Goal: Task Accomplishment & Management: Manage account settings

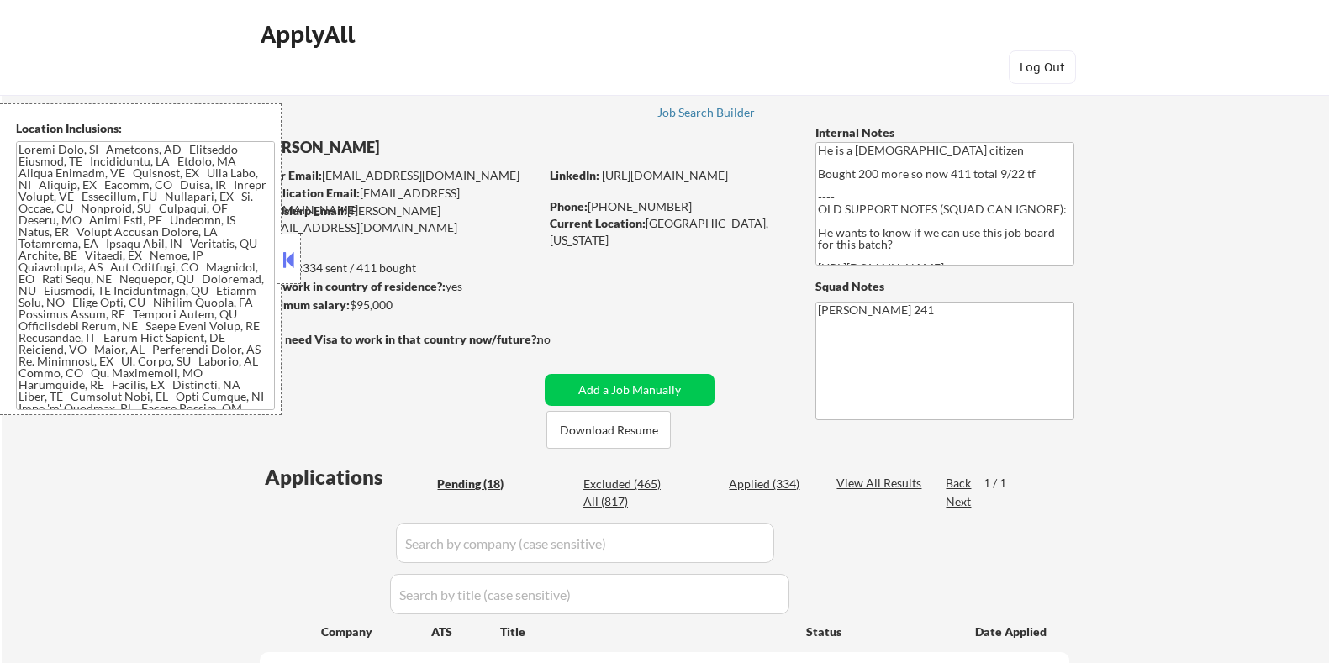
select select ""pending""
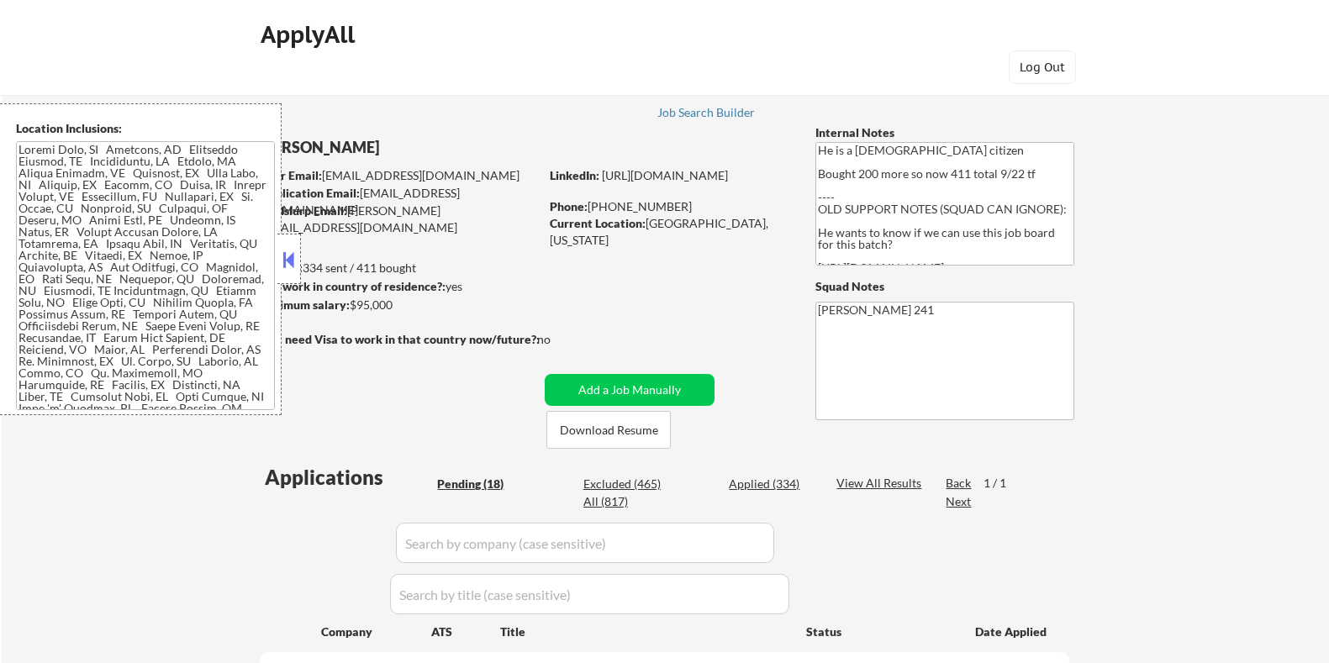
select select ""pending""
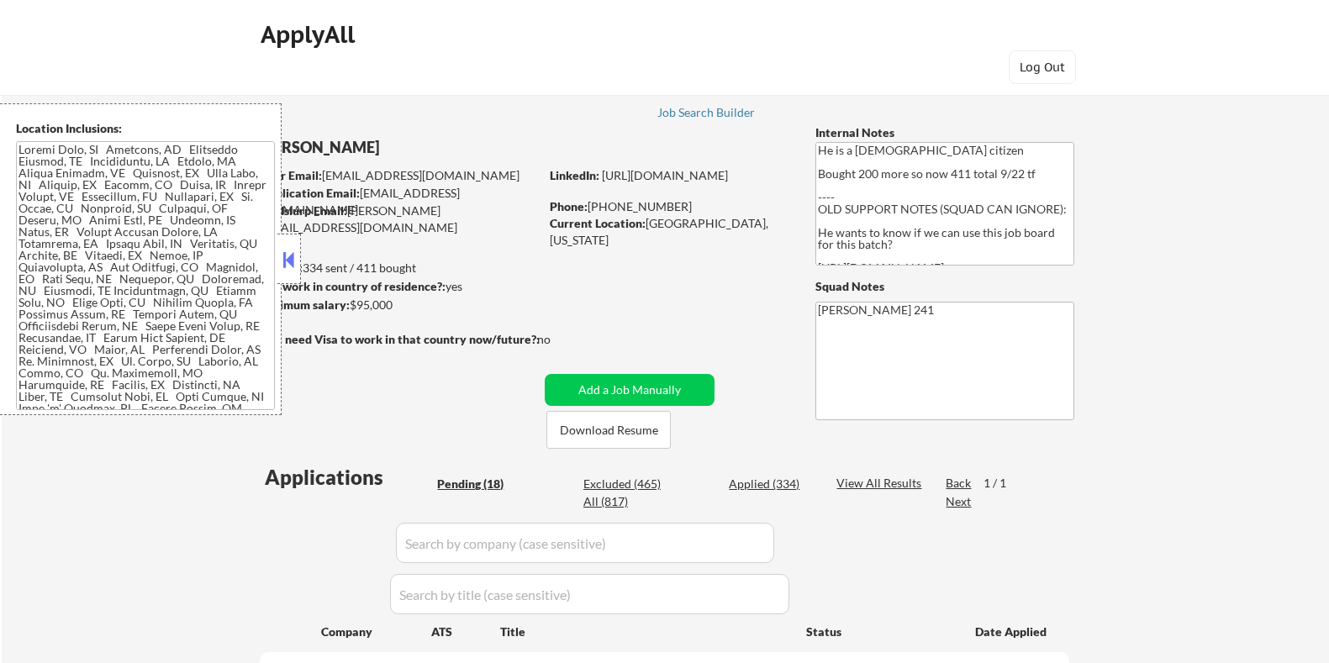
select select ""pending""
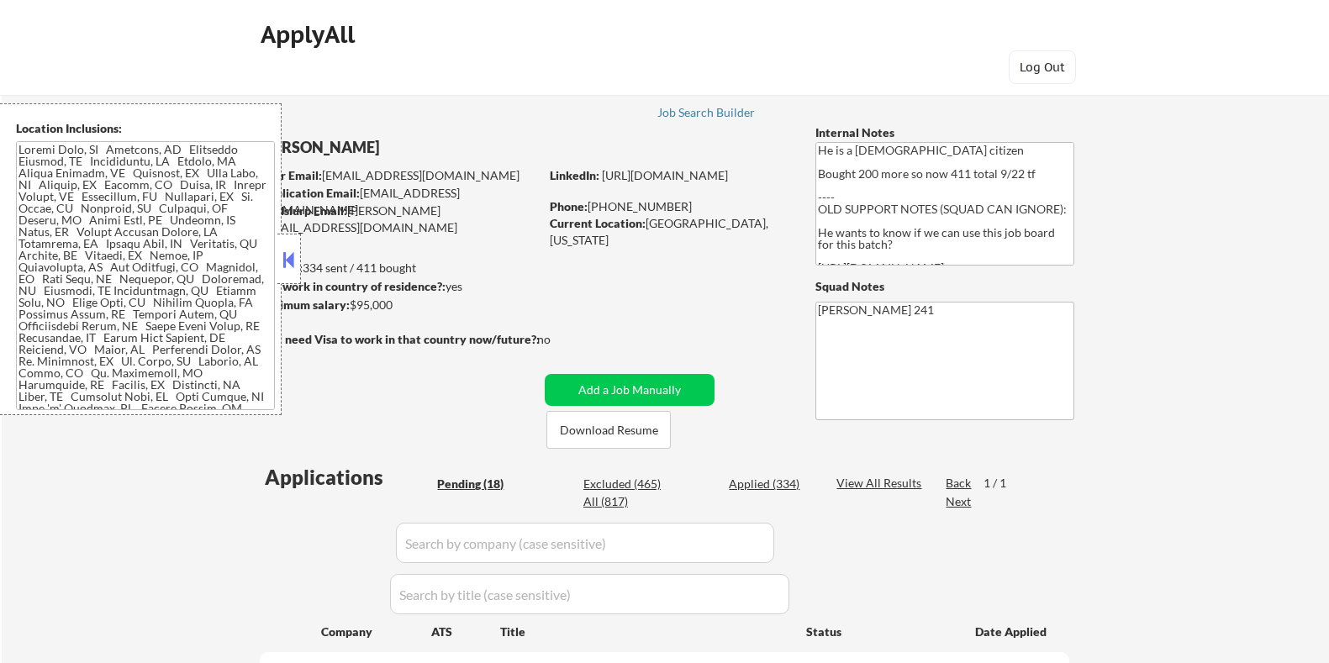
select select ""pending""
click at [290, 266] on button at bounding box center [289, 259] width 18 height 25
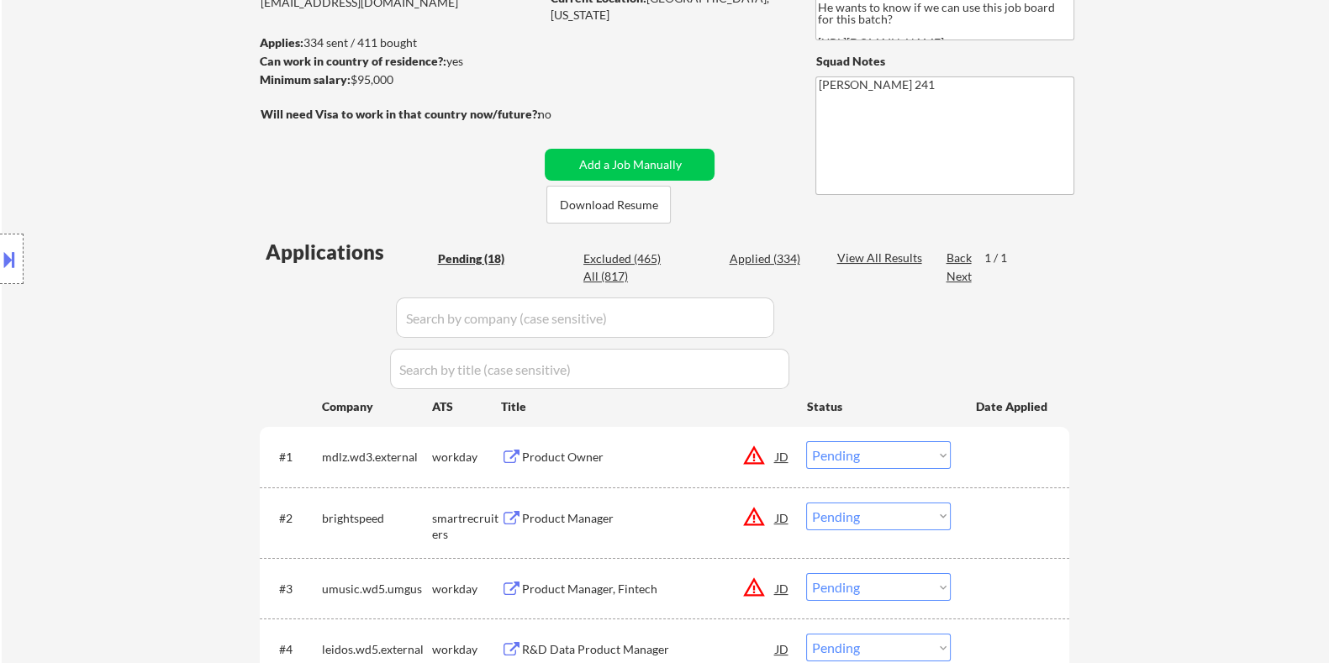
scroll to position [419, 0]
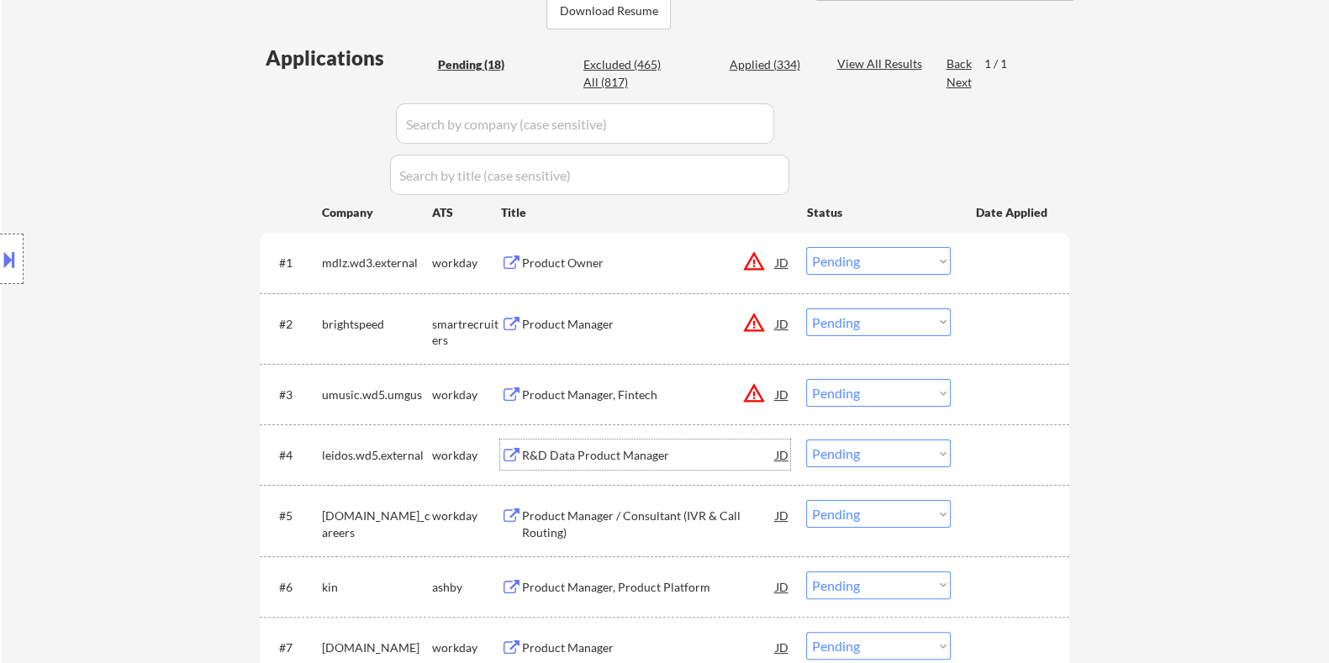
click at [618, 457] on div "R&D Data Product Manager" at bounding box center [648, 455] width 254 height 17
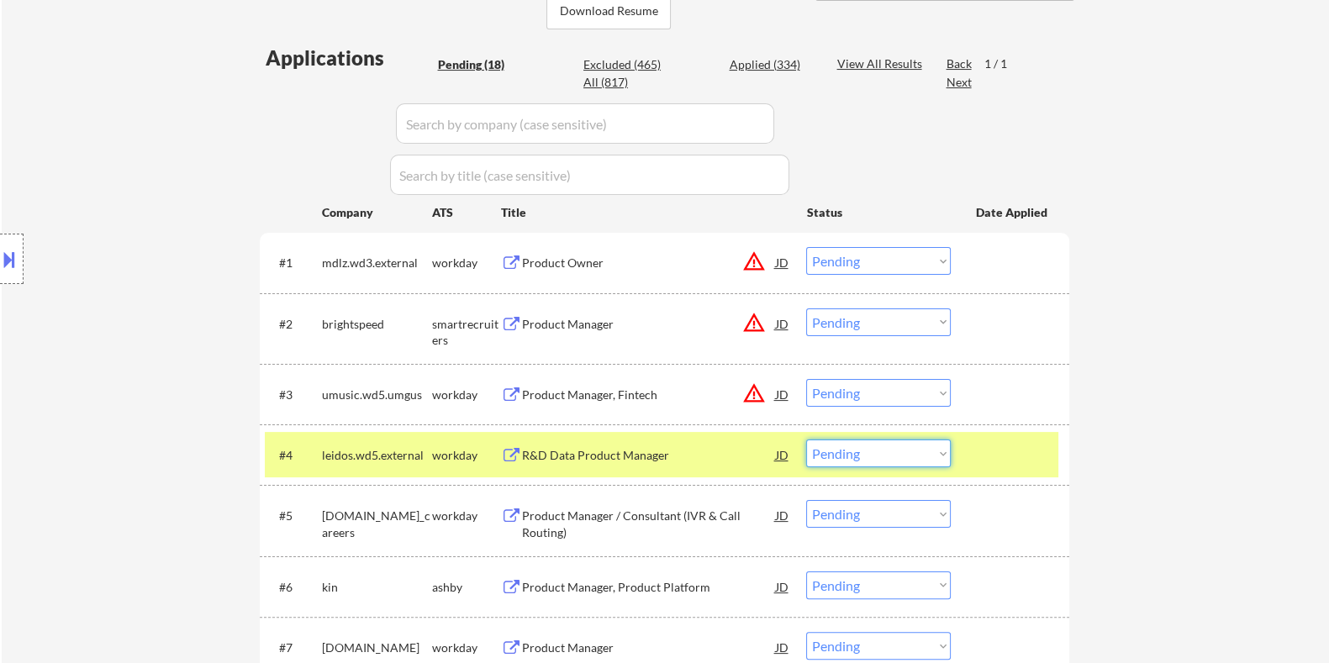
click at [887, 455] on select "Choose an option... Pending Applied Excluded (Questions) Excluded (Expired) Exc…" at bounding box center [878, 454] width 145 height 28
click at [806, 440] on select "Choose an option... Pending Applied Excluded (Questions) Excluded (Expired) Exc…" at bounding box center [878, 454] width 145 height 28
select select ""pending""
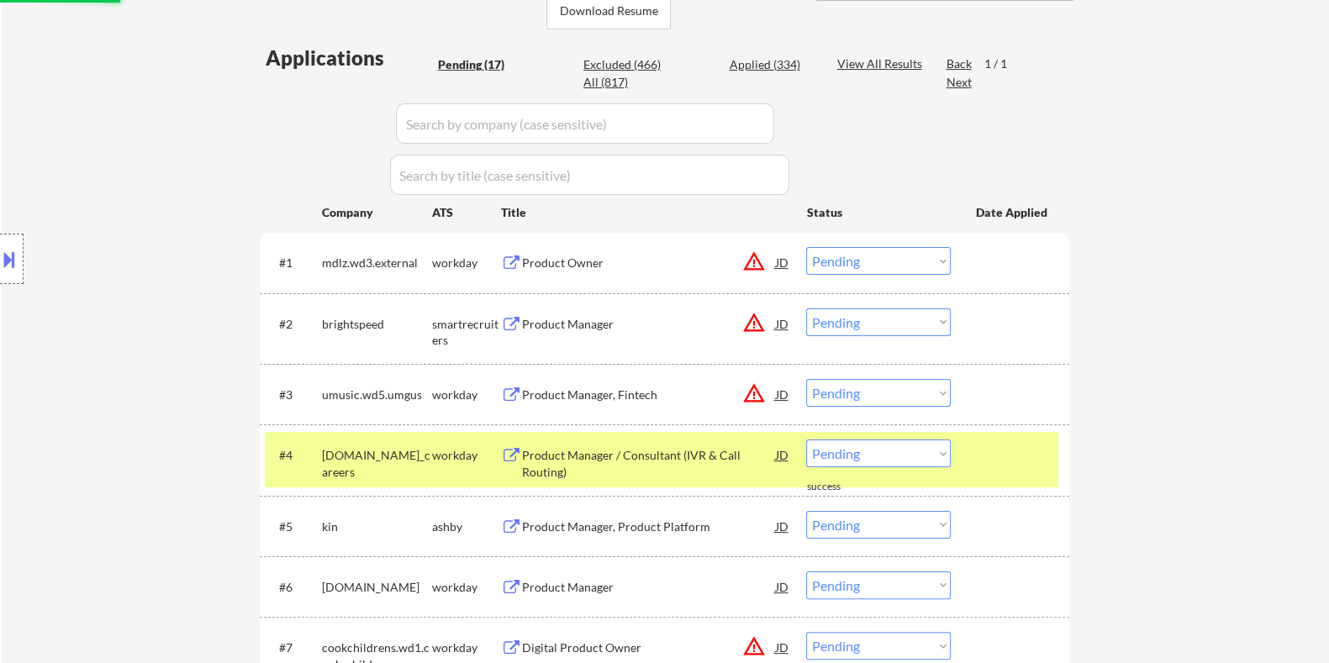
scroll to position [525, 0]
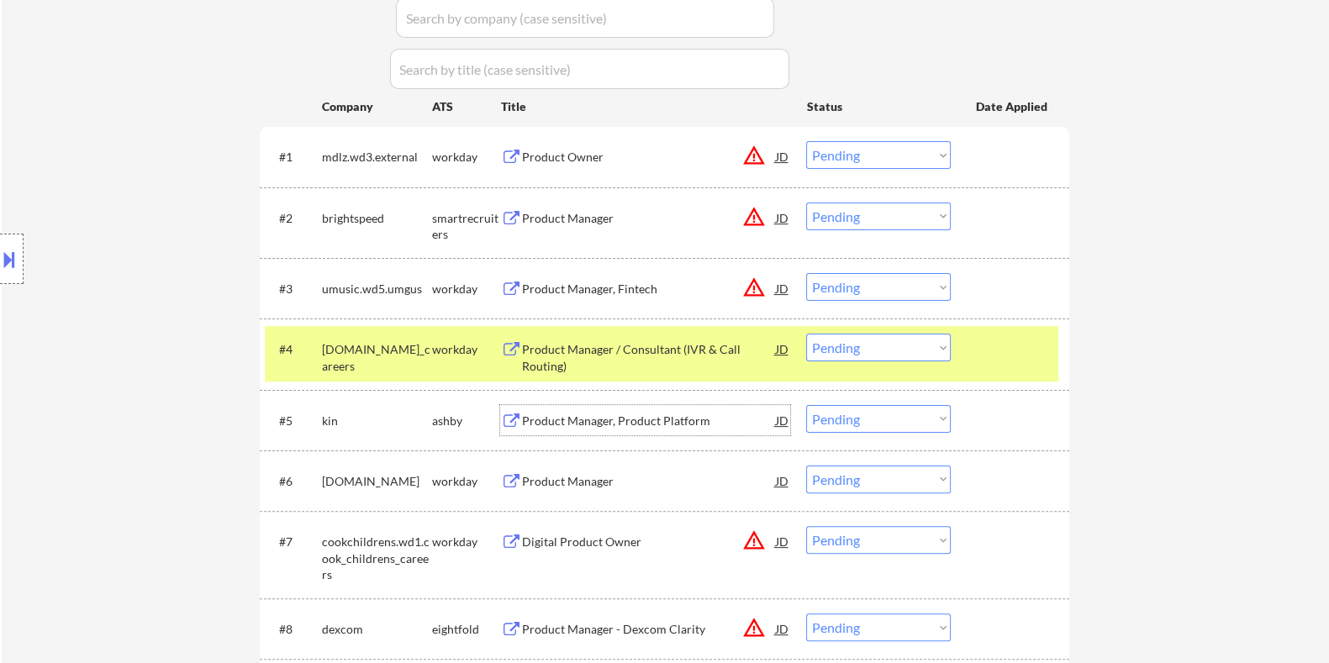
click at [599, 418] on div "Product Manager, Product Platform" at bounding box center [648, 421] width 254 height 17
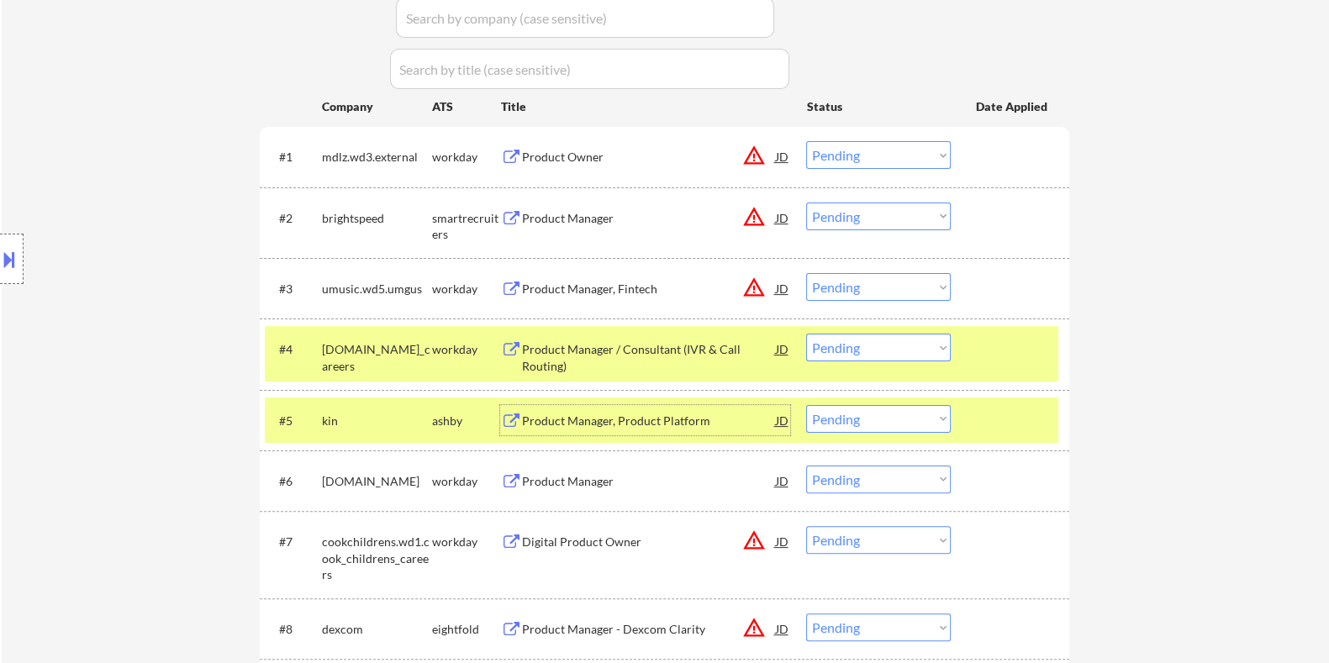
click at [613, 414] on div "Product Manager, Product Platform" at bounding box center [648, 421] width 254 height 17
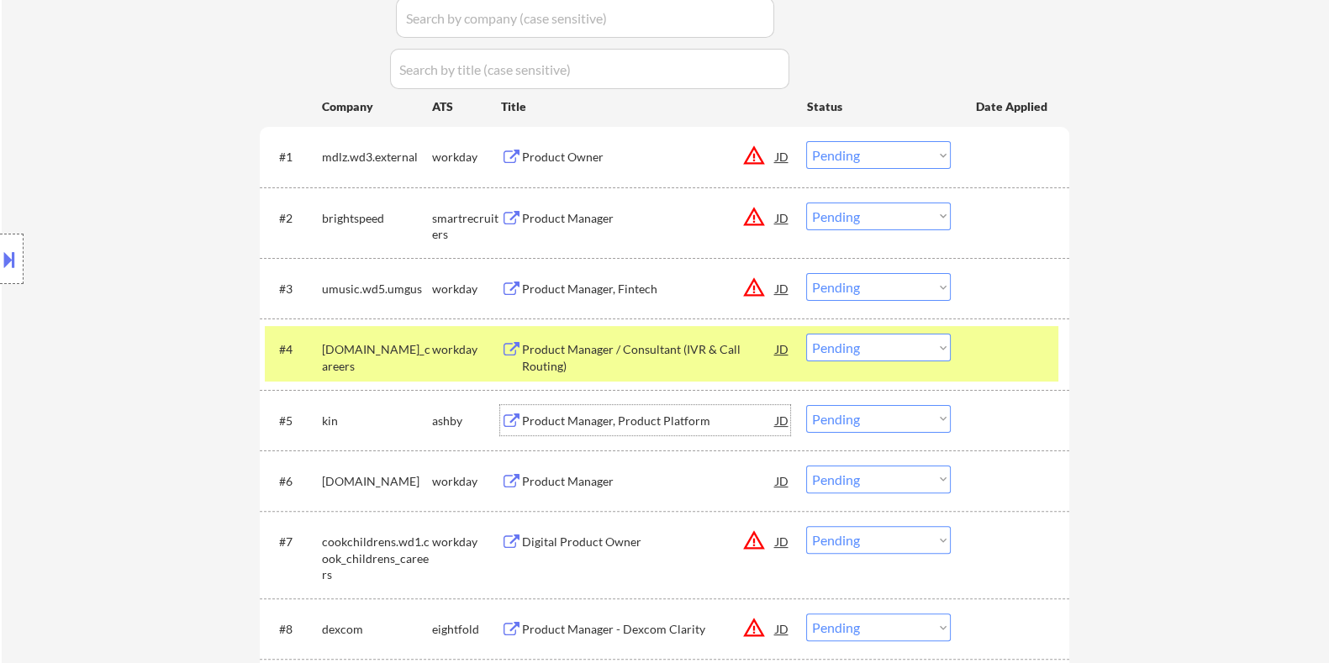
click at [857, 420] on select "Choose an option... Pending Applied Excluded (Questions) Excluded (Expired) Exc…" at bounding box center [878, 419] width 145 height 28
click at [806, 405] on select "Choose an option... Pending Applied Excluded (Questions) Excluded (Expired) Exc…" at bounding box center [878, 419] width 145 height 28
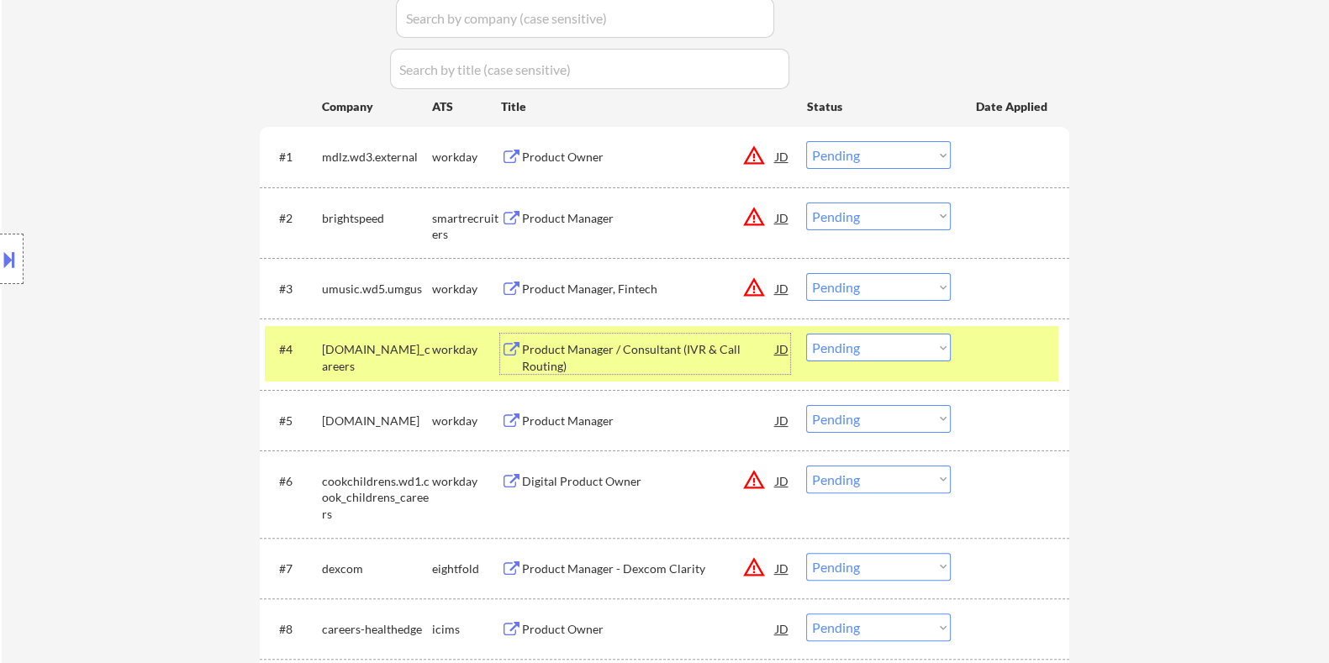
click at [543, 356] on div "Product Manager / Consultant (IVR & Call Routing)" at bounding box center [648, 357] width 254 height 33
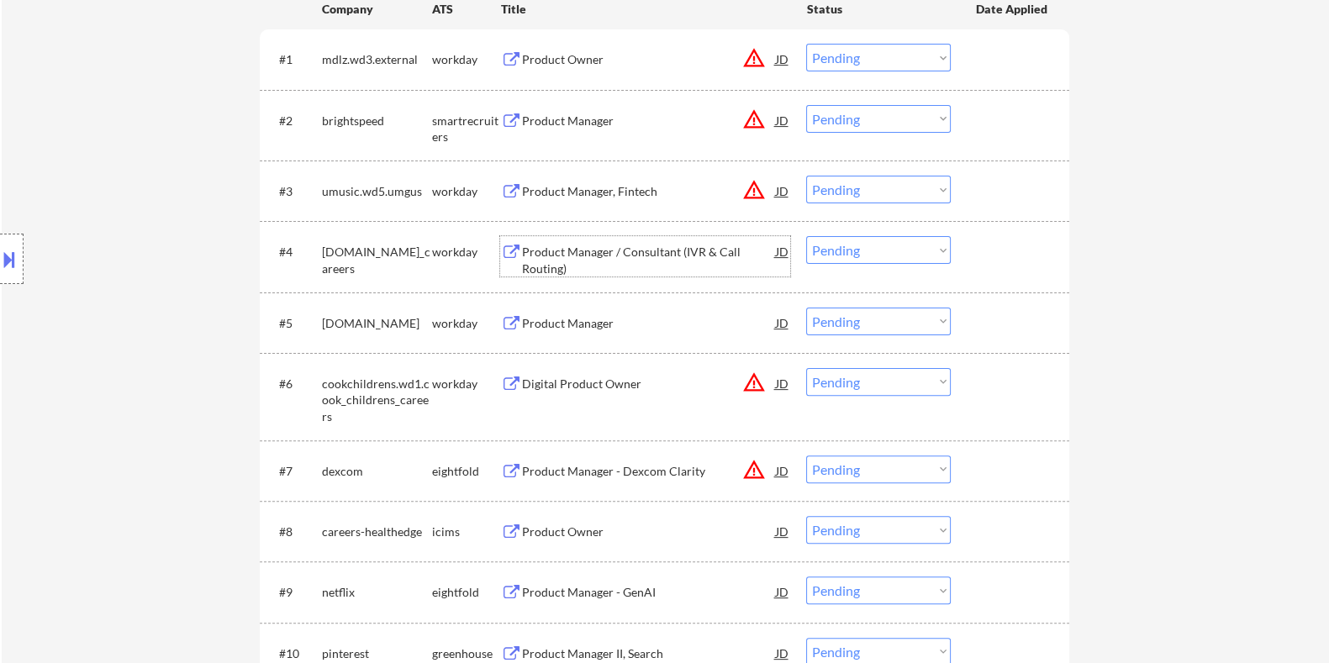
scroll to position [630, 0]
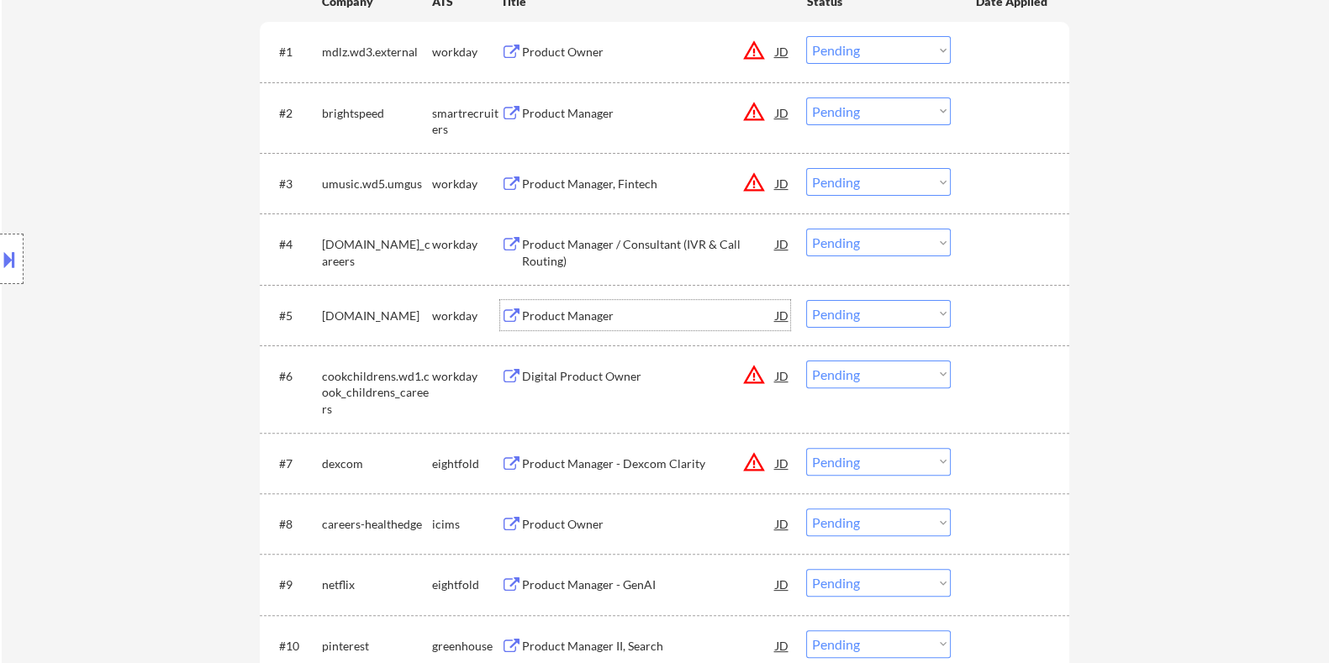
click at [578, 319] on div "Product Manager" at bounding box center [648, 316] width 254 height 17
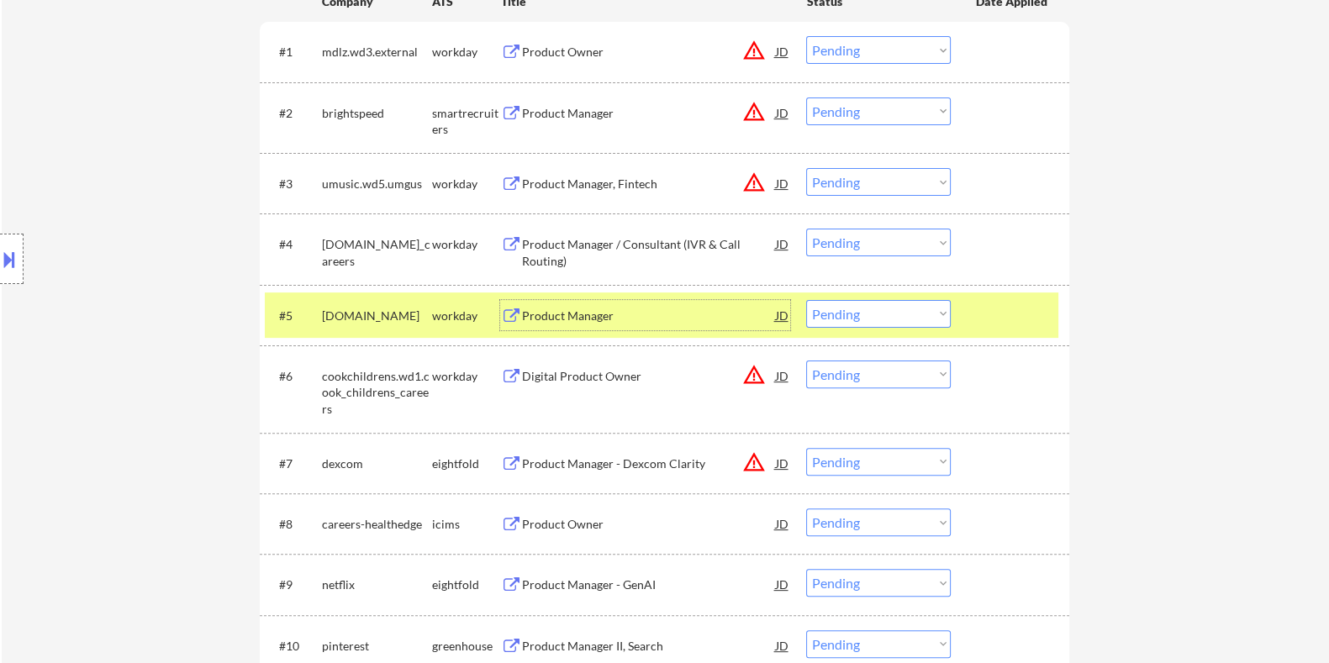
click at [882, 314] on select "Choose an option... Pending Applied Excluded (Questions) Excluded (Expired) Exc…" at bounding box center [878, 314] width 145 height 28
click at [806, 300] on select "Choose an option... Pending Applied Excluded (Questions) Excluded (Expired) Exc…" at bounding box center [878, 314] width 145 height 28
select select ""pending""
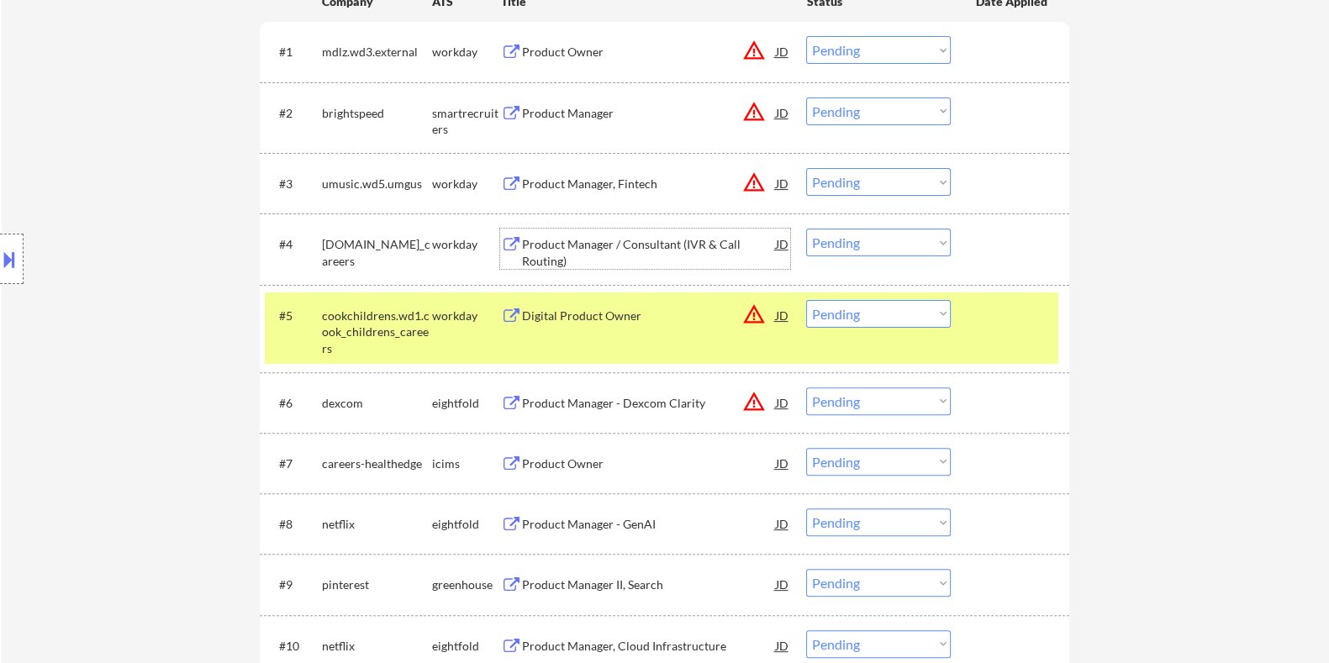
click at [620, 247] on div "Product Manager / Consultant (IVR & Call Routing)" at bounding box center [648, 252] width 254 height 33
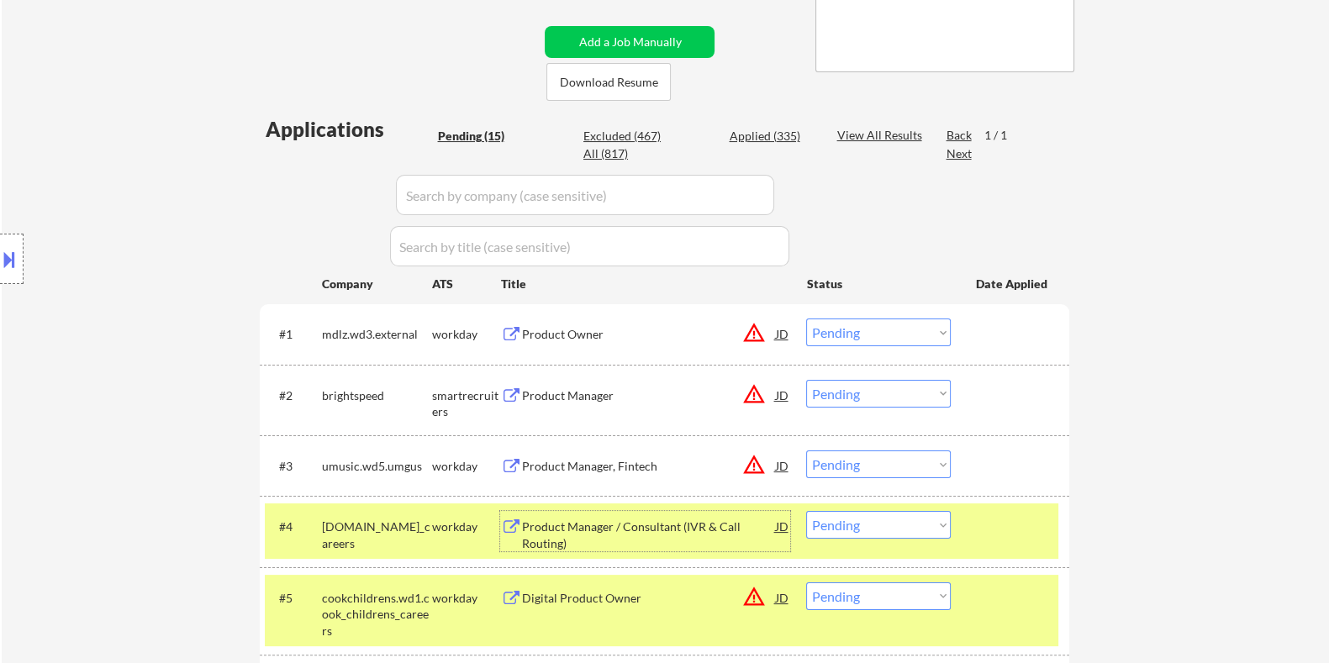
scroll to position [209, 0]
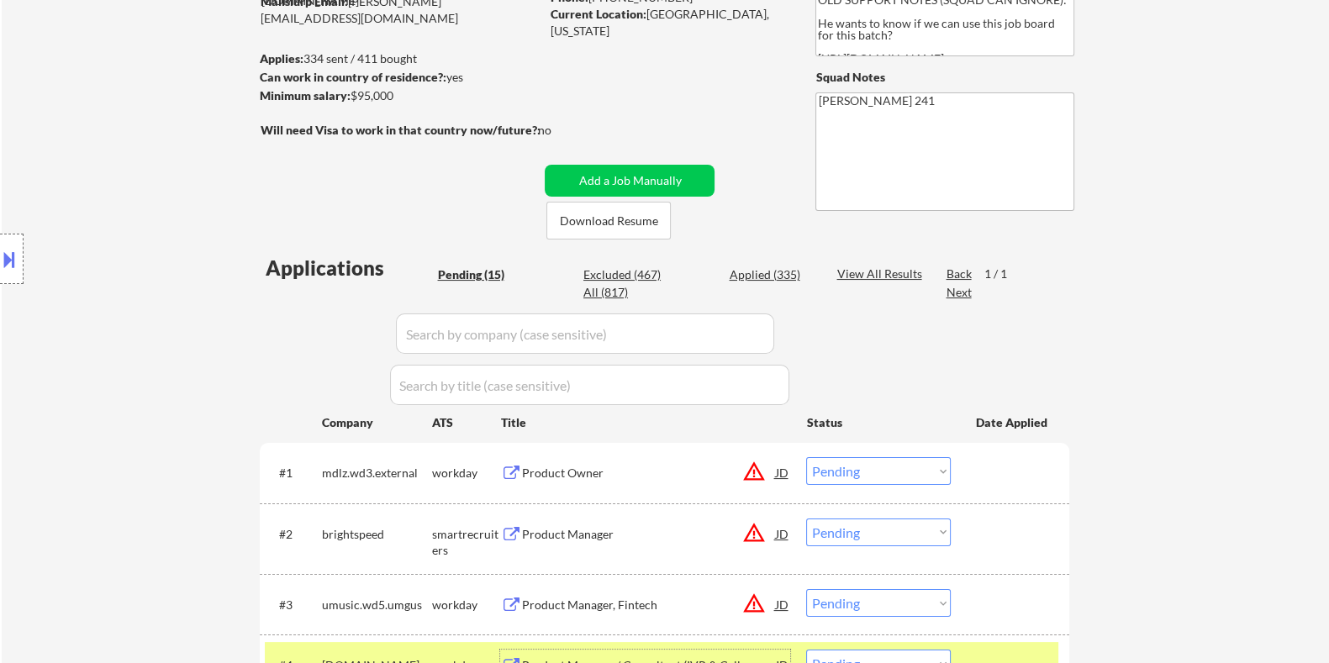
click at [522, 471] on div "Product Owner" at bounding box center [648, 473] width 254 height 17
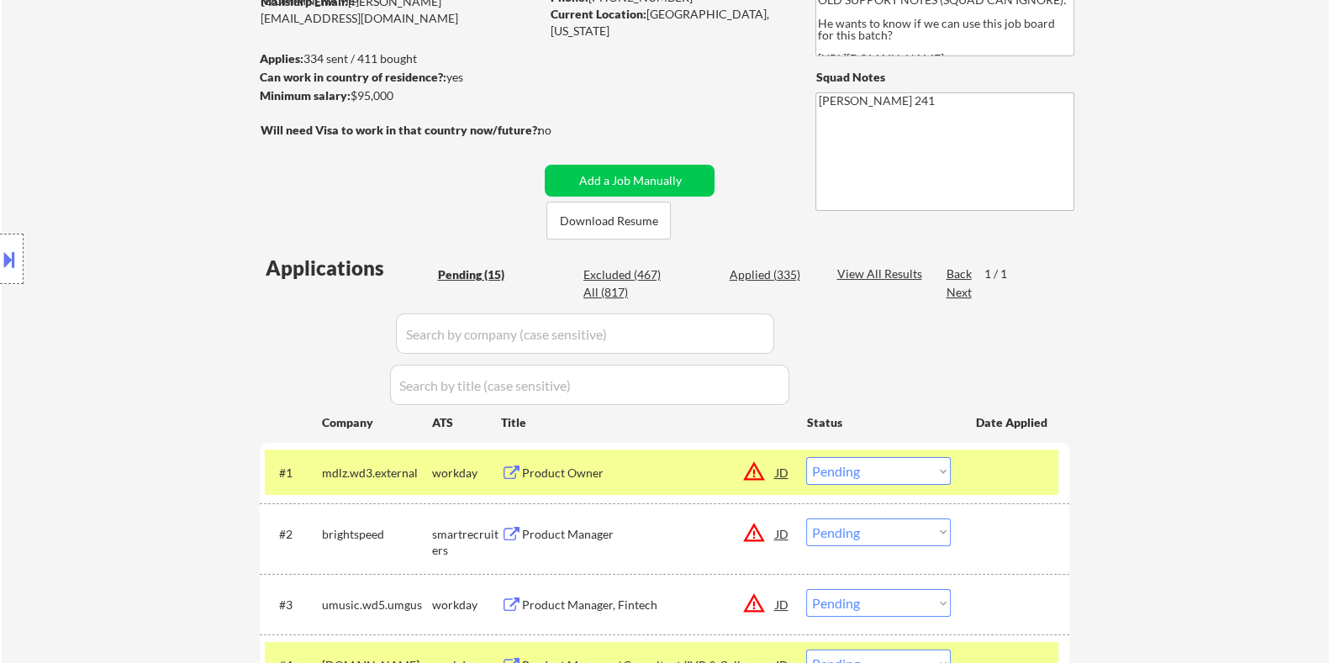
drag, startPoint x: 394, startPoint y: 94, endPoint x: 349, endPoint y: 98, distance: 45.6
click at [349, 98] on div "Minimum salary: $95,000" at bounding box center [399, 95] width 280 height 17
copy div "$95,000"
click at [858, 471] on select "Choose an option... Pending Applied Excluded (Questions) Excluded (Expired) Exc…" at bounding box center [878, 471] width 145 height 28
click at [806, 457] on select "Choose an option... Pending Applied Excluded (Questions) Excluded (Expired) Exc…" at bounding box center [878, 471] width 145 height 28
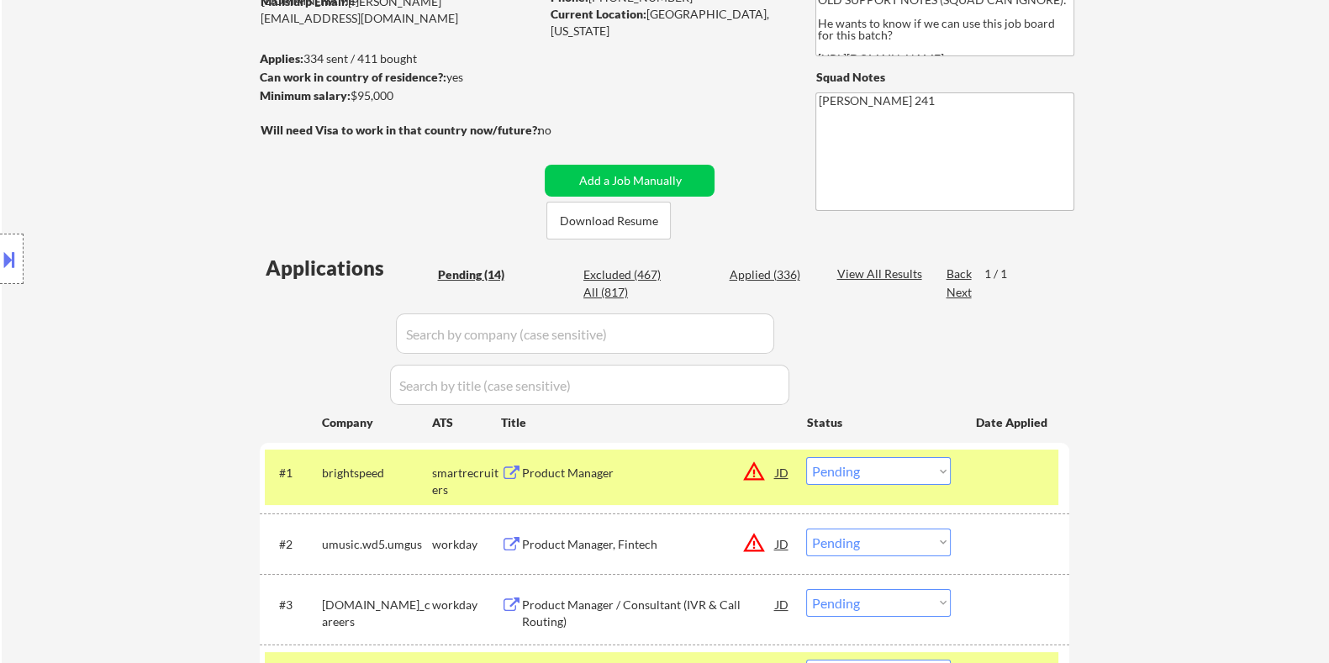
click at [523, 469] on div "Product Manager" at bounding box center [648, 473] width 254 height 17
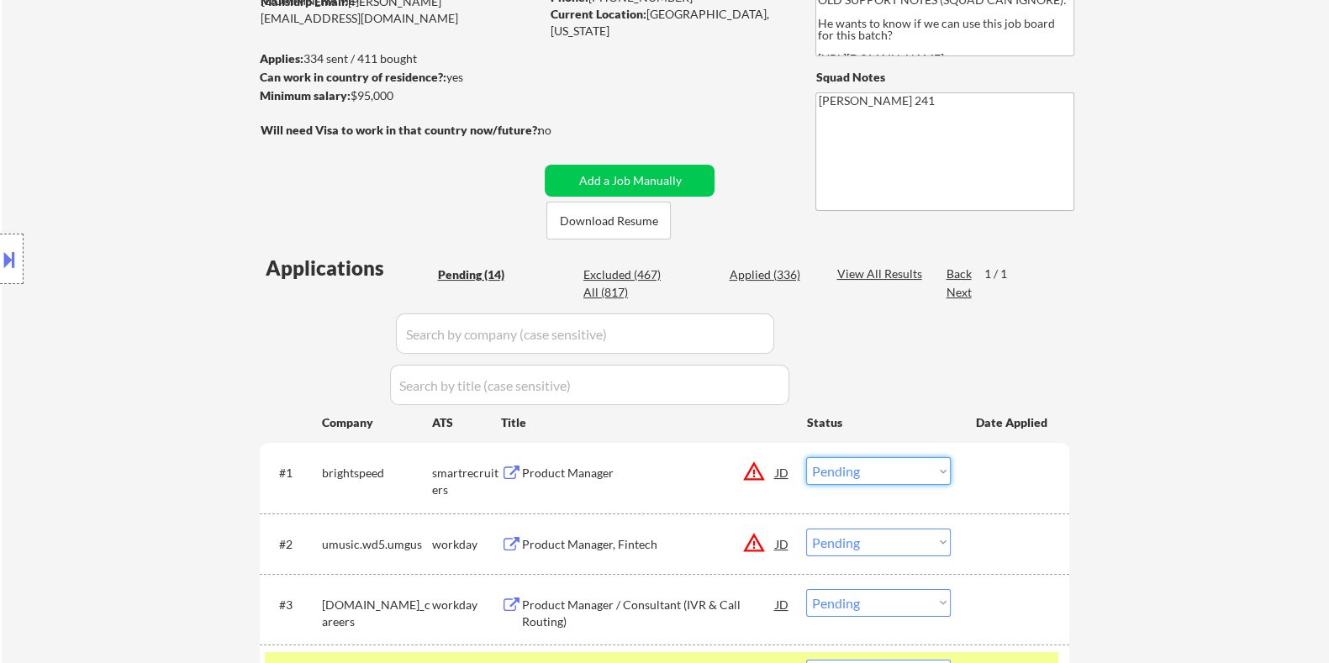
click at [862, 472] on select "Choose an option... Pending Applied Excluded (Questions) Excluded (Expired) Exc…" at bounding box center [878, 471] width 145 height 28
click at [806, 457] on select "Choose an option... Pending Applied Excluded (Questions) Excluded (Expired) Exc…" at bounding box center [878, 471] width 145 height 28
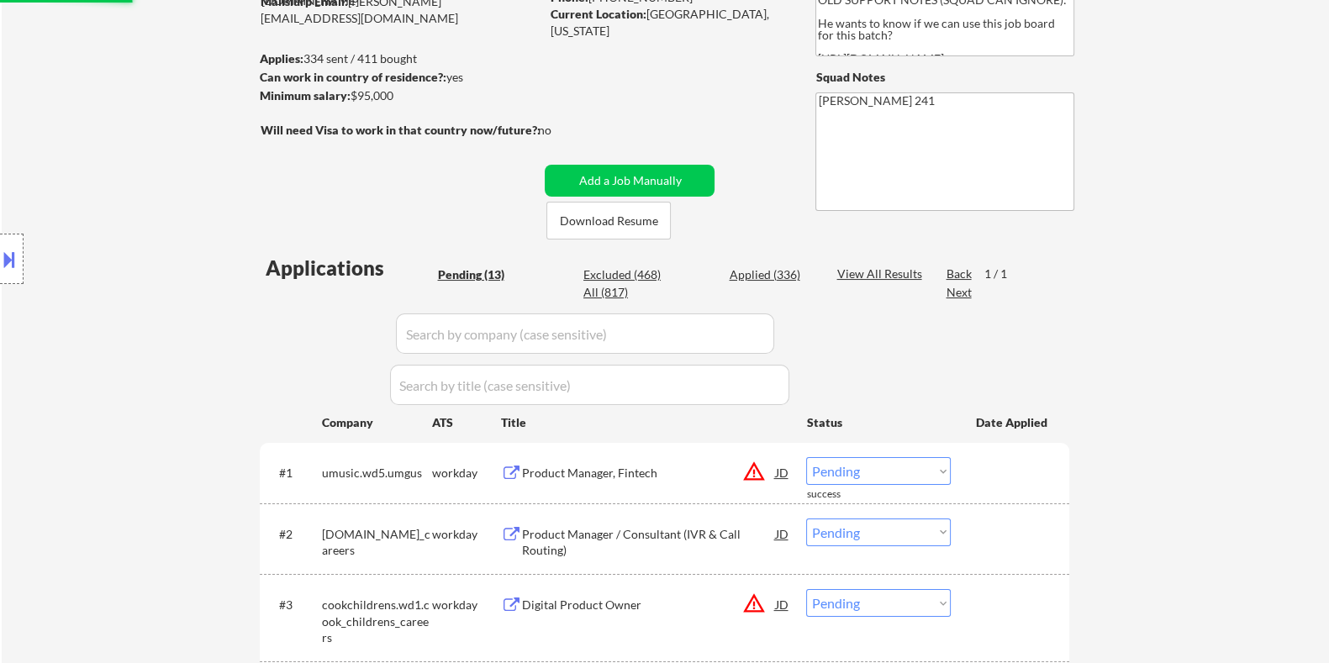
scroll to position [419, 0]
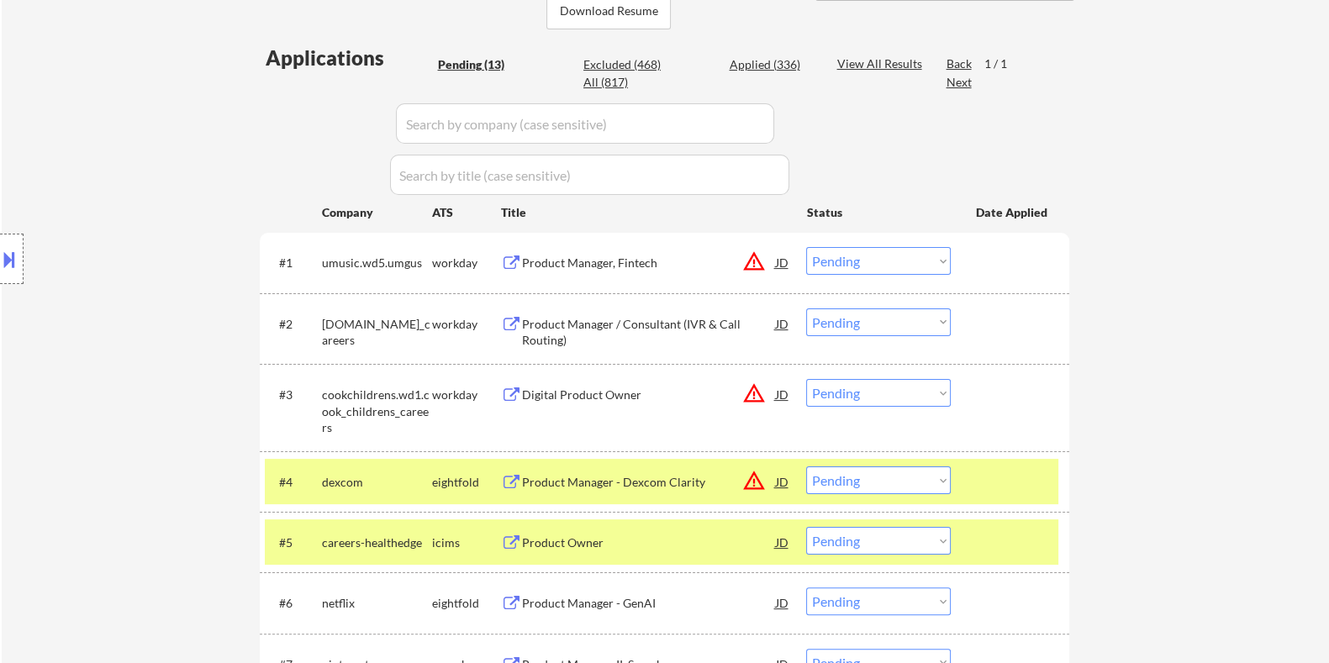
click at [600, 259] on div "Product Manager, Fintech" at bounding box center [648, 263] width 254 height 17
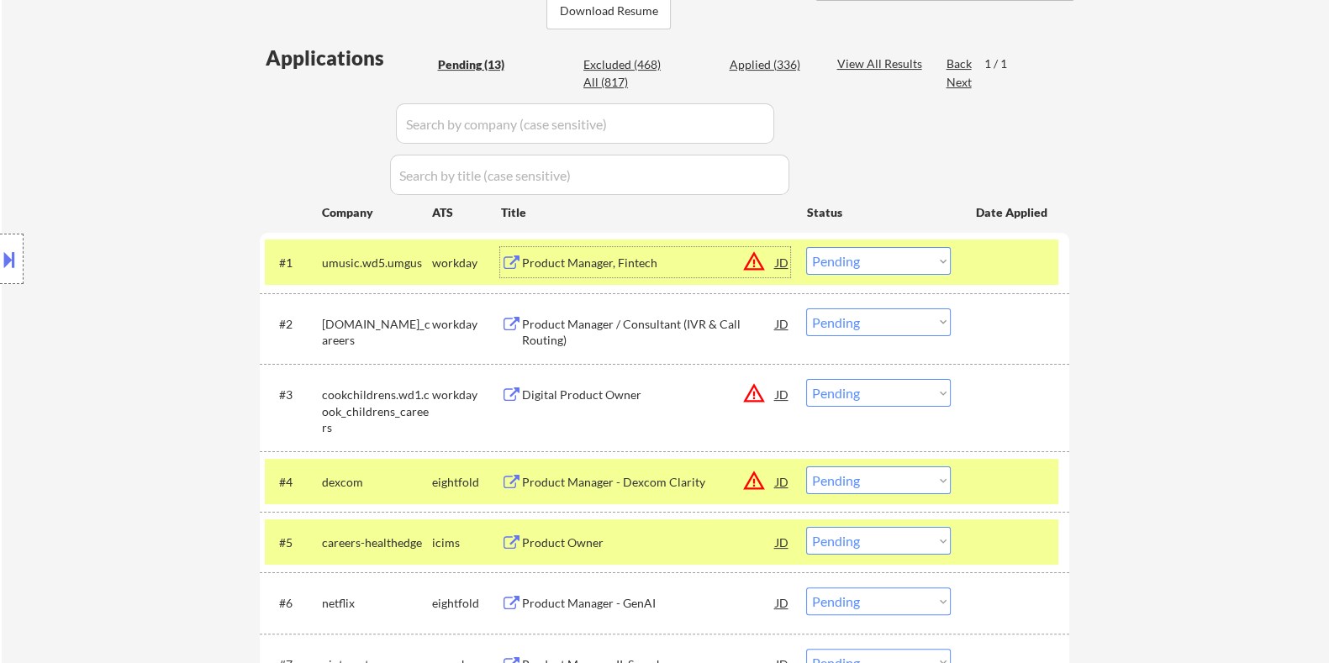
click at [824, 258] on select "Choose an option... Pending Applied Excluded (Questions) Excluded (Expired) Exc…" at bounding box center [878, 261] width 145 height 28
click at [806, 247] on select "Choose an option... Pending Applied Excluded (Questions) Excluded (Expired) Exc…" at bounding box center [878, 261] width 145 height 28
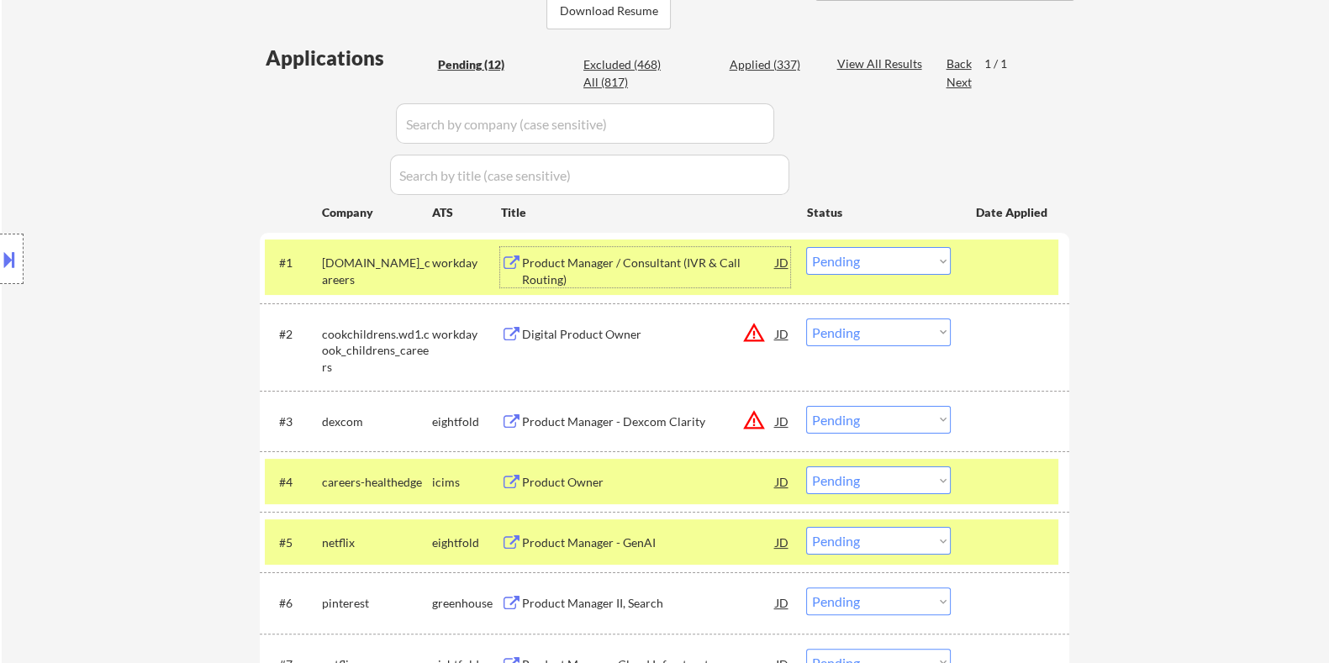
click at [605, 263] on div "Product Manager / Consultant (IVR & Call Routing)" at bounding box center [648, 271] width 254 height 33
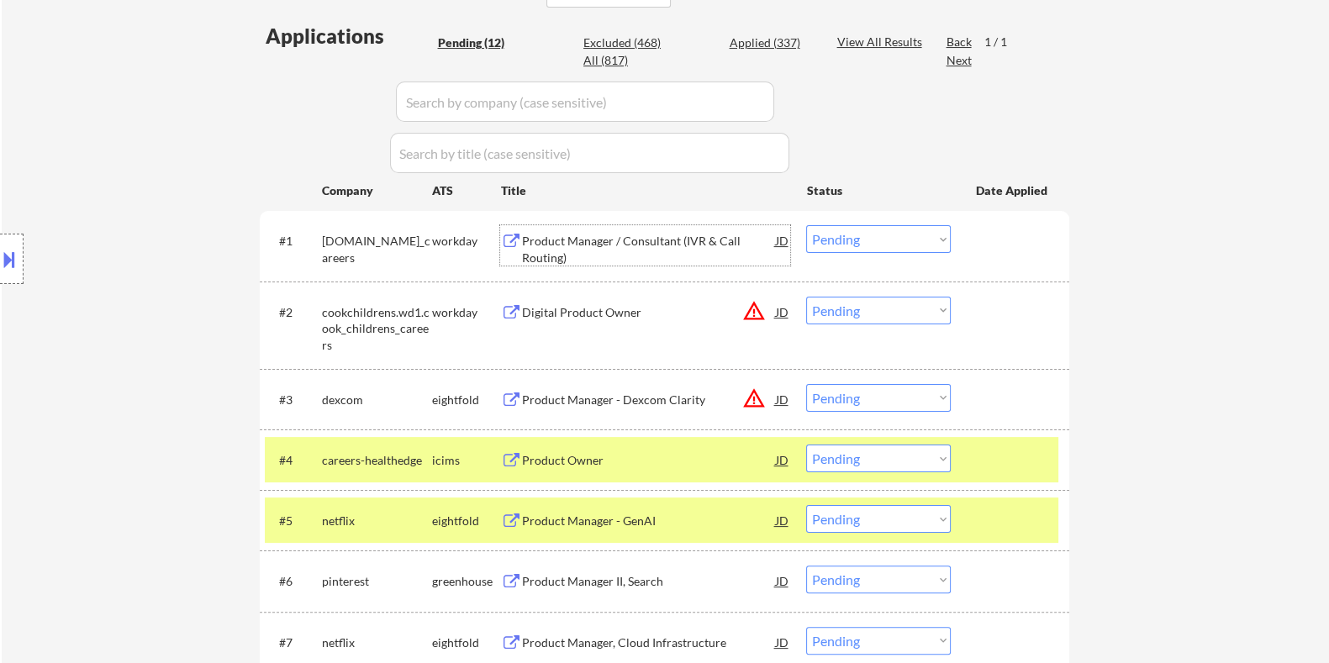
scroll to position [525, 0]
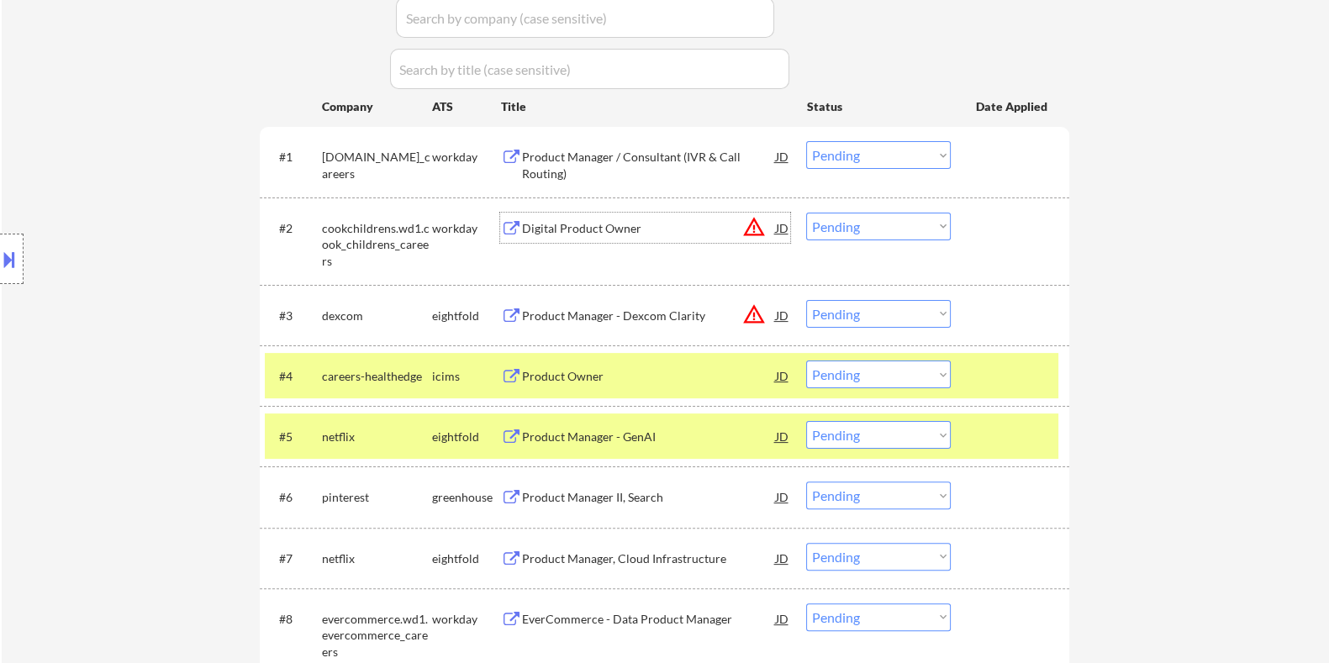
click at [622, 224] on div "Digital Product Owner" at bounding box center [648, 228] width 254 height 17
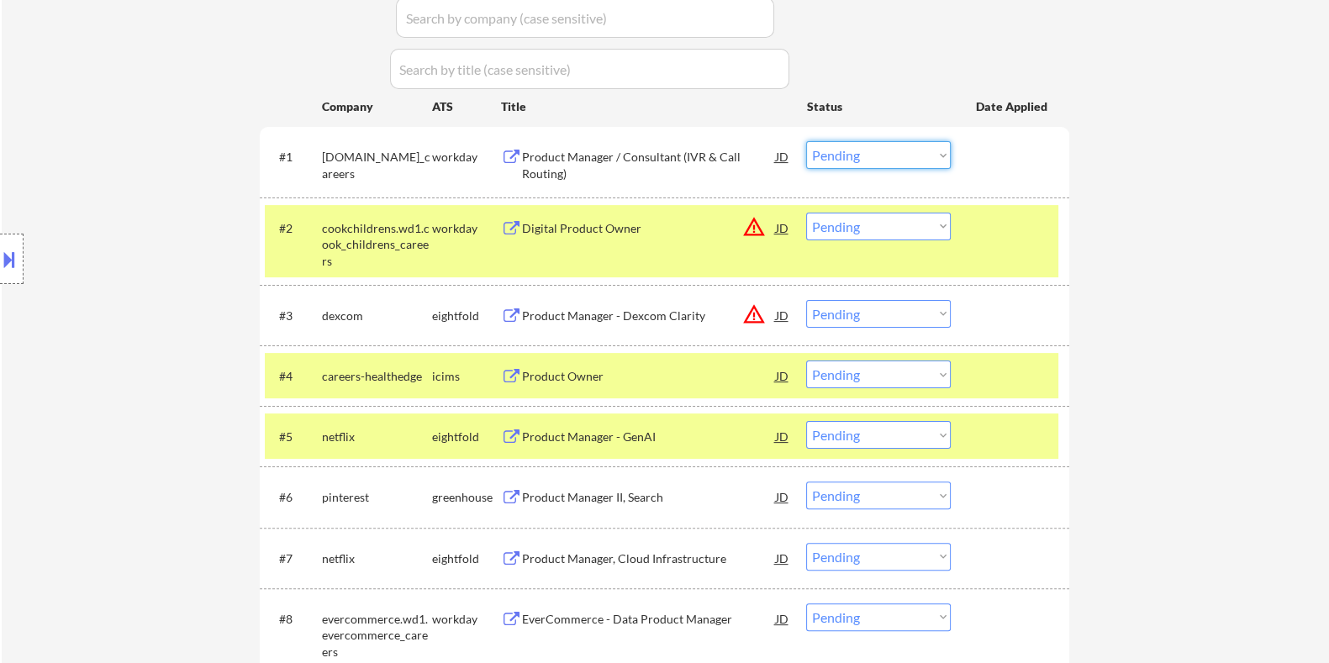
click at [826, 156] on select "Choose an option... Pending Applied Excluded (Questions) Excluded (Expired) Exc…" at bounding box center [878, 155] width 145 height 28
click at [806, 141] on select "Choose an option... Pending Applied Excluded (Questions) Excluded (Expired) Exc…" at bounding box center [878, 155] width 145 height 28
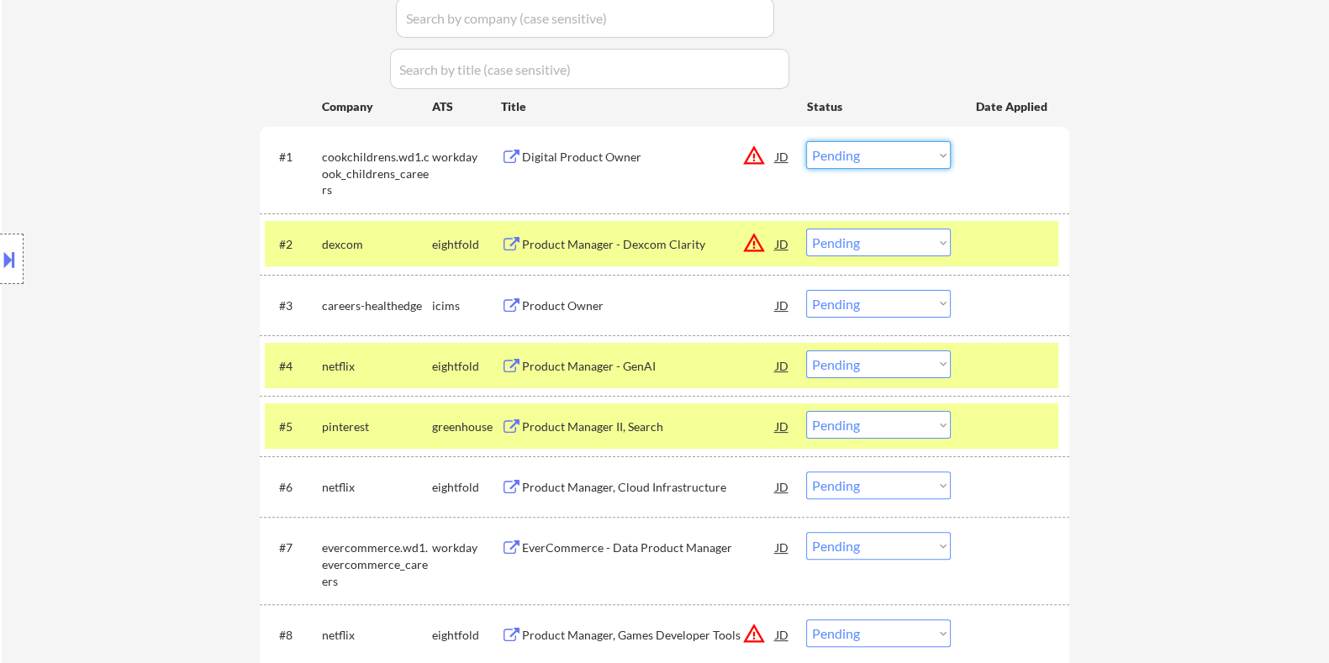
click at [875, 155] on select "Choose an option... Pending Applied Excluded (Questions) Excluded (Expired) Exc…" at bounding box center [878, 155] width 145 height 28
click at [806, 141] on select "Choose an option... Pending Applied Excluded (Questions) Excluded (Expired) Exc…" at bounding box center [878, 155] width 145 height 28
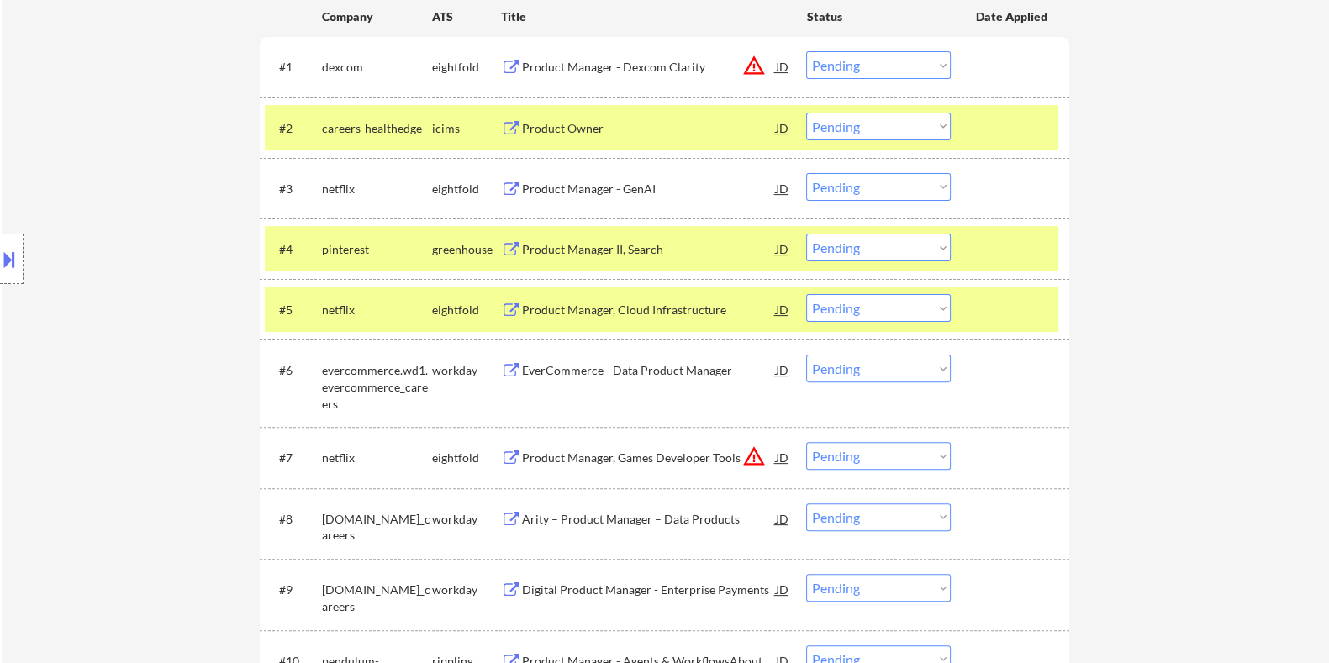
scroll to position [630, 0]
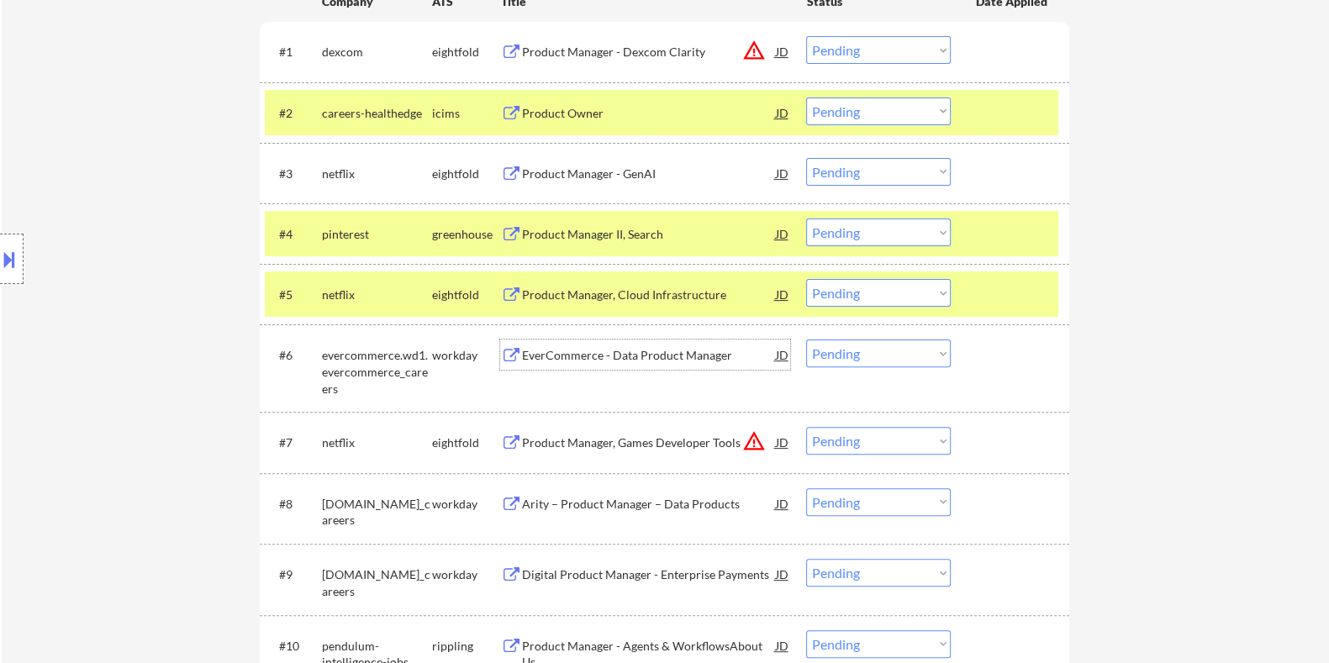
click at [546, 355] on div "EverCommerce - Data Product Manager" at bounding box center [648, 355] width 254 height 17
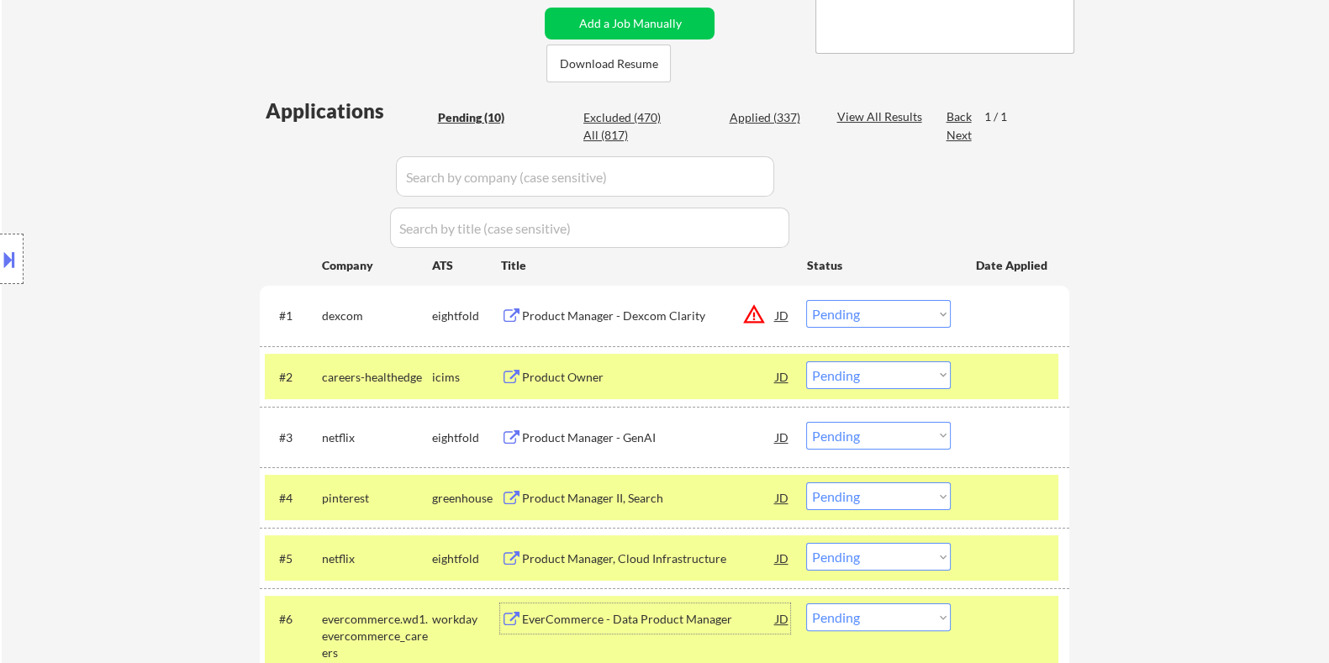
scroll to position [371, 0]
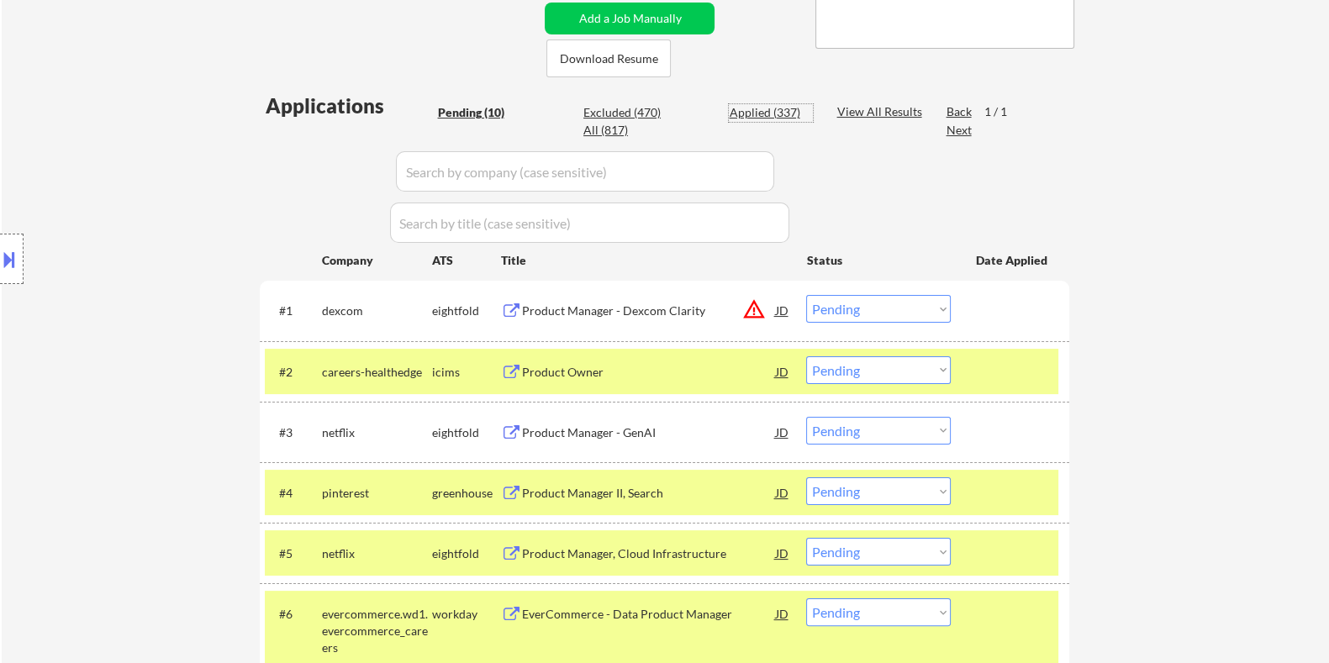
click at [746, 115] on div "Applied (337)" at bounding box center [771, 112] width 84 height 17
select select ""applied""
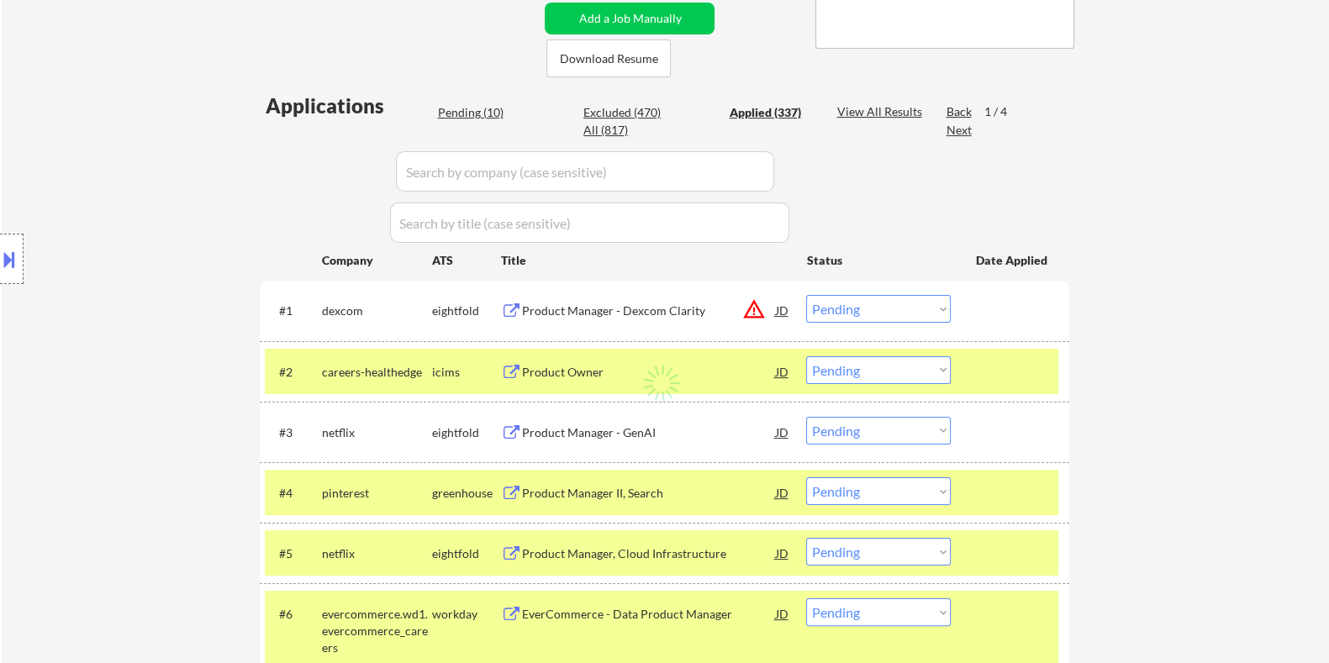
select select ""applied""
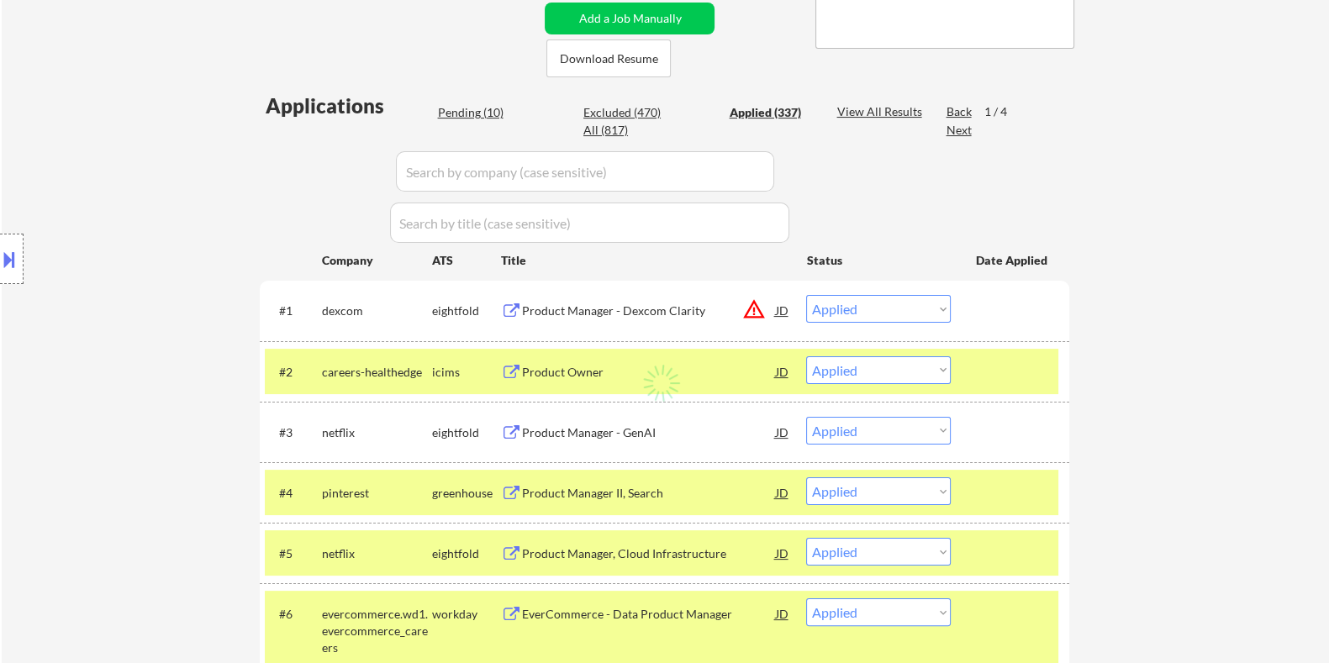
select select ""applied""
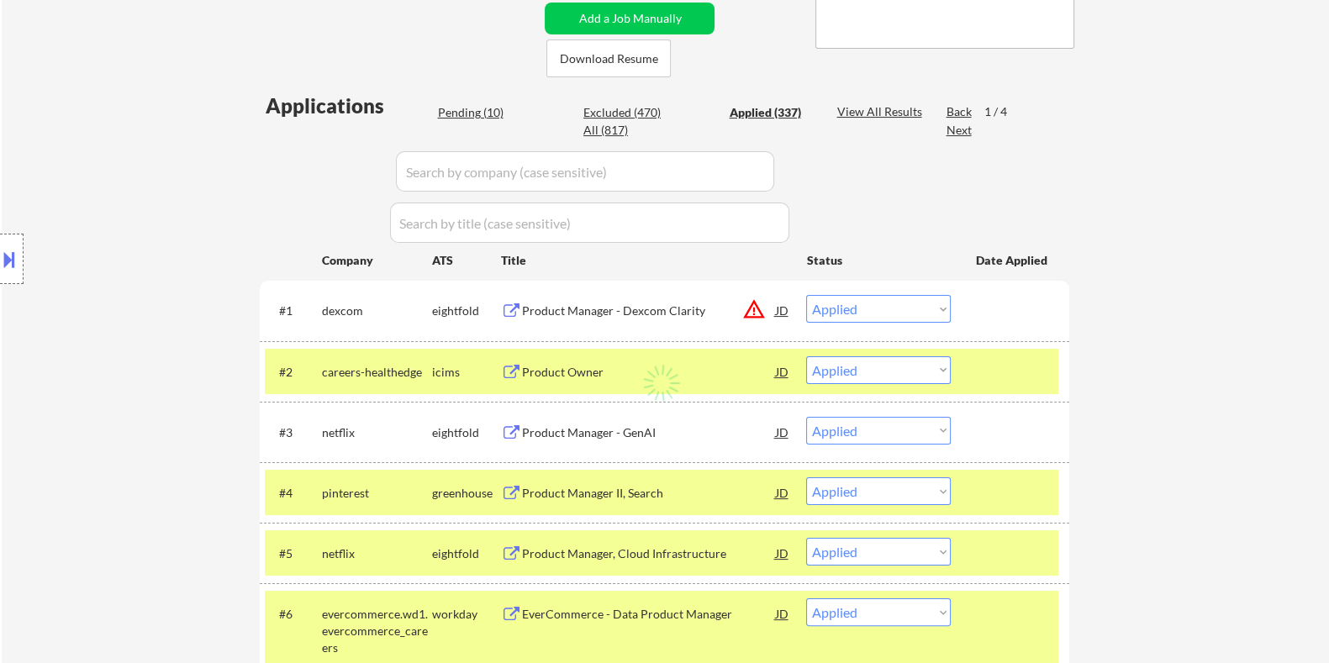
select select ""applied""
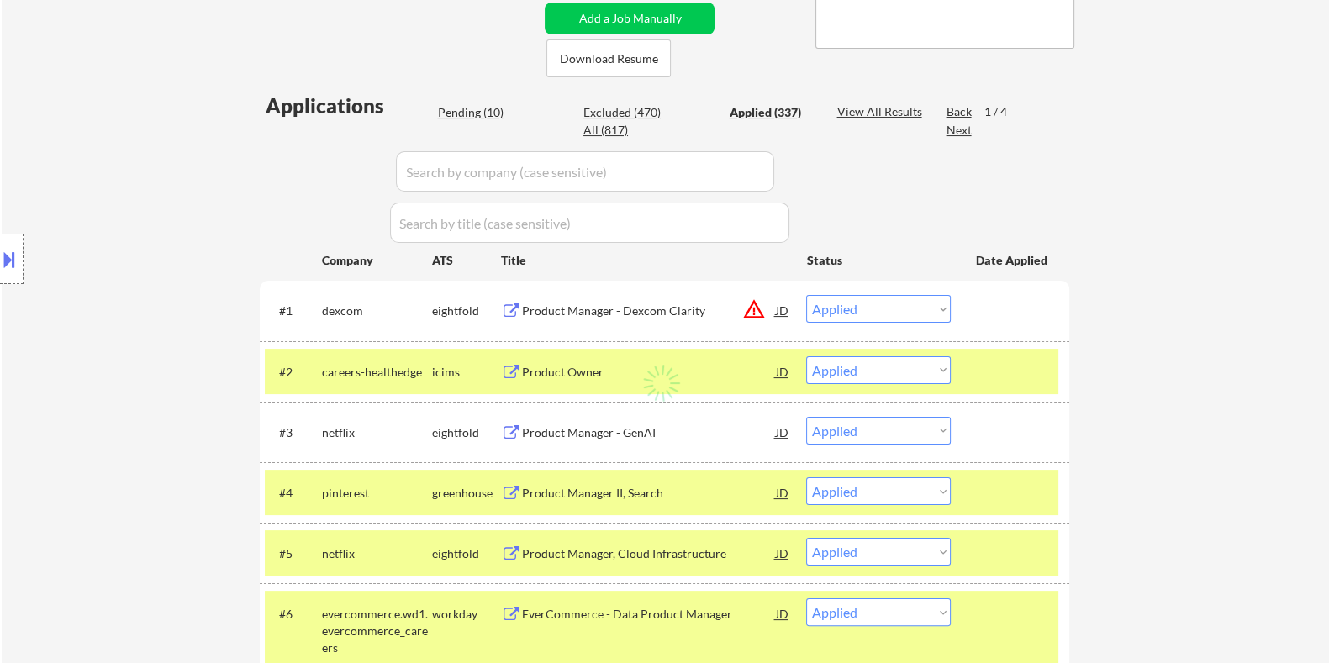
select select ""applied""
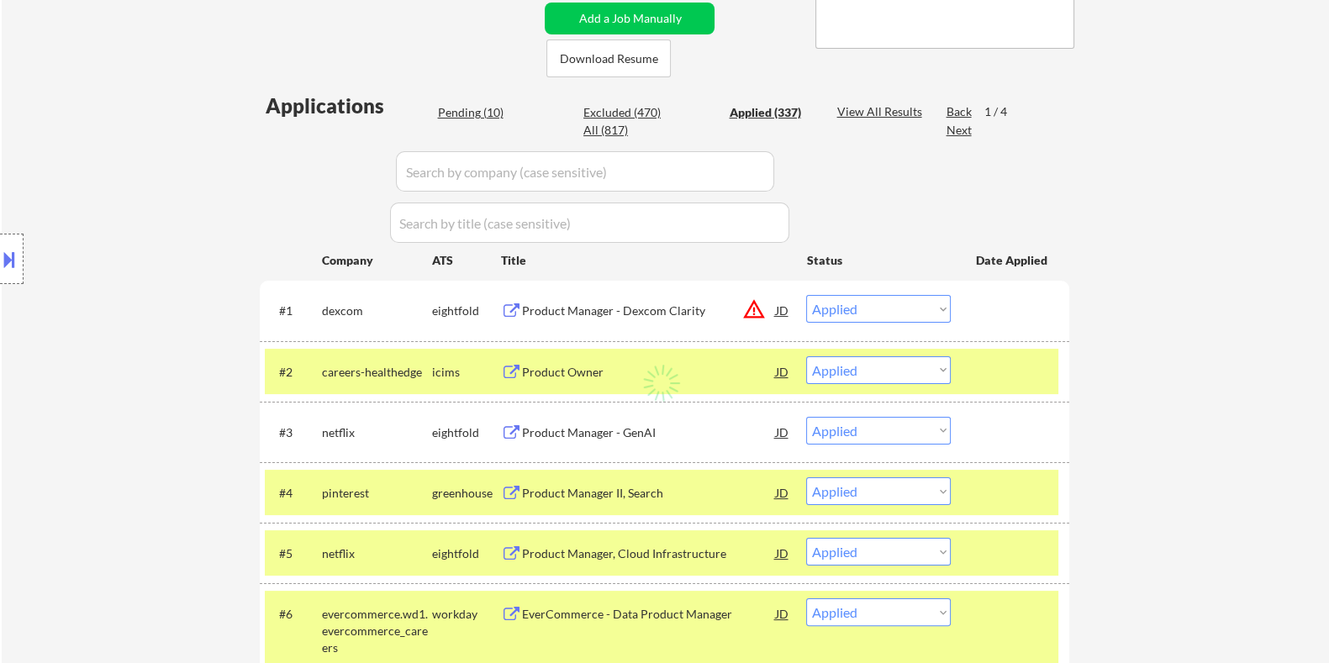
select select ""applied""
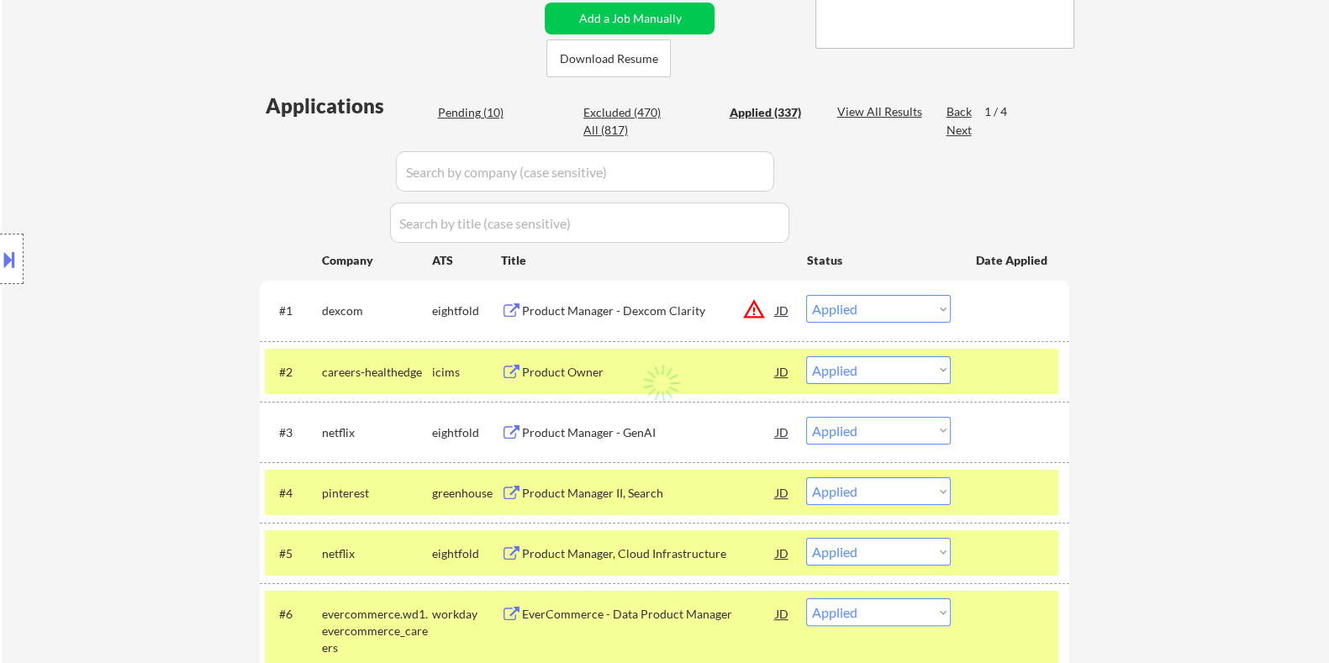
select select ""applied""
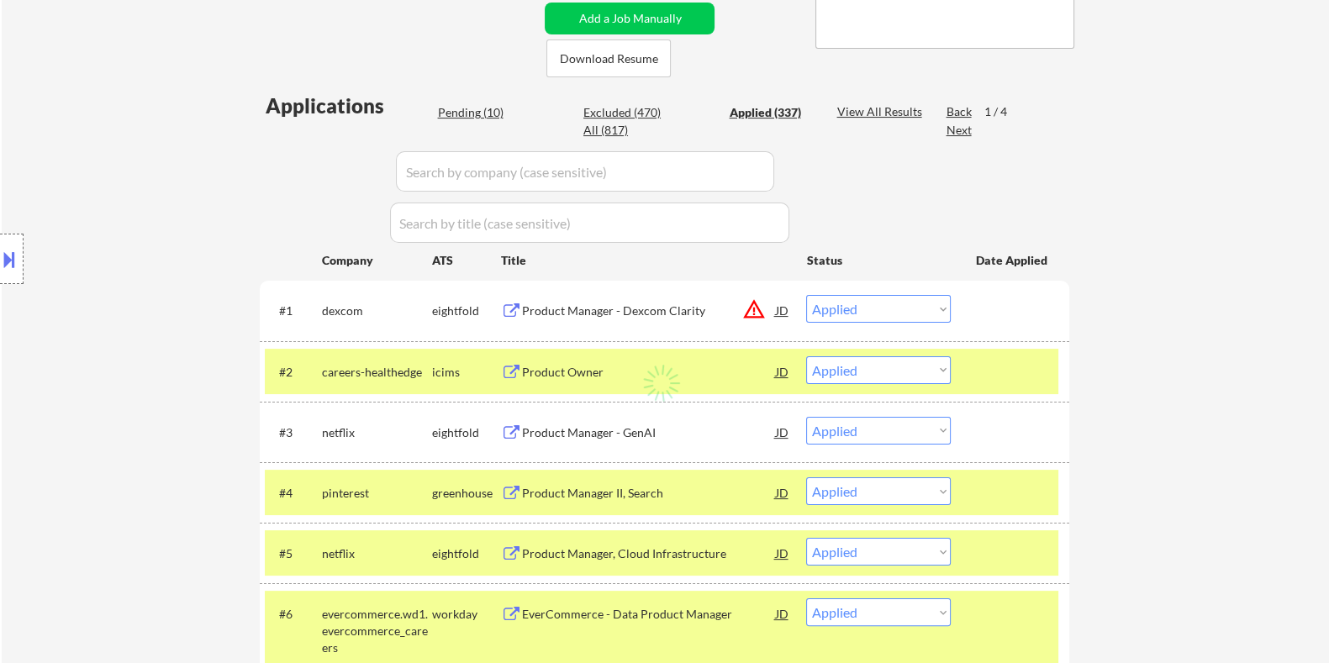
select select ""applied""
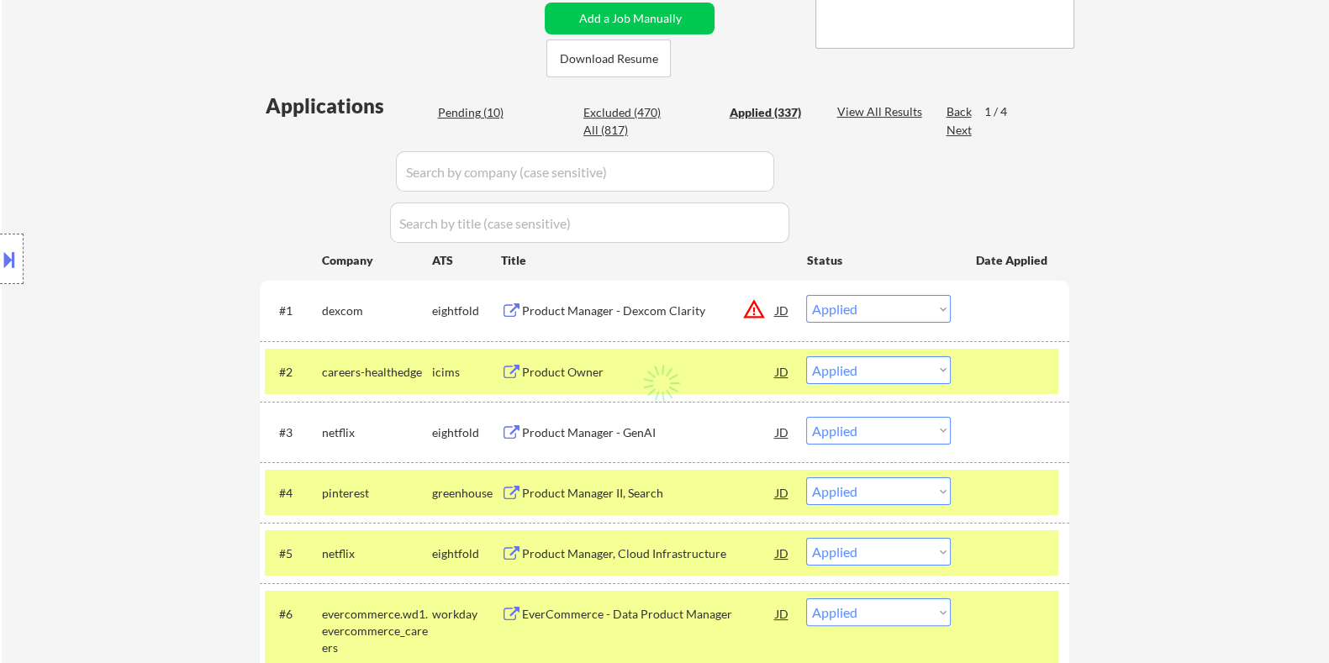
select select ""applied""
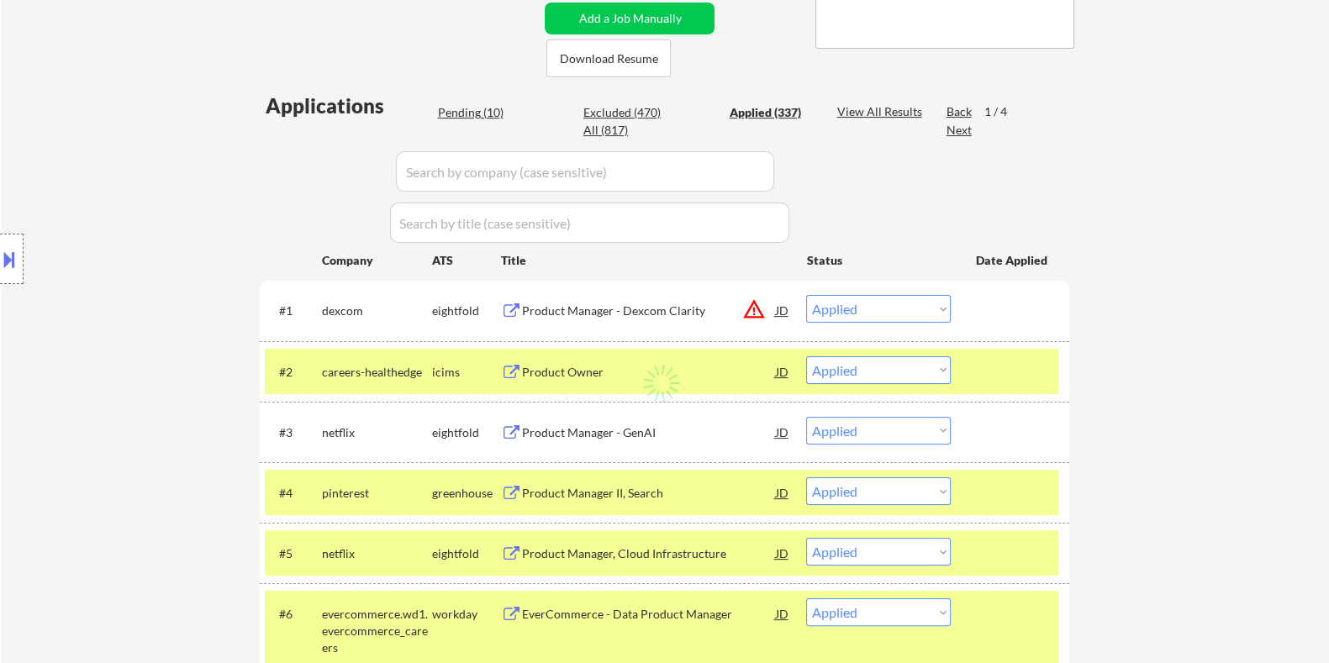
select select ""applied""
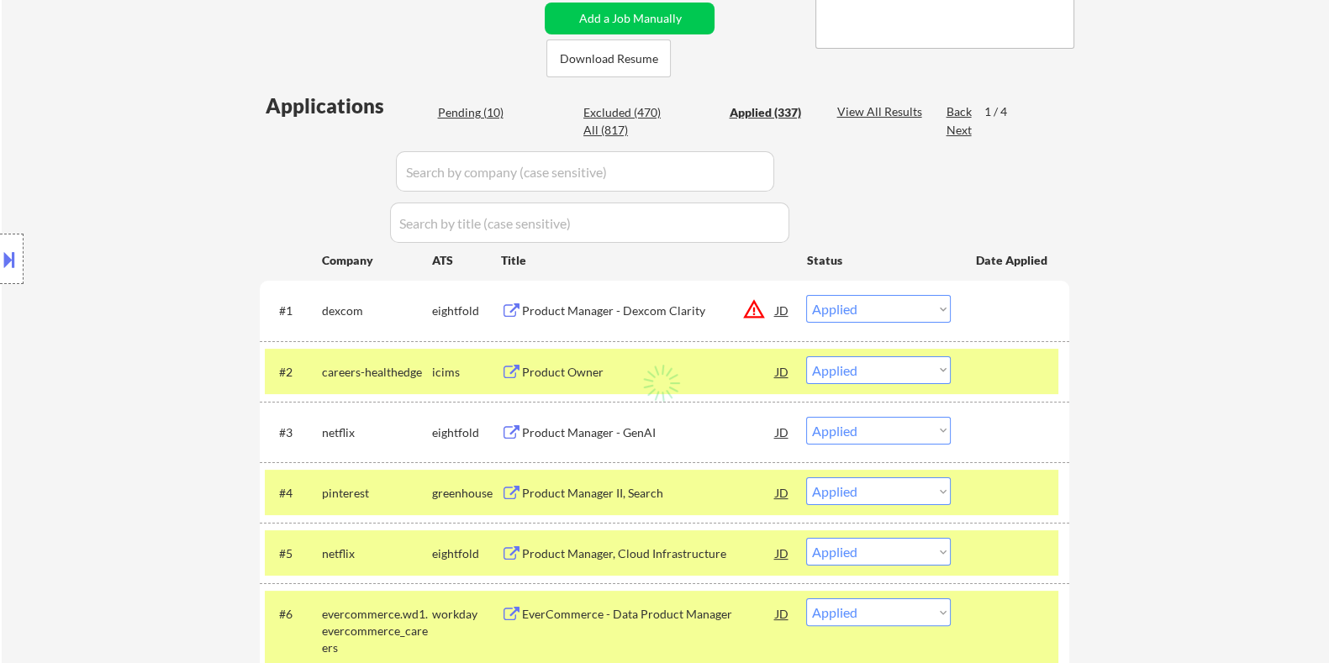
select select ""applied""
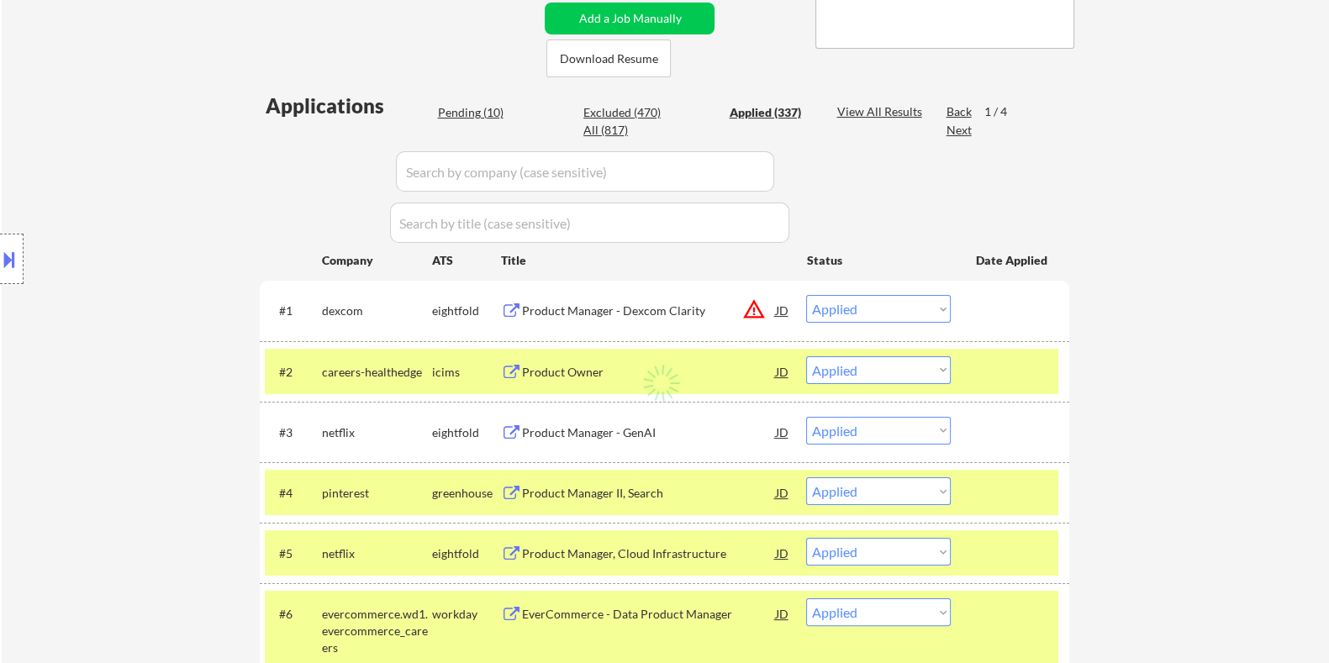
select select ""applied""
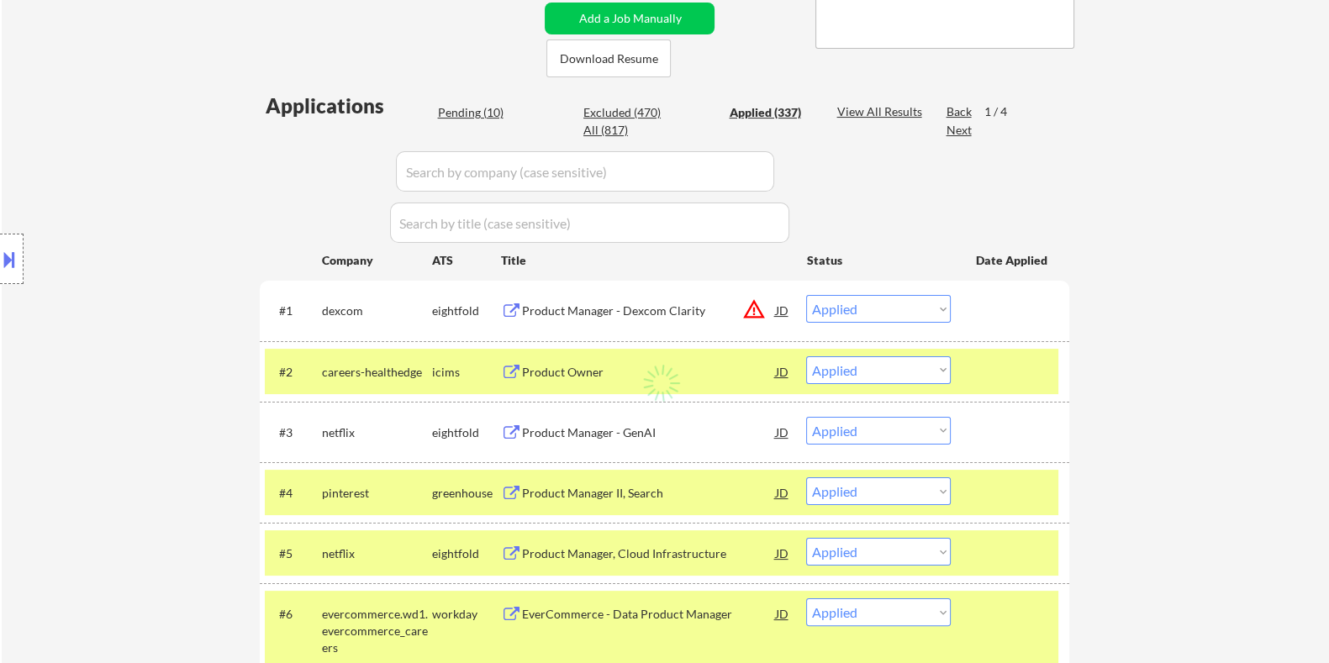
select select ""applied""
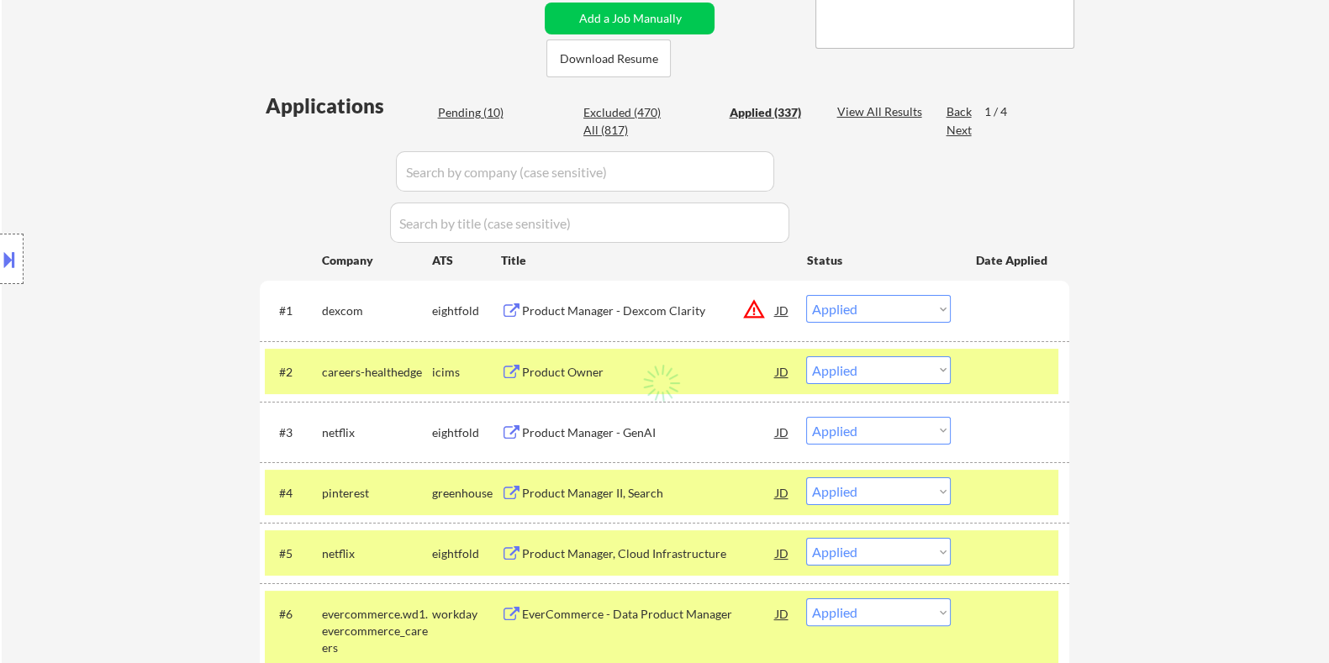
select select ""applied""
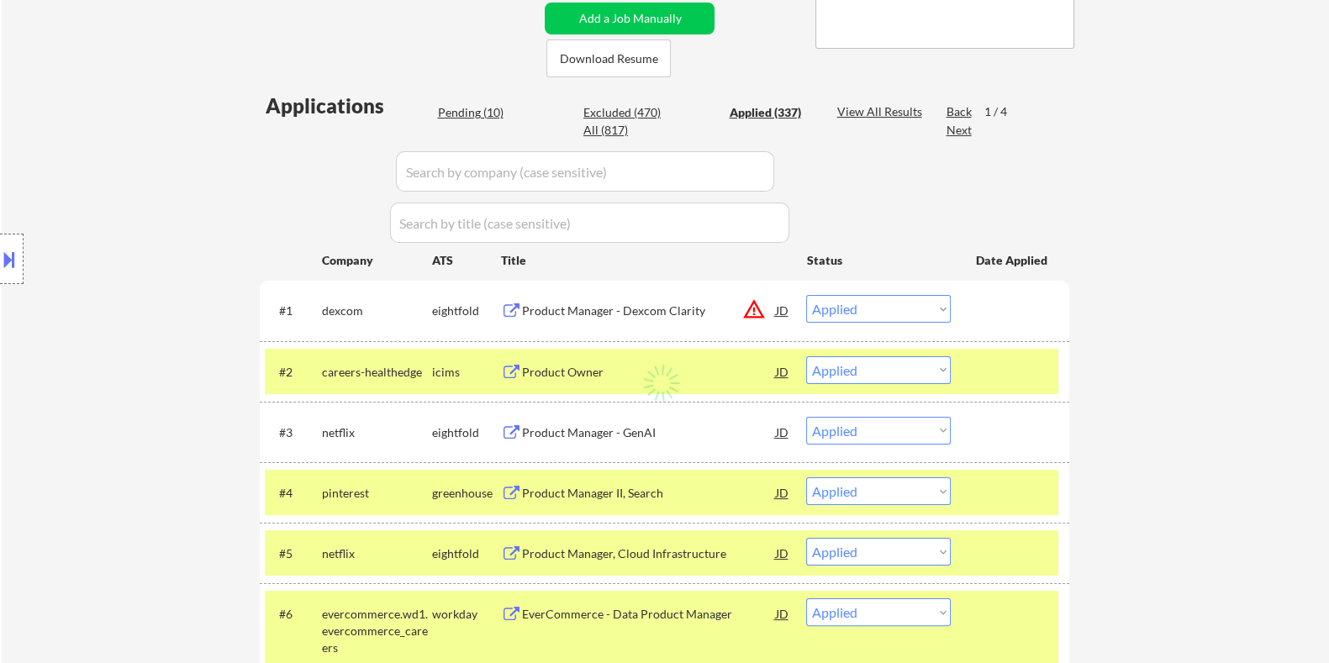
select select ""applied""
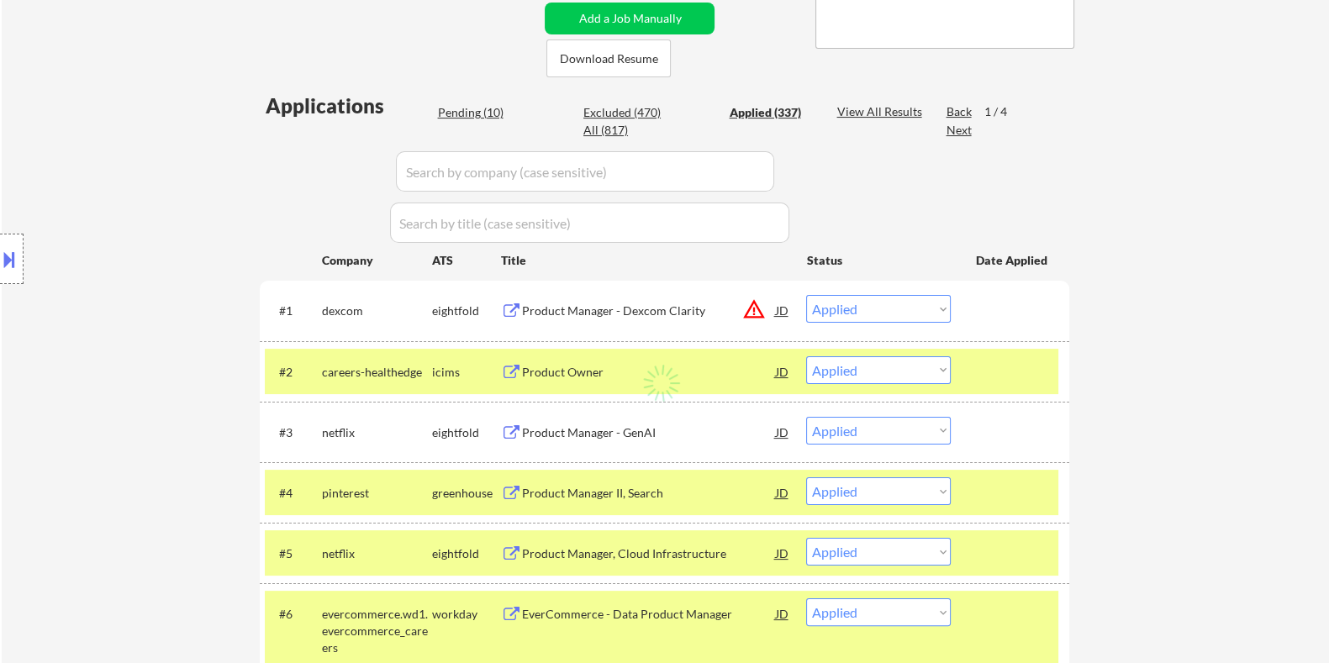
select select ""applied""
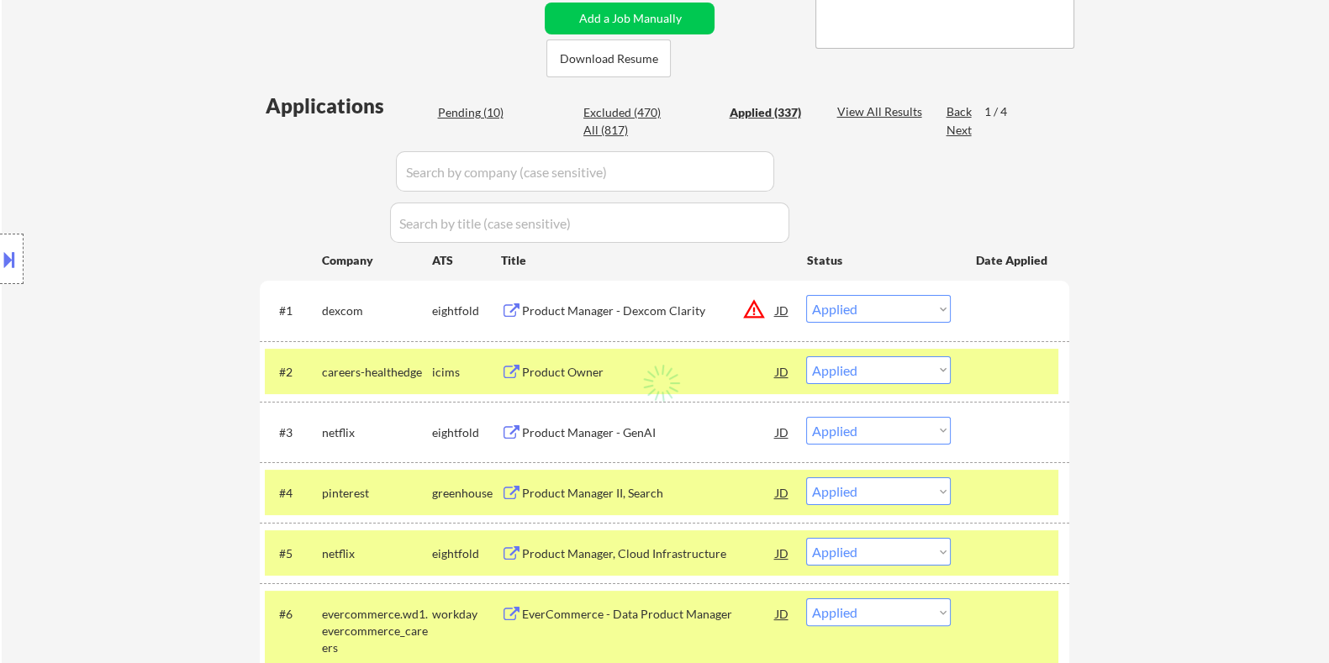
select select ""applied""
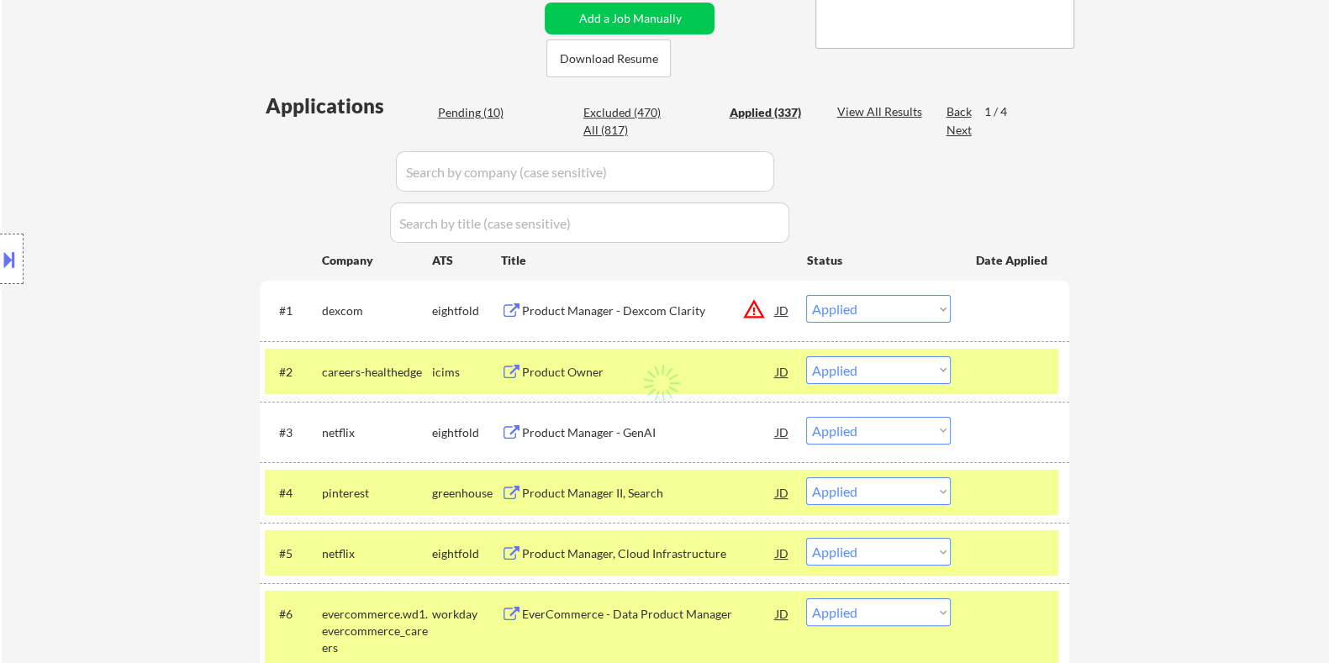
select select ""applied""
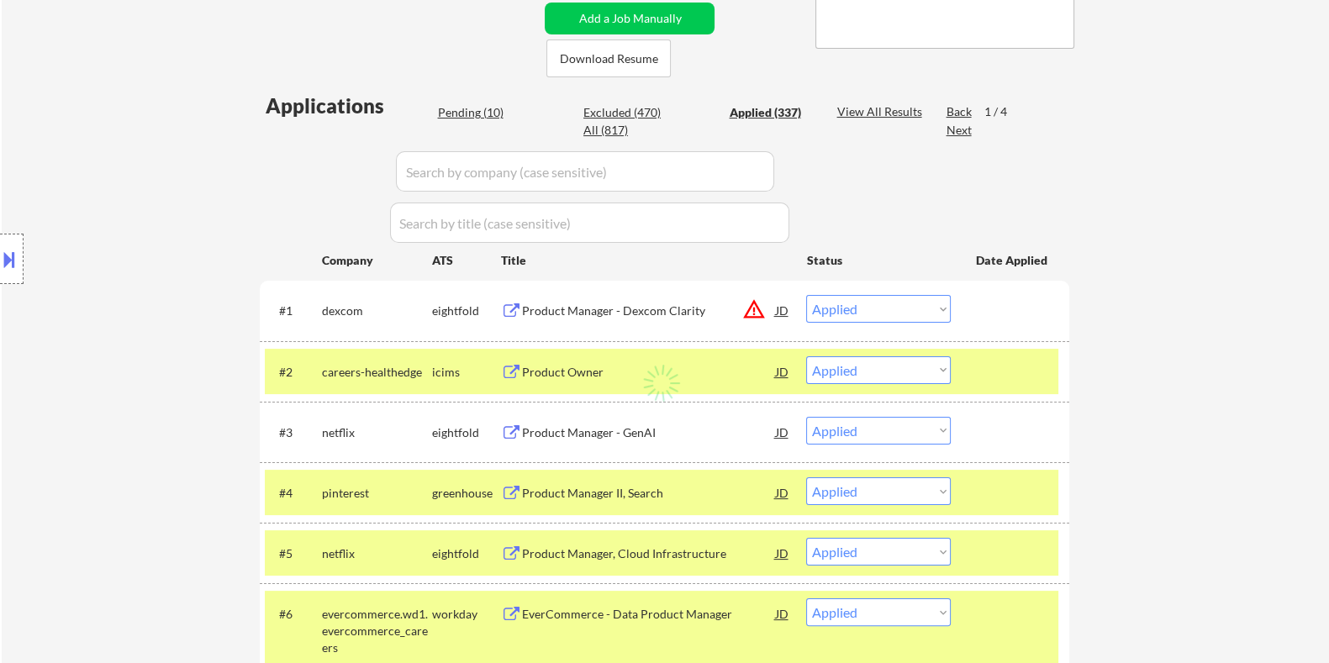
select select ""applied""
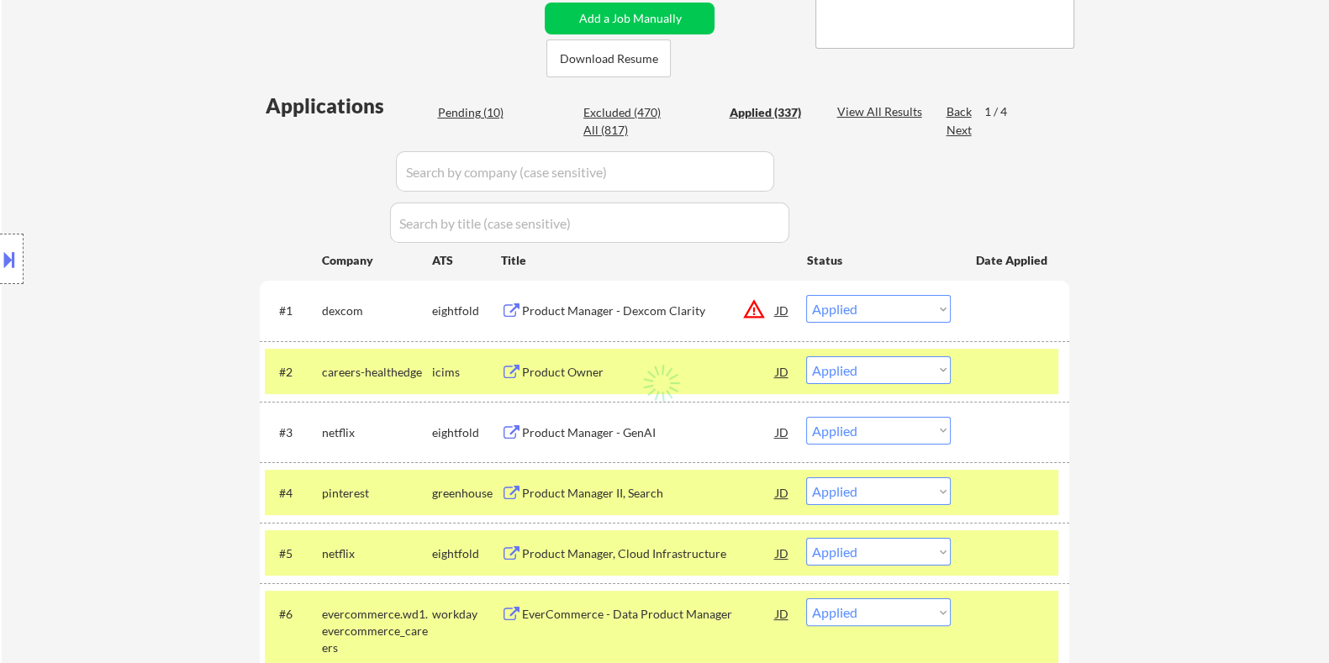
select select ""applied""
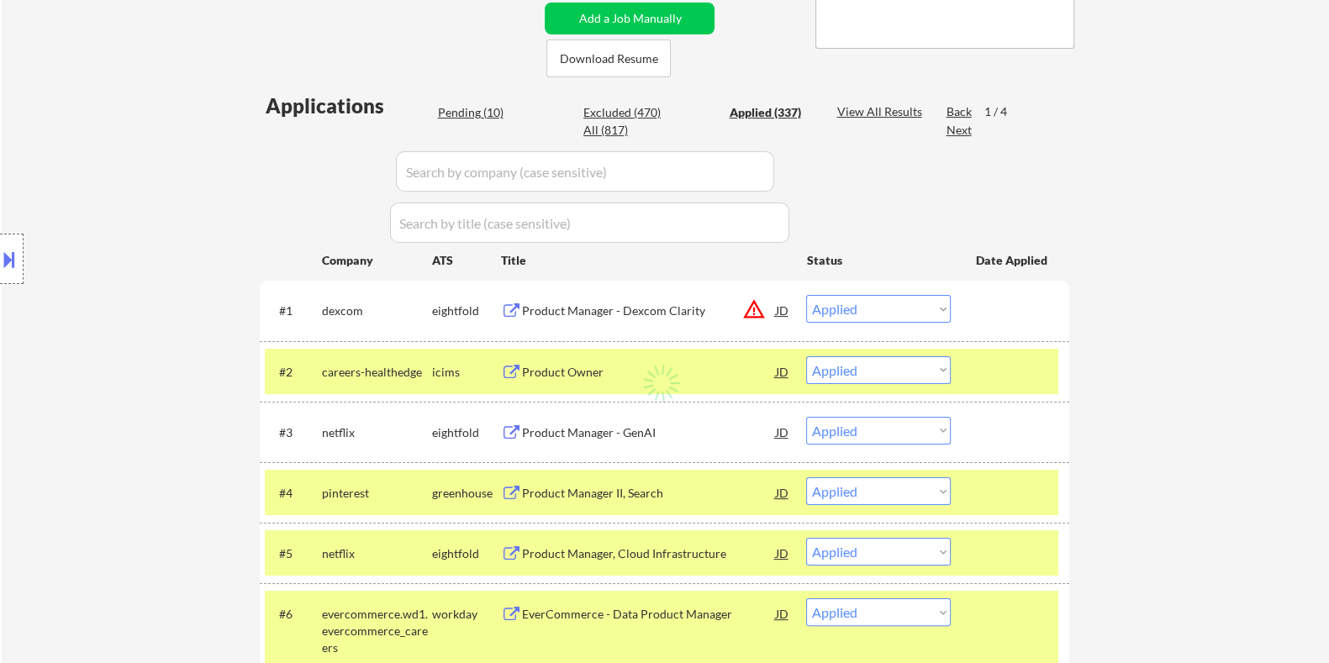
select select ""applied""
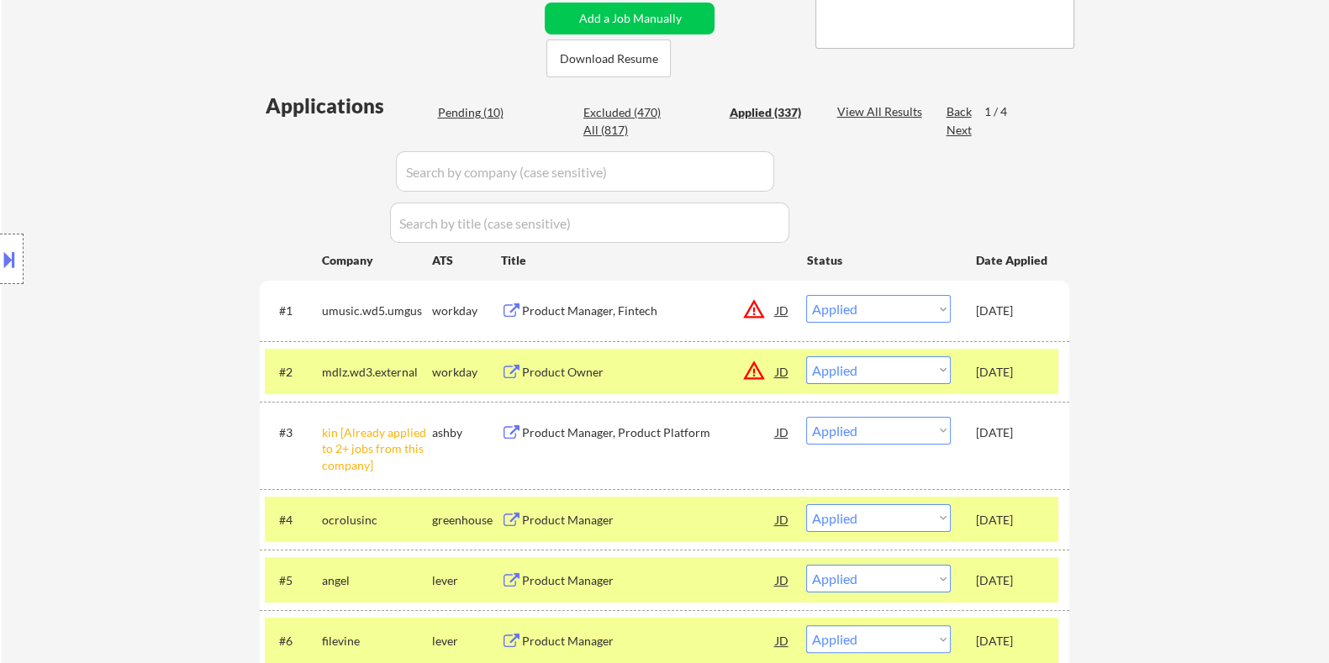
click at [576, 434] on div "Product Manager, Product Platform" at bounding box center [648, 432] width 254 height 17
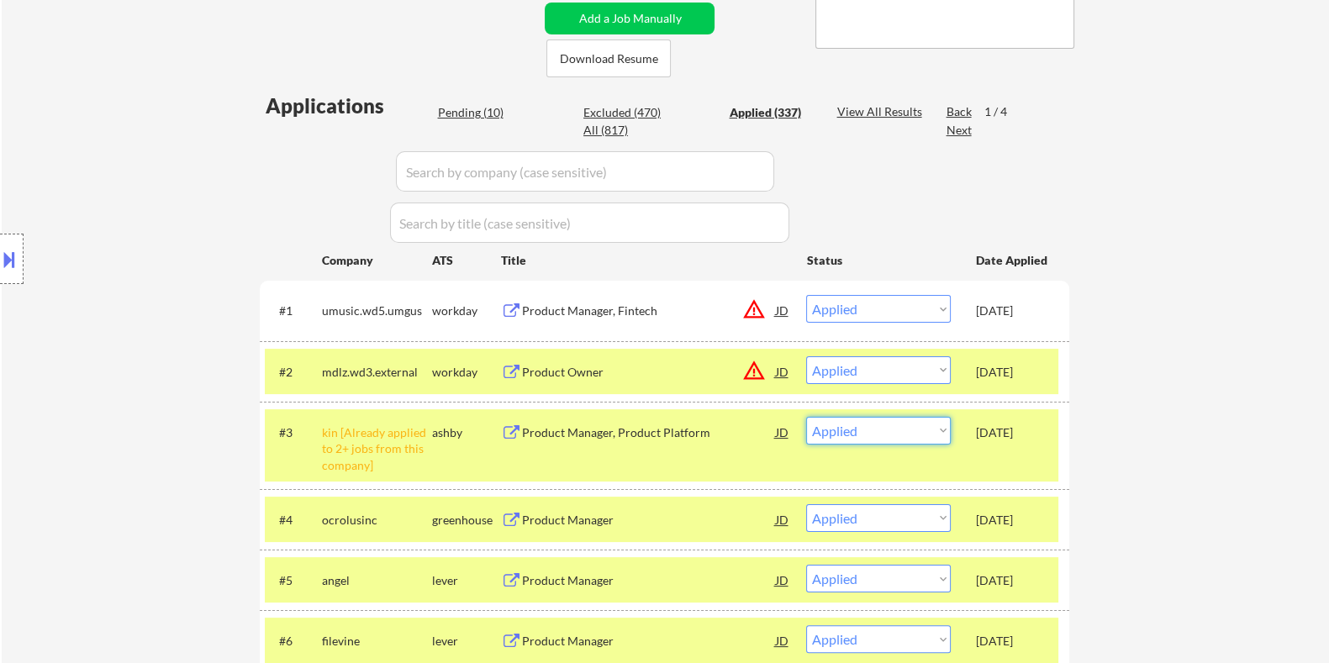
click at [910, 436] on select "Choose an option... Pending Applied Excluded (Questions) Excluded (Expired) Exc…" at bounding box center [878, 431] width 145 height 28
click at [806, 417] on select "Choose an option... Pending Applied Excluded (Questions) Excluded (Expired) Exc…" at bounding box center [878, 431] width 145 height 28
click at [573, 371] on div "Product Owner" at bounding box center [648, 372] width 254 height 17
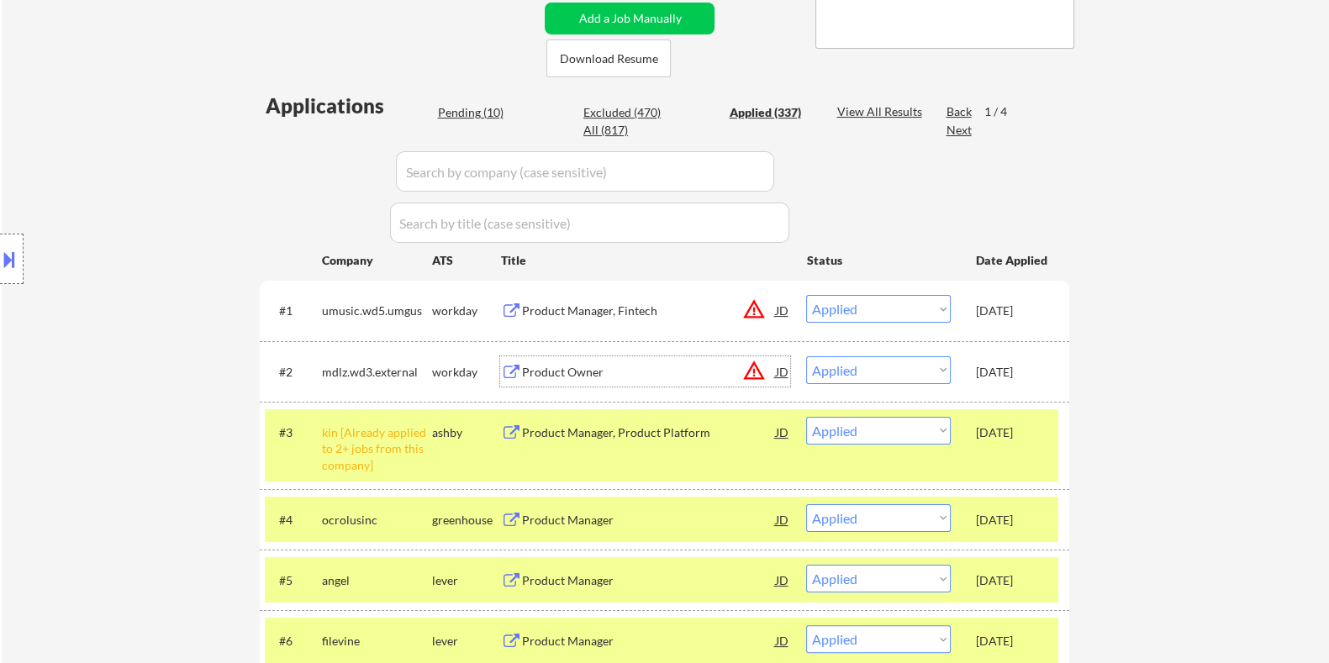
click at [921, 371] on select "Choose an option... Pending Applied Excluded (Questions) Excluded (Expired) Exc…" at bounding box center [878, 370] width 145 height 28
click at [660, 366] on div "Product Owner" at bounding box center [648, 372] width 254 height 17
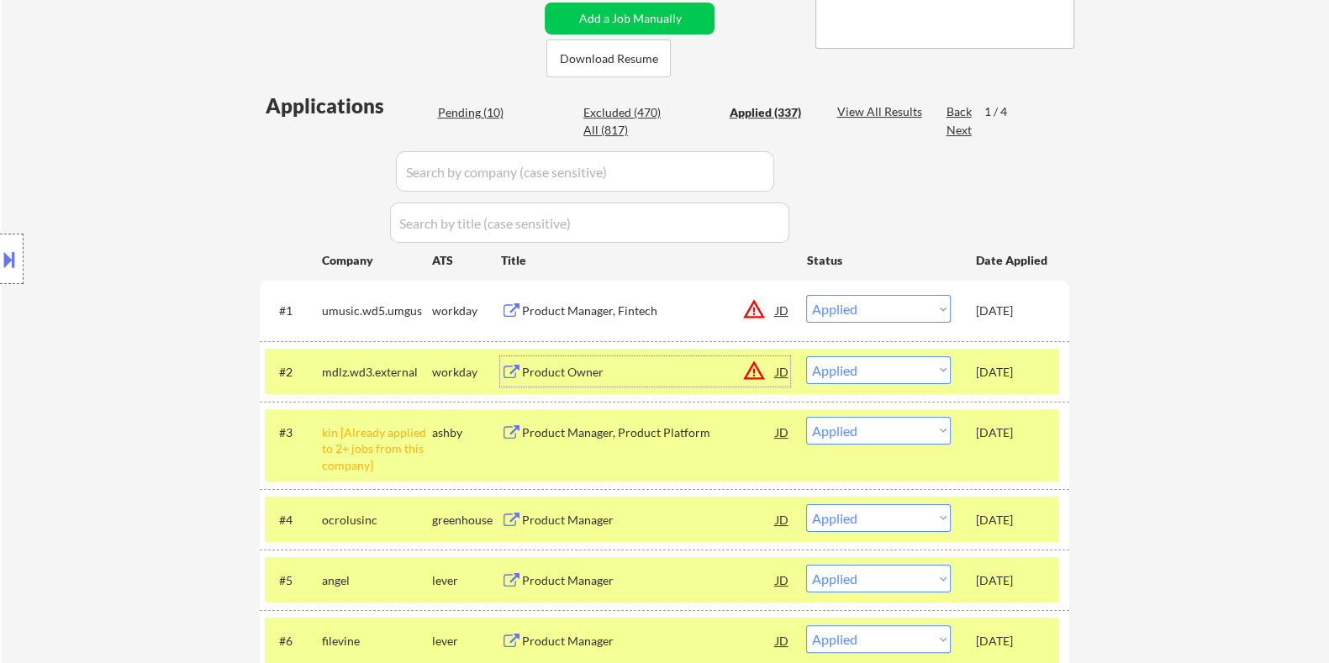
click at [651, 303] on div "Product Manager, Fintech" at bounding box center [648, 311] width 254 height 17
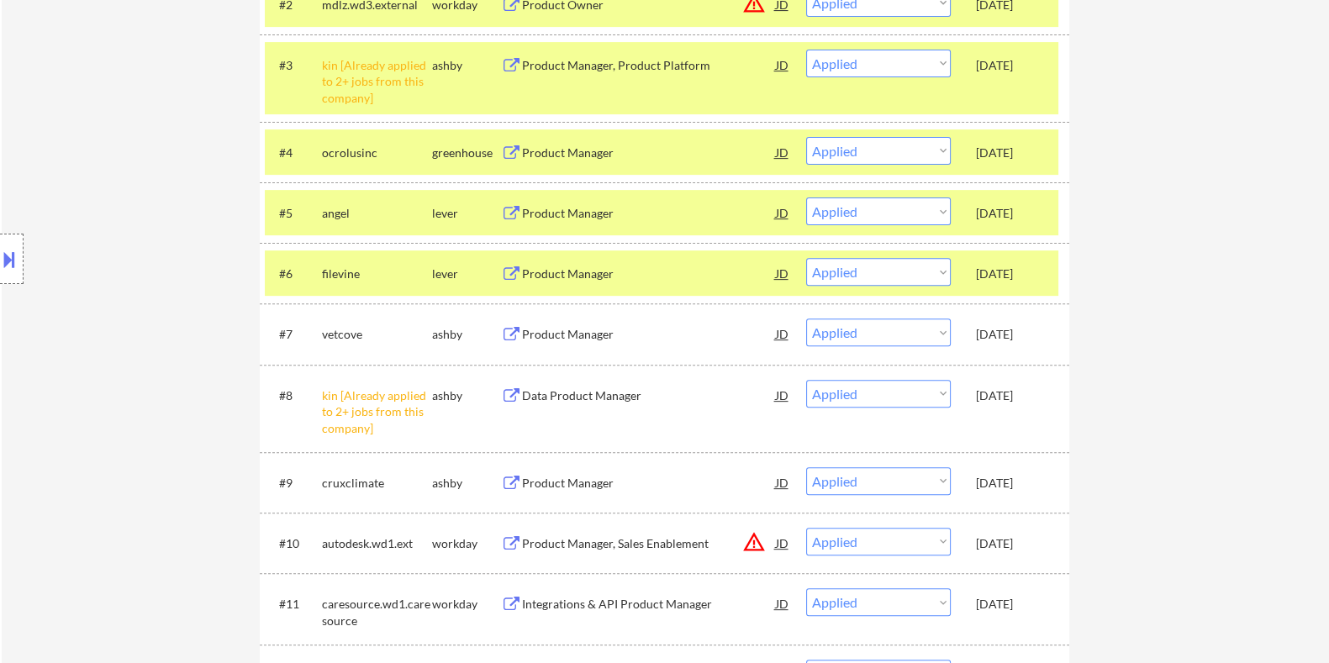
scroll to position [840, 0]
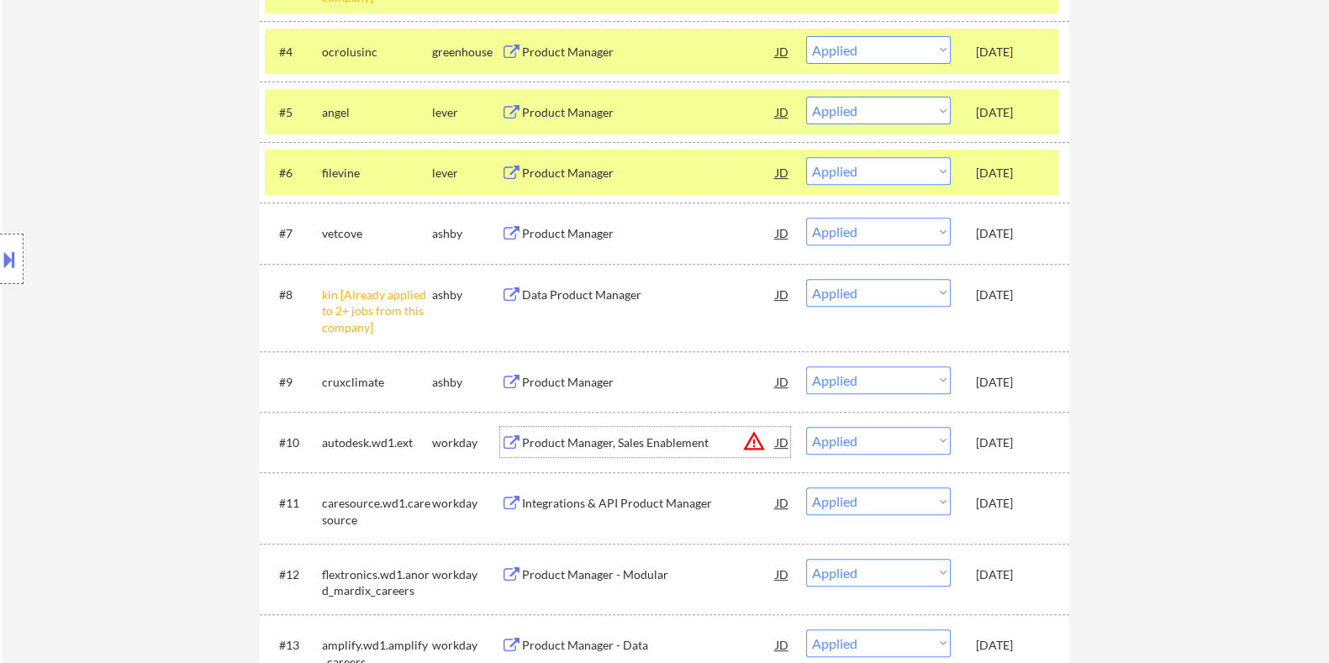
click at [662, 443] on div "Product Manager, Sales Enablement" at bounding box center [648, 442] width 254 height 17
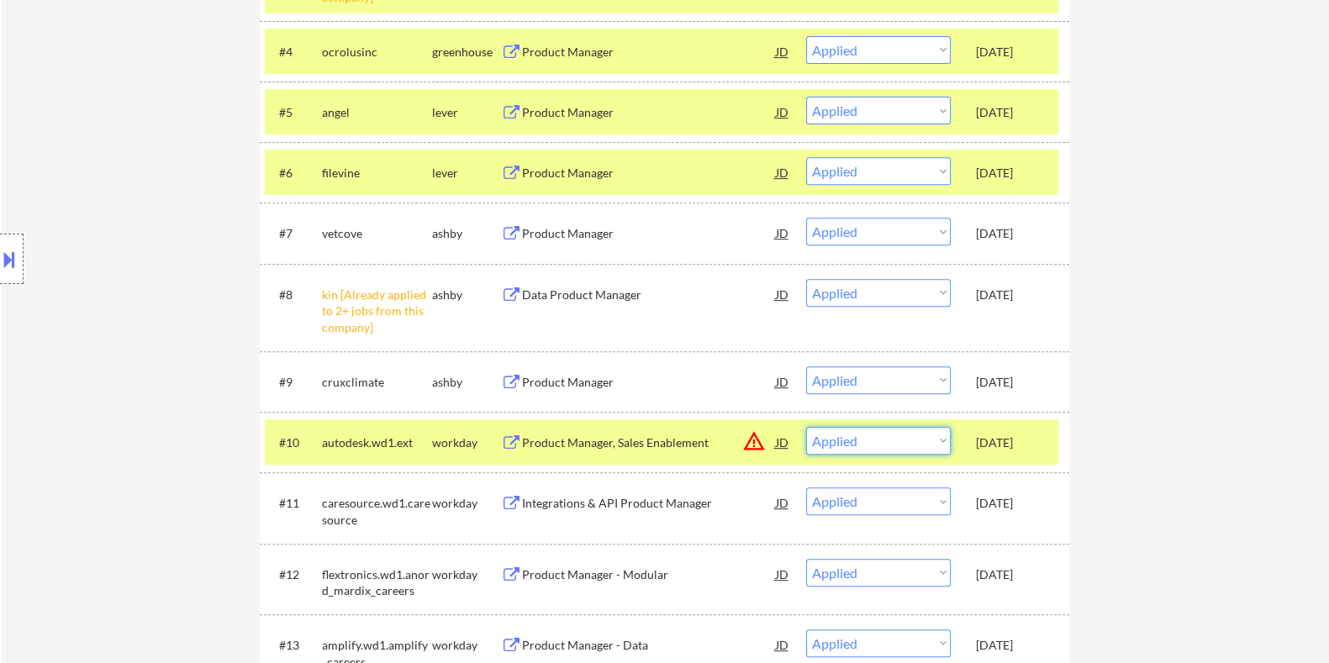
click at [845, 445] on select "Choose an option... Pending Applied Excluded (Questions) Excluded (Expired) Exc…" at bounding box center [878, 441] width 145 height 28
click at [681, 439] on div "Product Manager, Sales Enablement" at bounding box center [648, 442] width 254 height 17
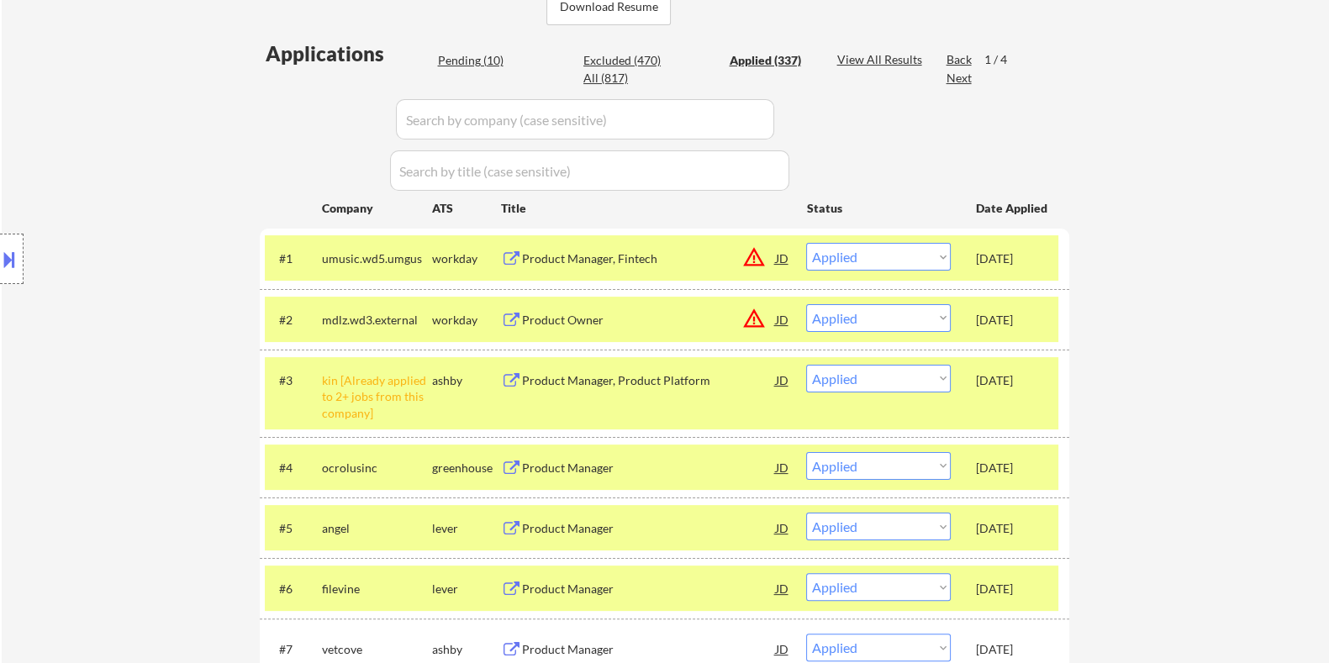
scroll to position [315, 0]
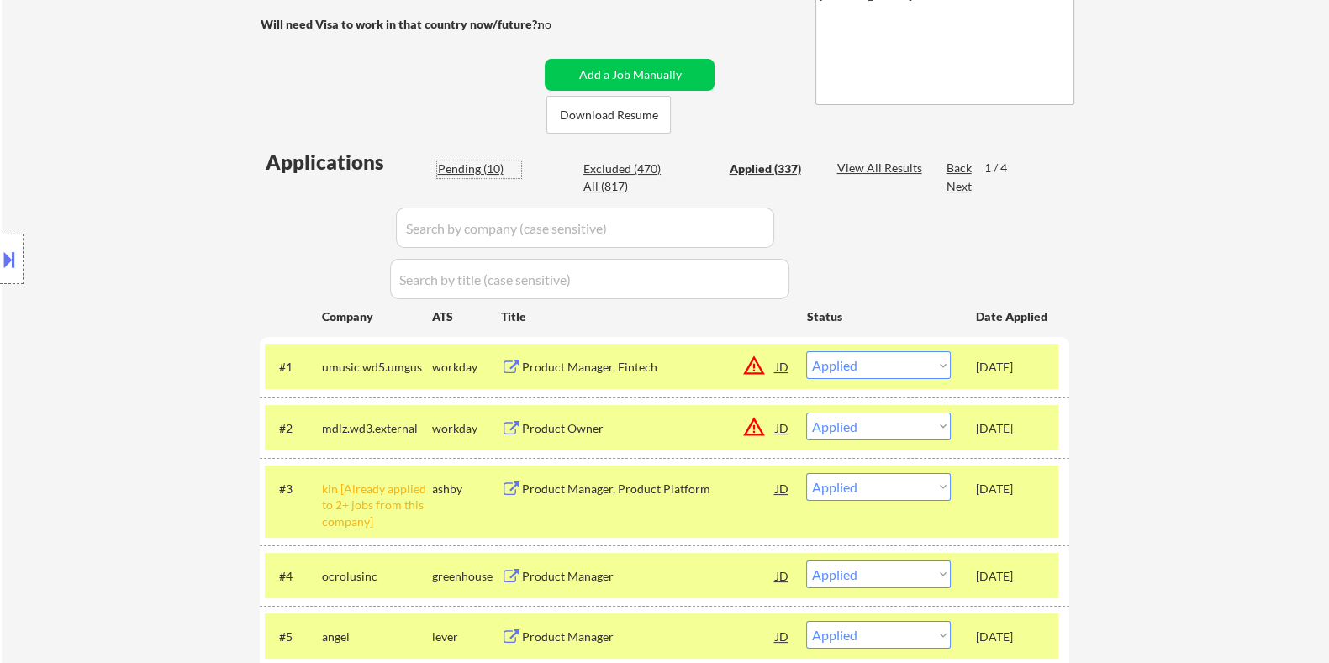
click at [464, 166] on div "Pending (10)" at bounding box center [479, 169] width 84 height 17
select select ""pending""
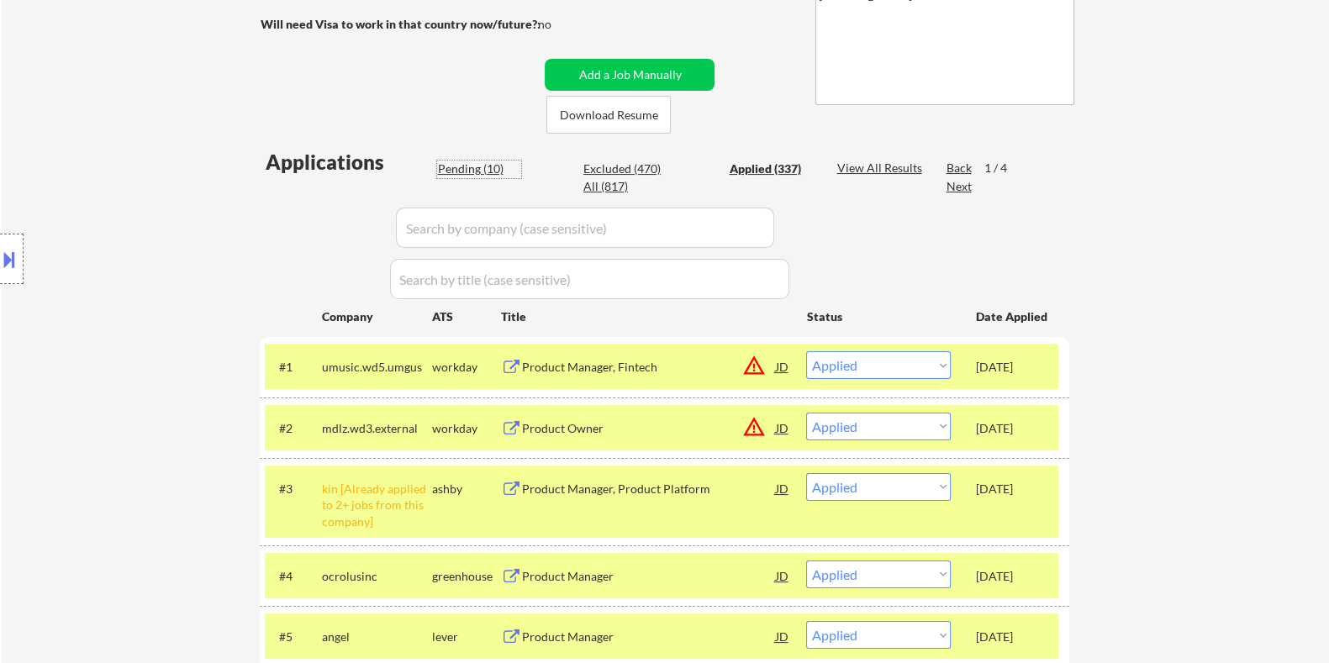
select select ""pending""
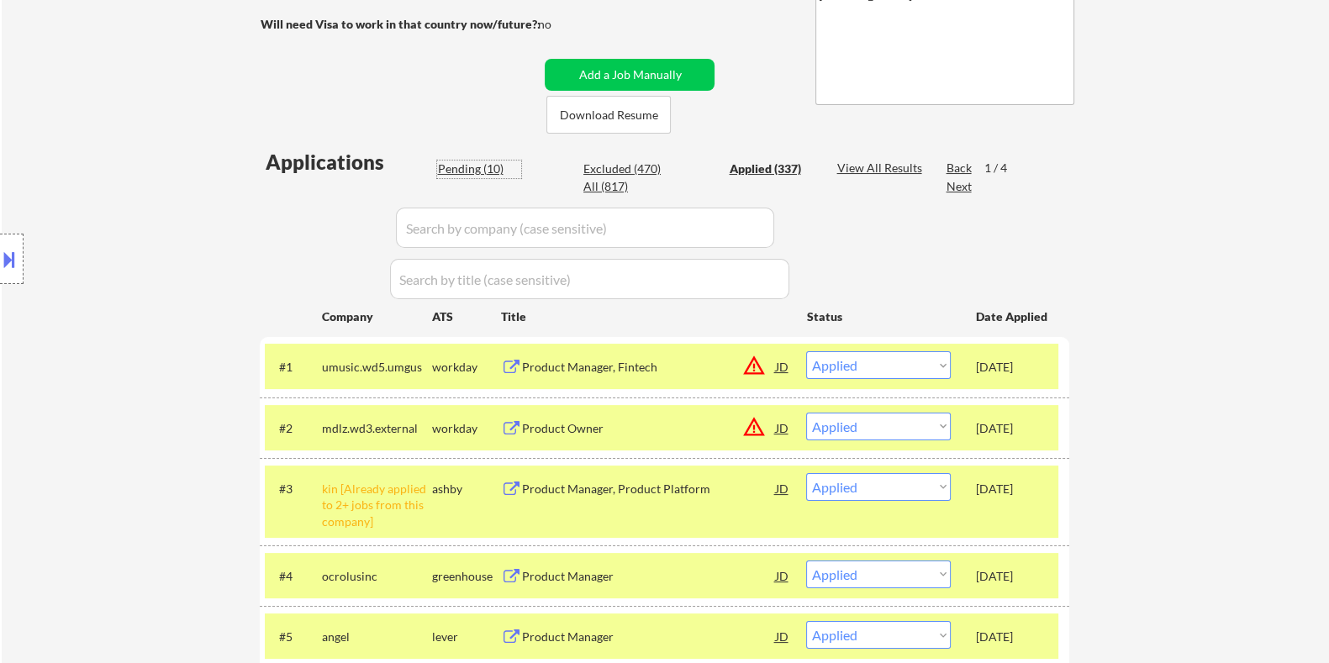
select select ""pending""
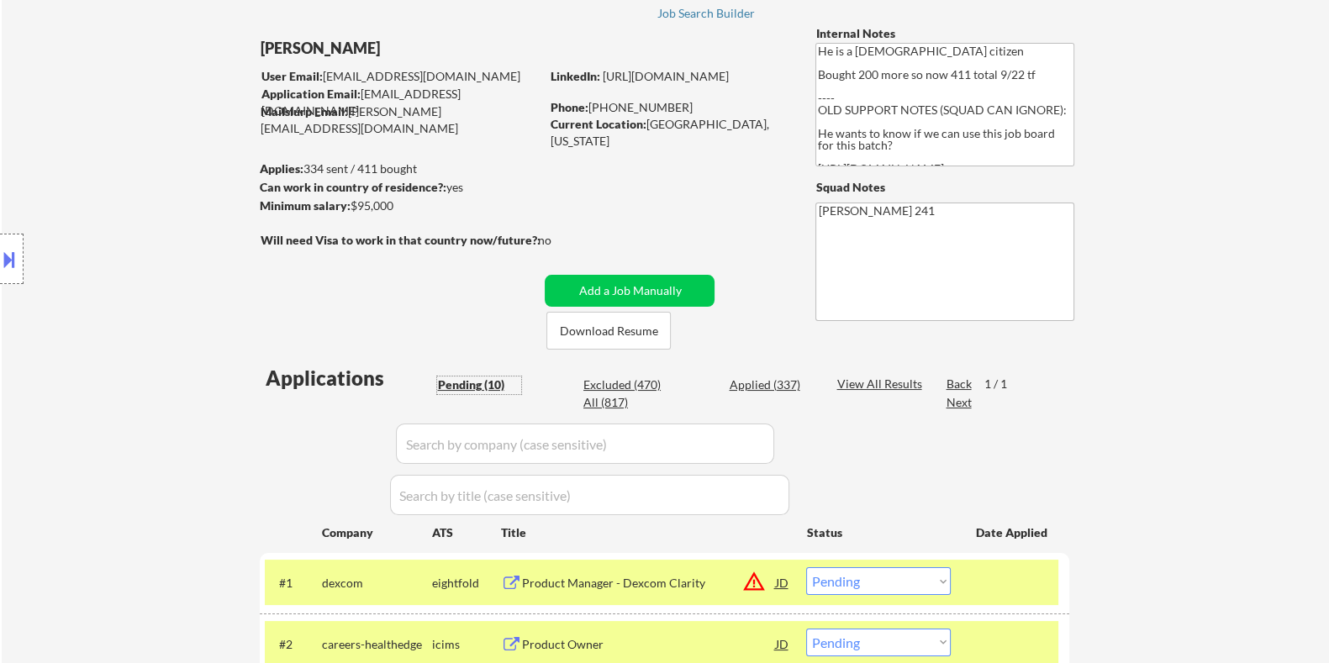
scroll to position [209, 0]
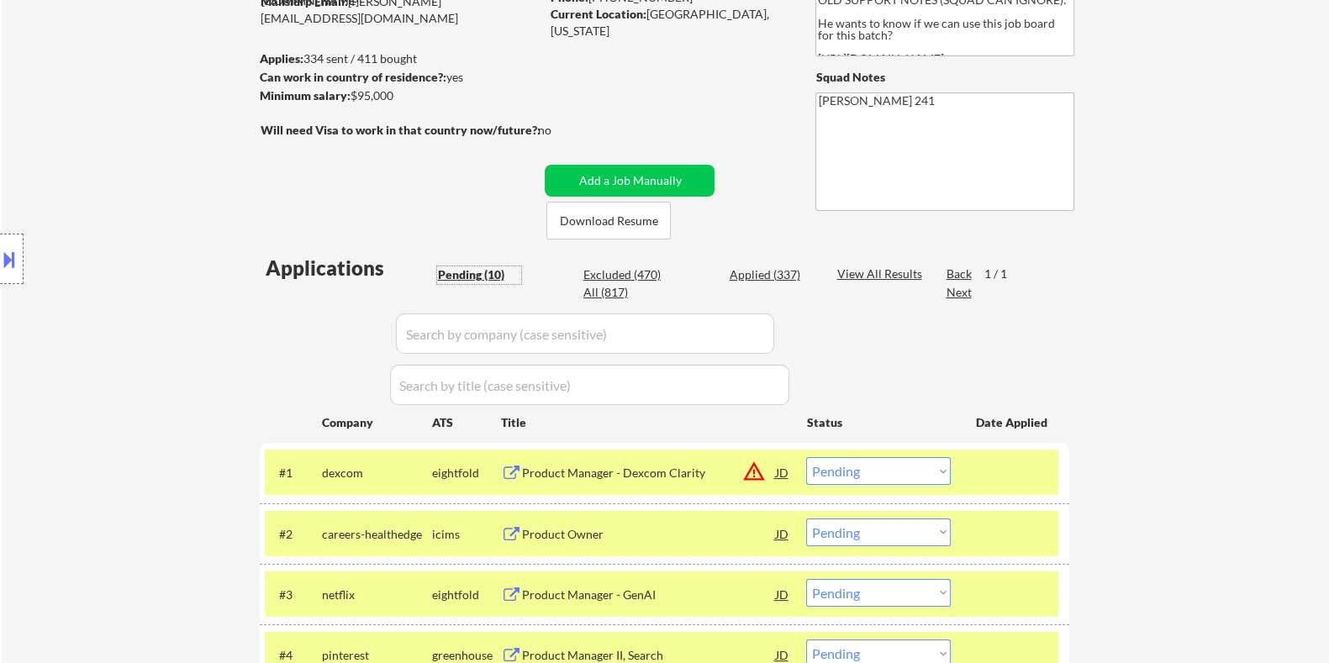
click at [765, 275] on div "Applied (337)" at bounding box center [771, 274] width 84 height 17
select select ""applied""
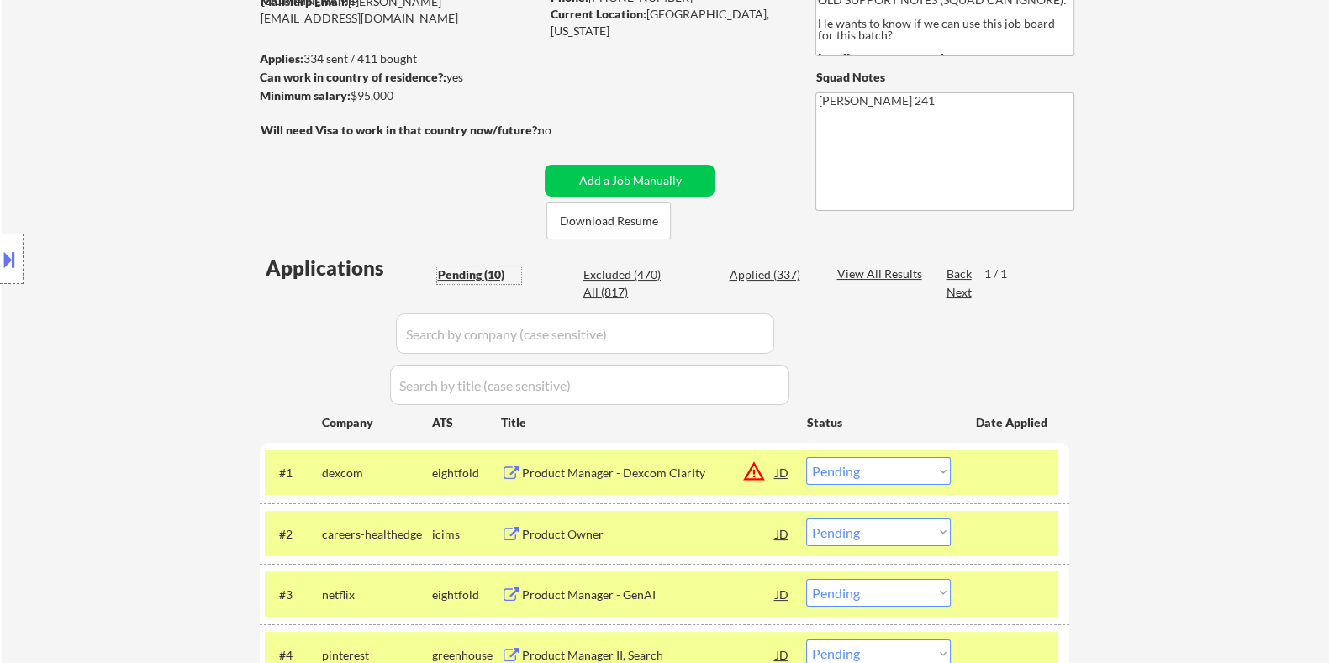
select select ""applied""
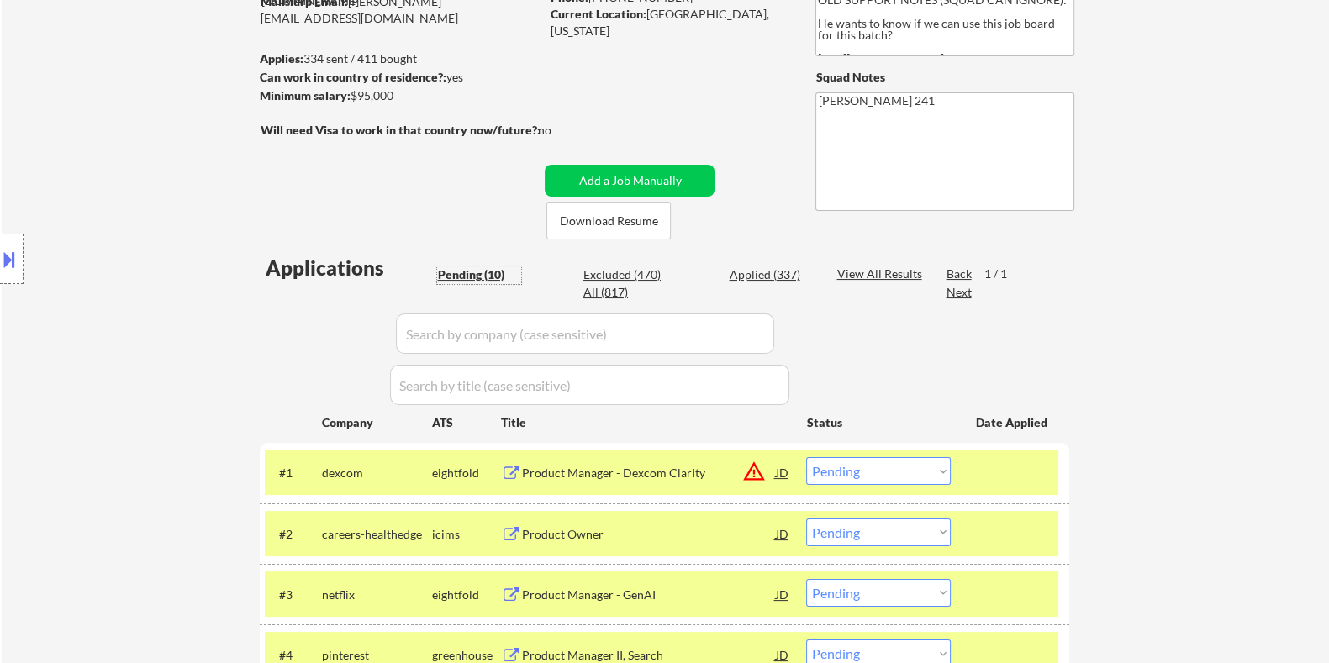
select select ""applied""
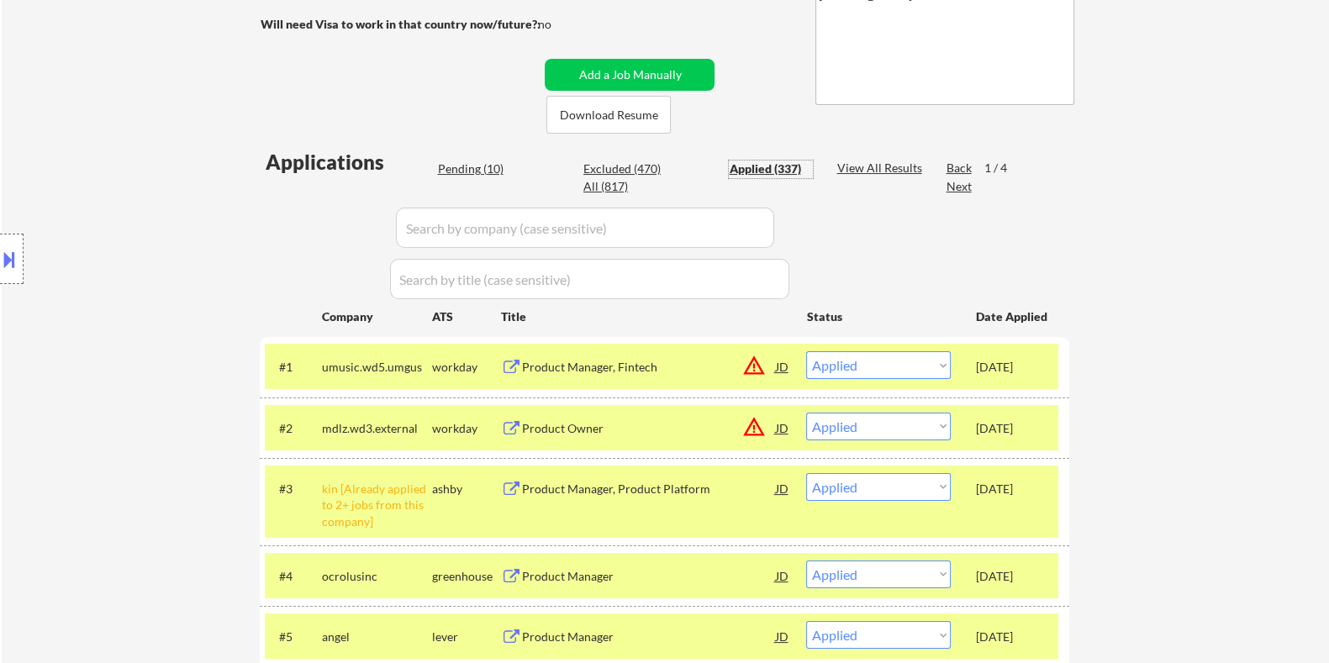
scroll to position [315, 0]
click at [456, 166] on div "Pending (10)" at bounding box center [479, 169] width 84 height 17
select select ""pending""
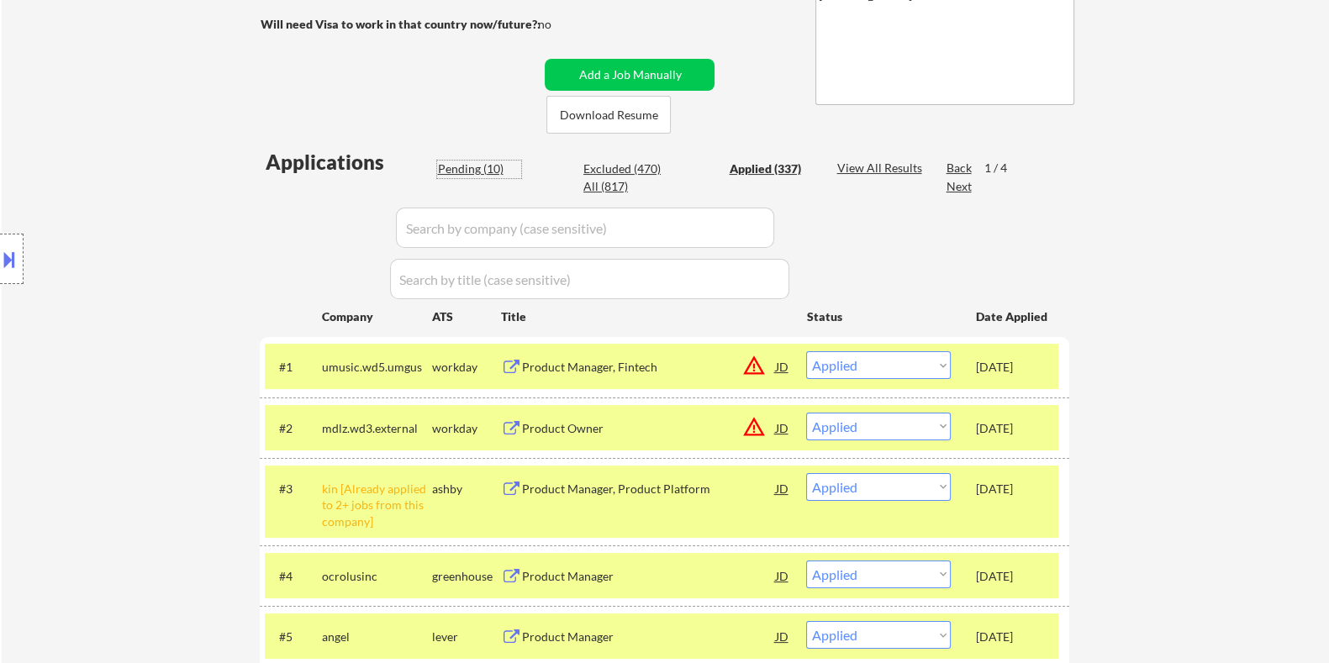
select select ""pending""
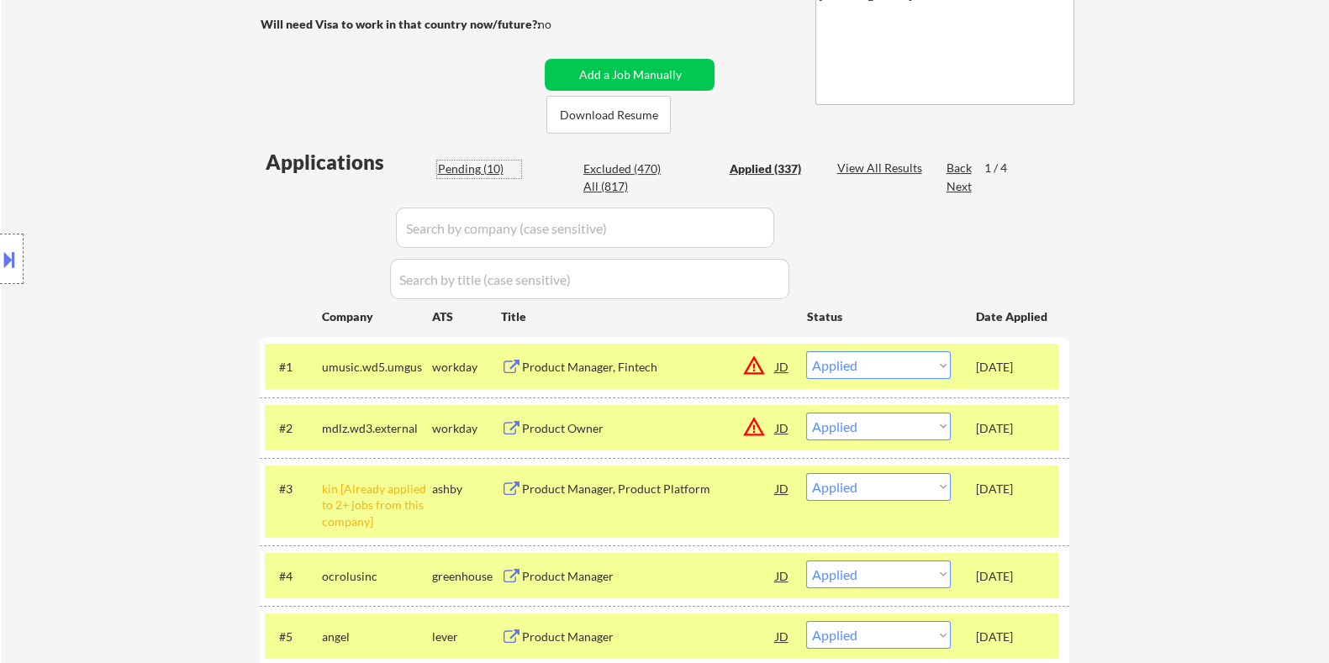
select select ""pending""
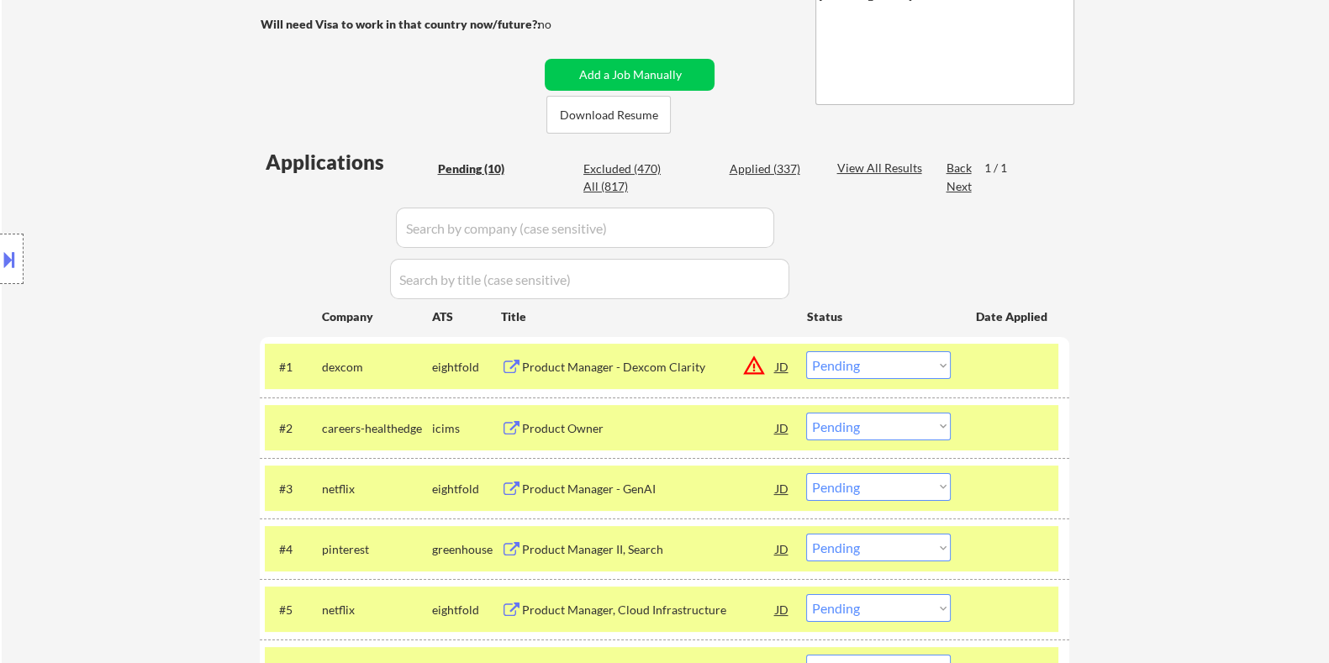
scroll to position [419, 0]
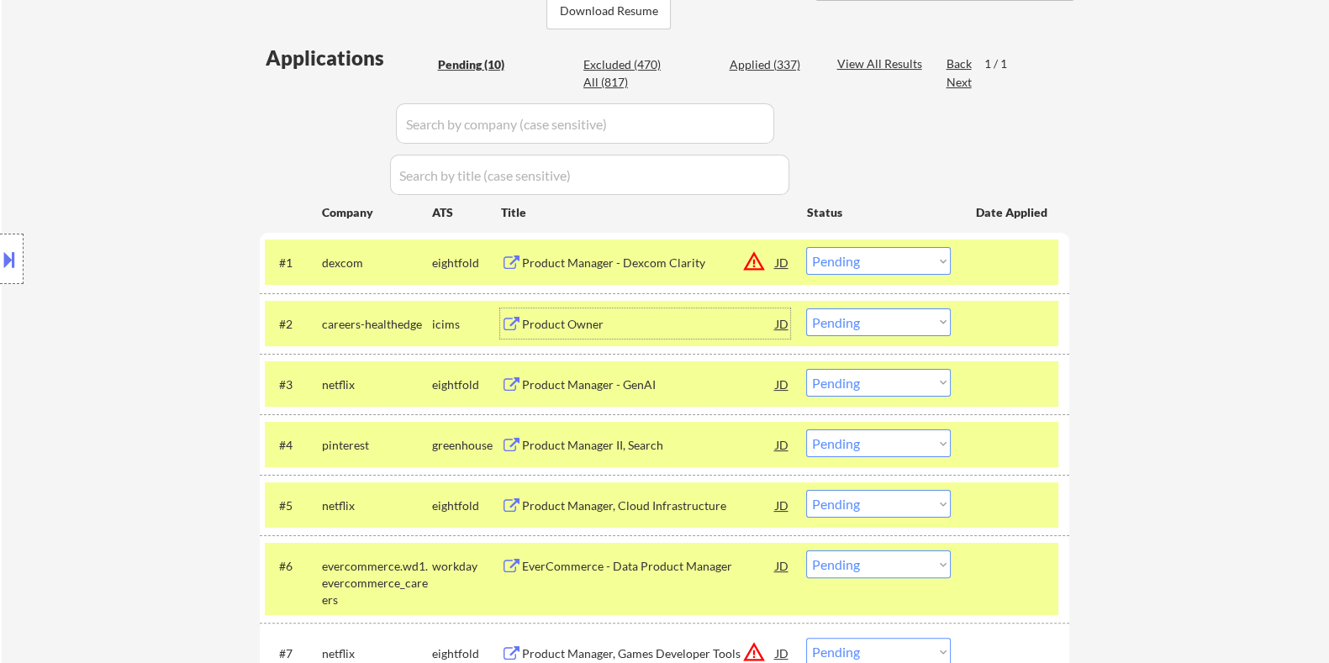
click at [591, 317] on div "Product Owner" at bounding box center [648, 324] width 254 height 17
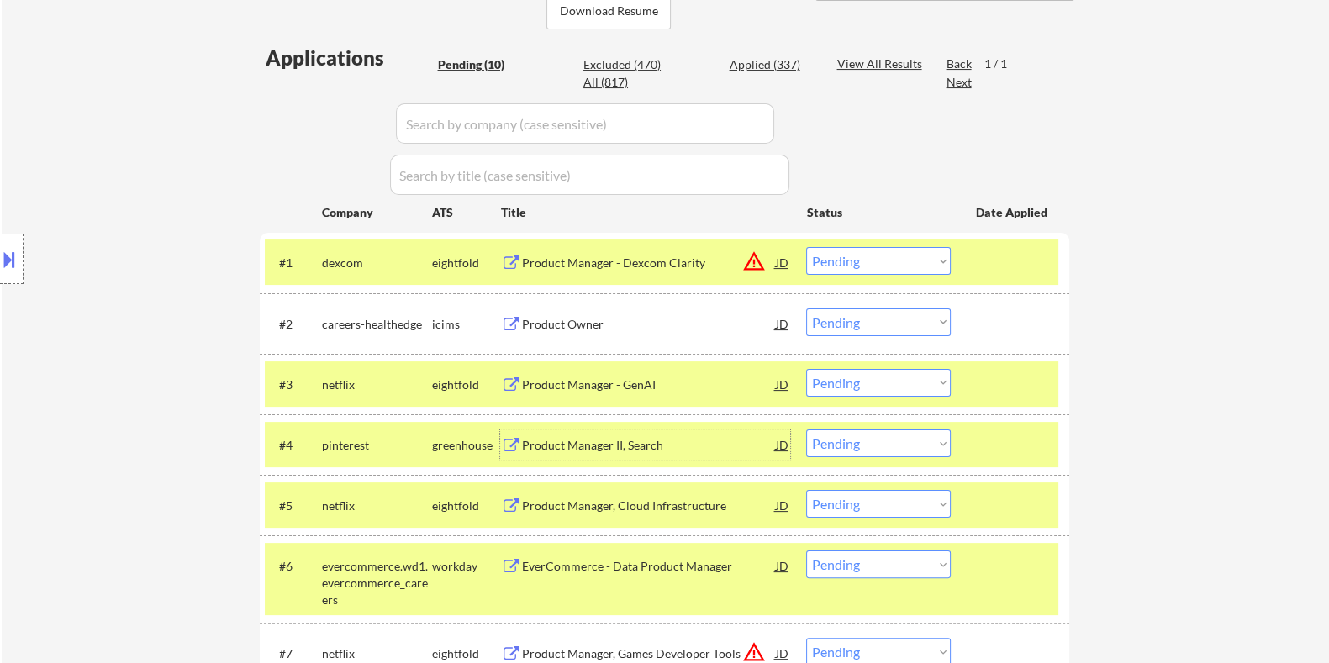
click at [621, 445] on div "Product Manager II, Search" at bounding box center [648, 445] width 254 height 17
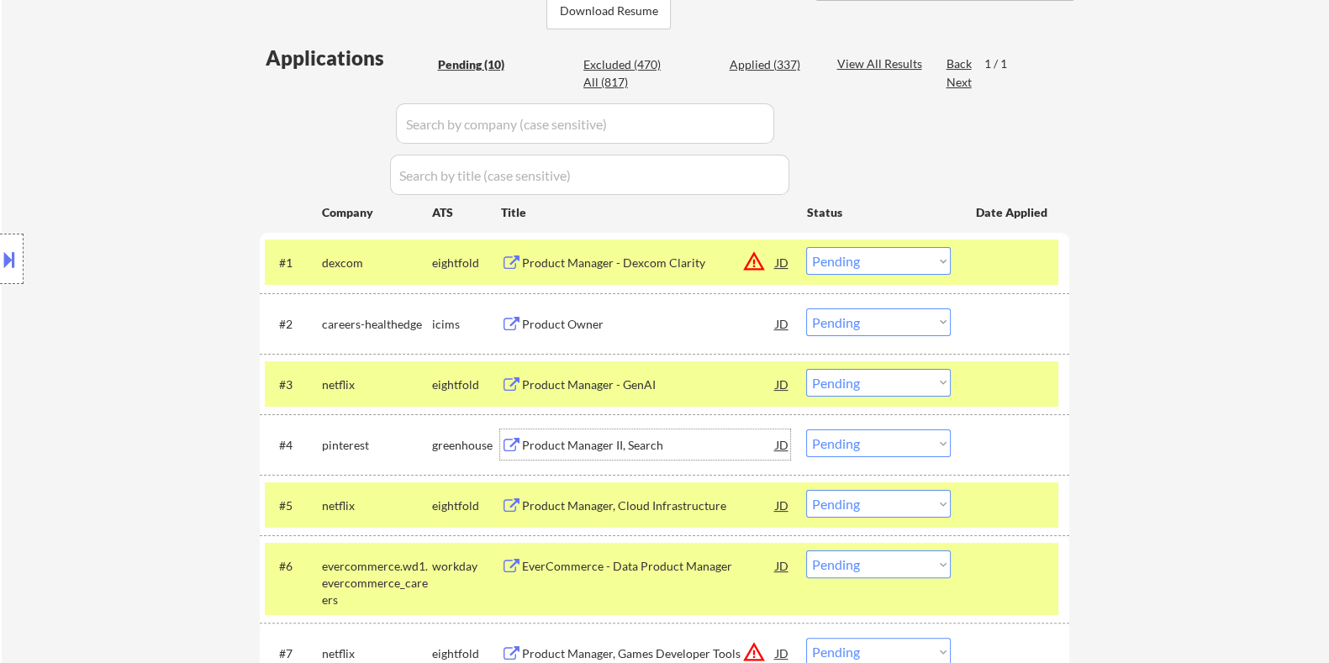
click at [943, 448] on select "Choose an option... Pending Applied Excluded (Questions) Excluded (Expired) Exc…" at bounding box center [878, 443] width 145 height 28
click at [806, 429] on select "Choose an option... Pending Applied Excluded (Questions) Excluded (Expired) Exc…" at bounding box center [878, 443] width 145 height 28
select select ""pending""
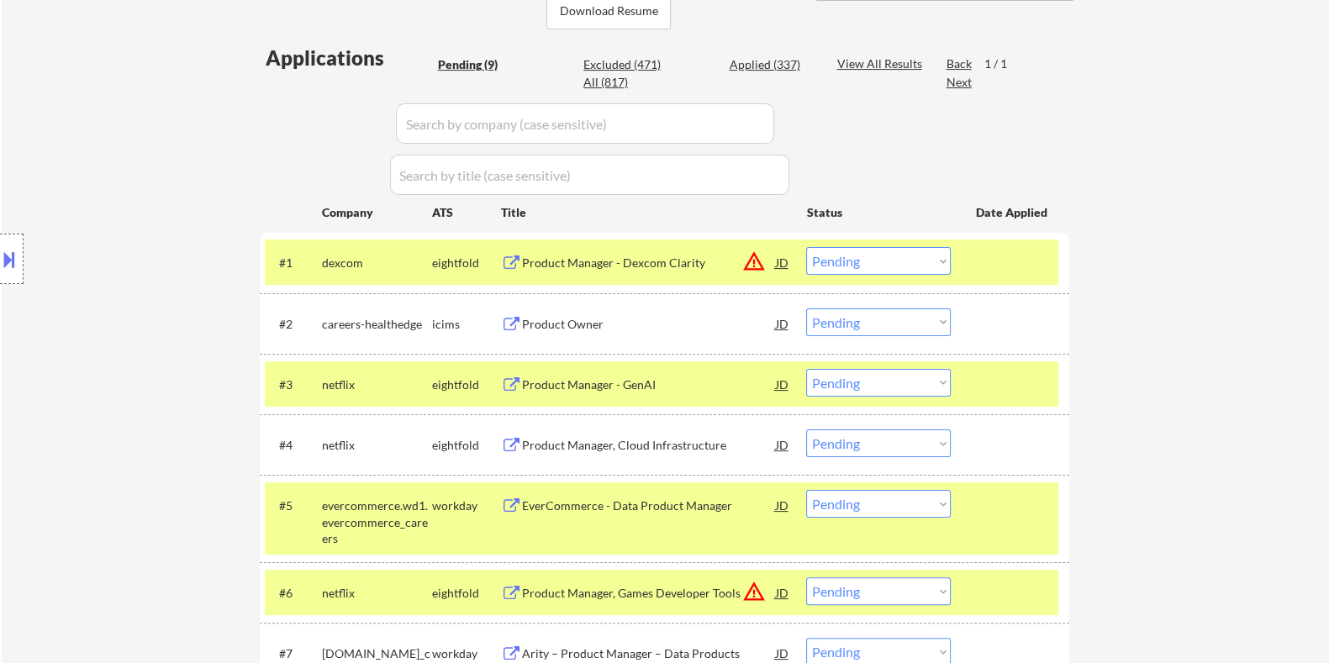
scroll to position [525, 0]
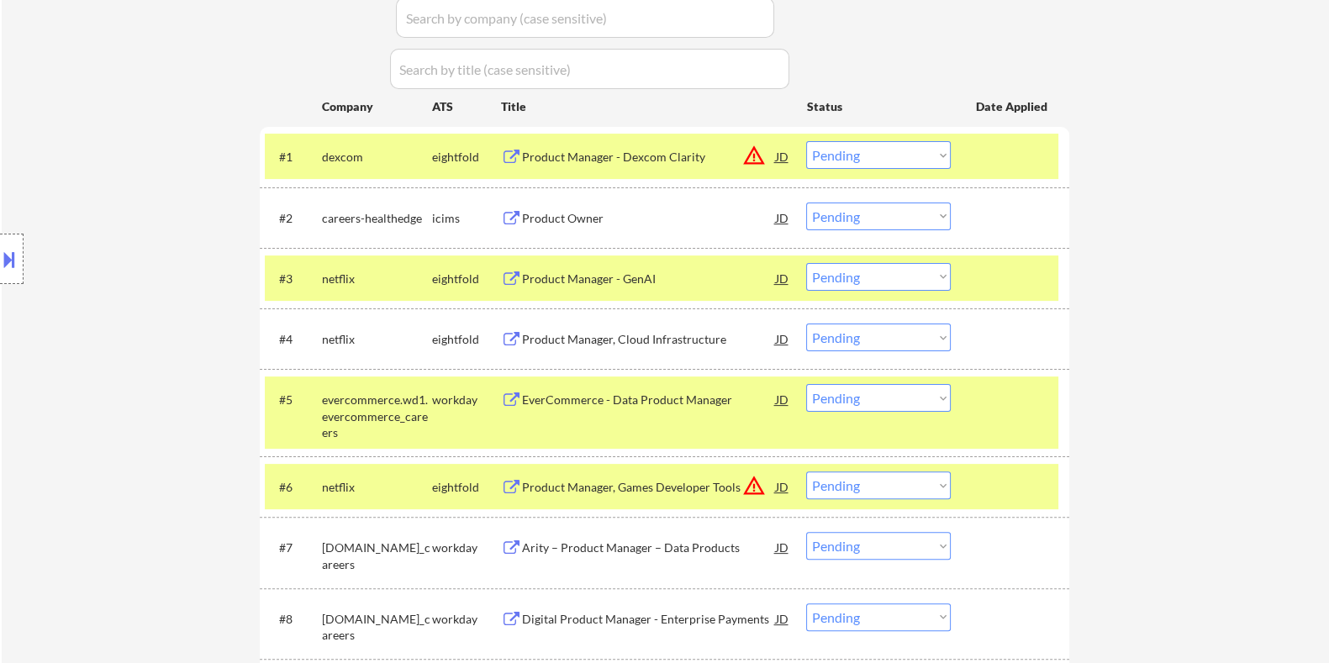
click at [622, 396] on div "EverCommerce - Data Product Manager" at bounding box center [648, 400] width 254 height 17
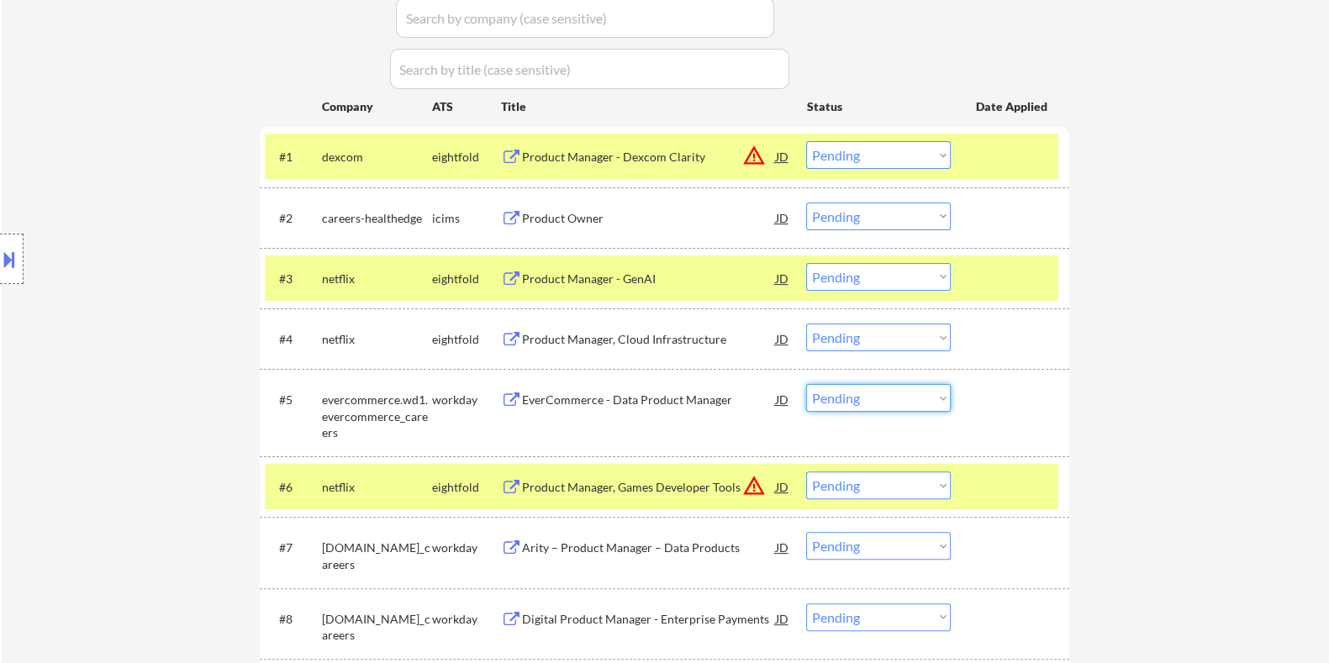
click at [866, 400] on select "Choose an option... Pending Applied Excluded (Questions) Excluded (Expired) Exc…" at bounding box center [878, 398] width 145 height 28
click at [806, 384] on select "Choose an option... Pending Applied Excluded (Questions) Excluded (Expired) Exc…" at bounding box center [878, 398] width 145 height 28
select select ""pending""
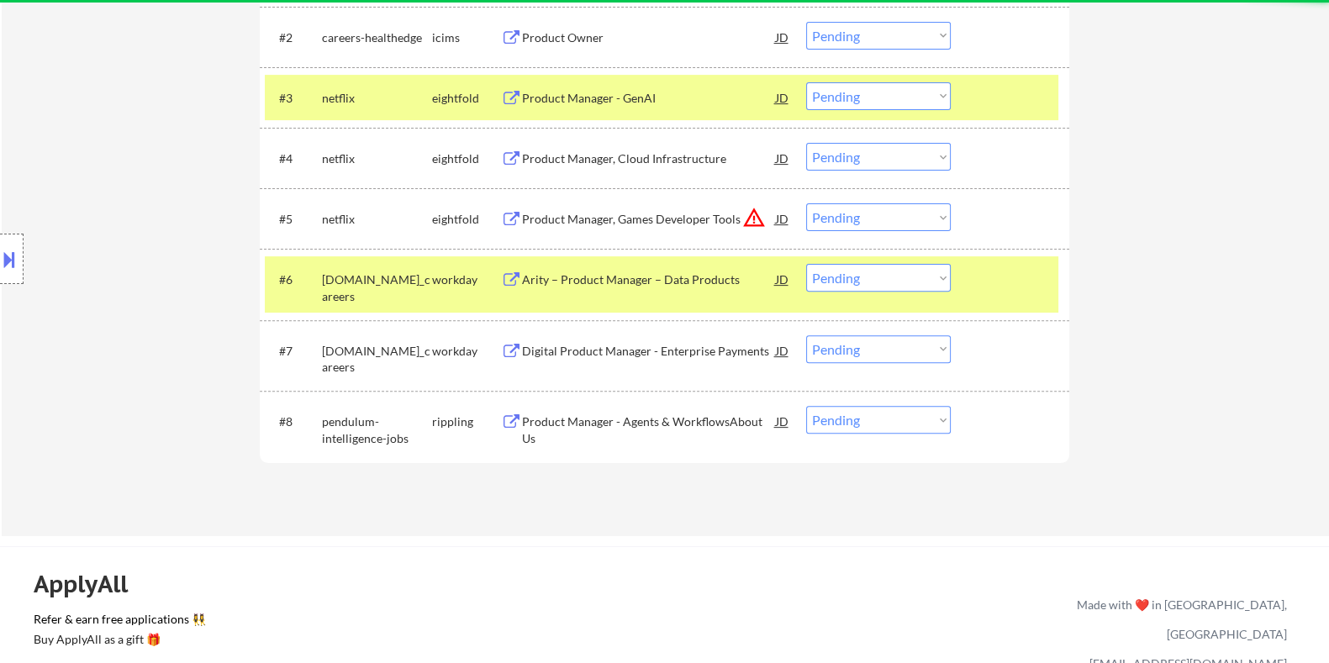
scroll to position [734, 0]
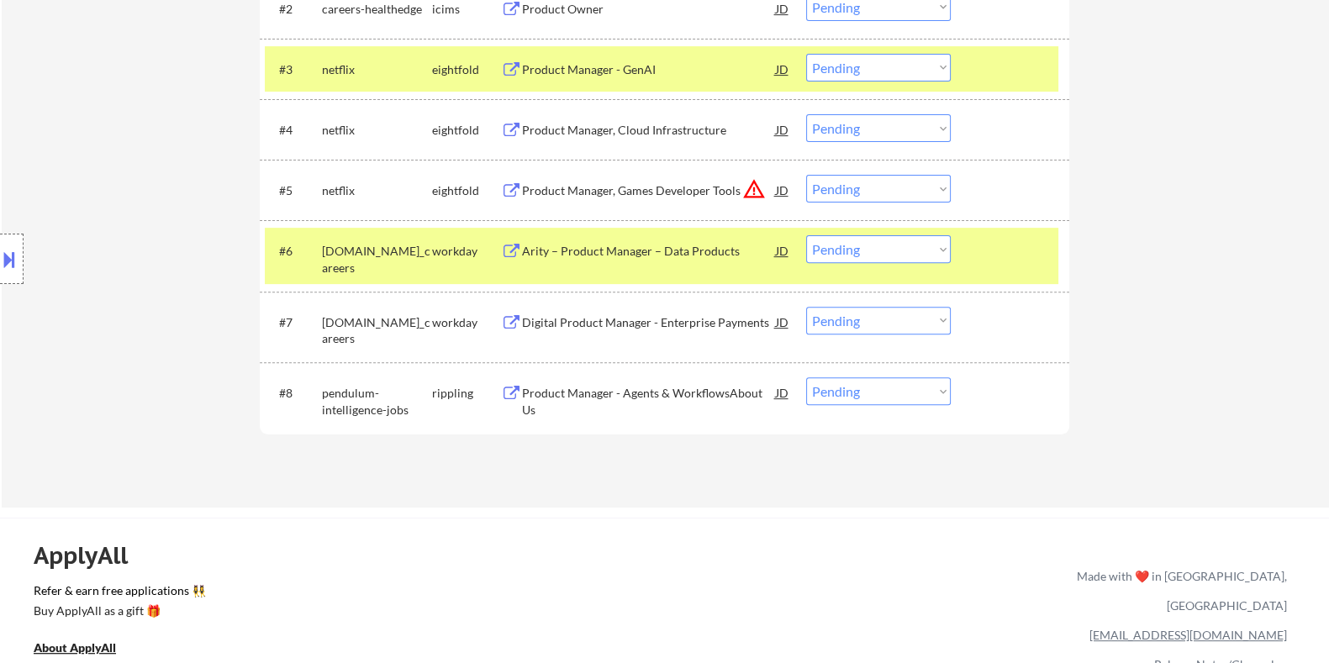
click at [630, 248] on div "Arity – Product Manager – Data Products" at bounding box center [648, 251] width 254 height 17
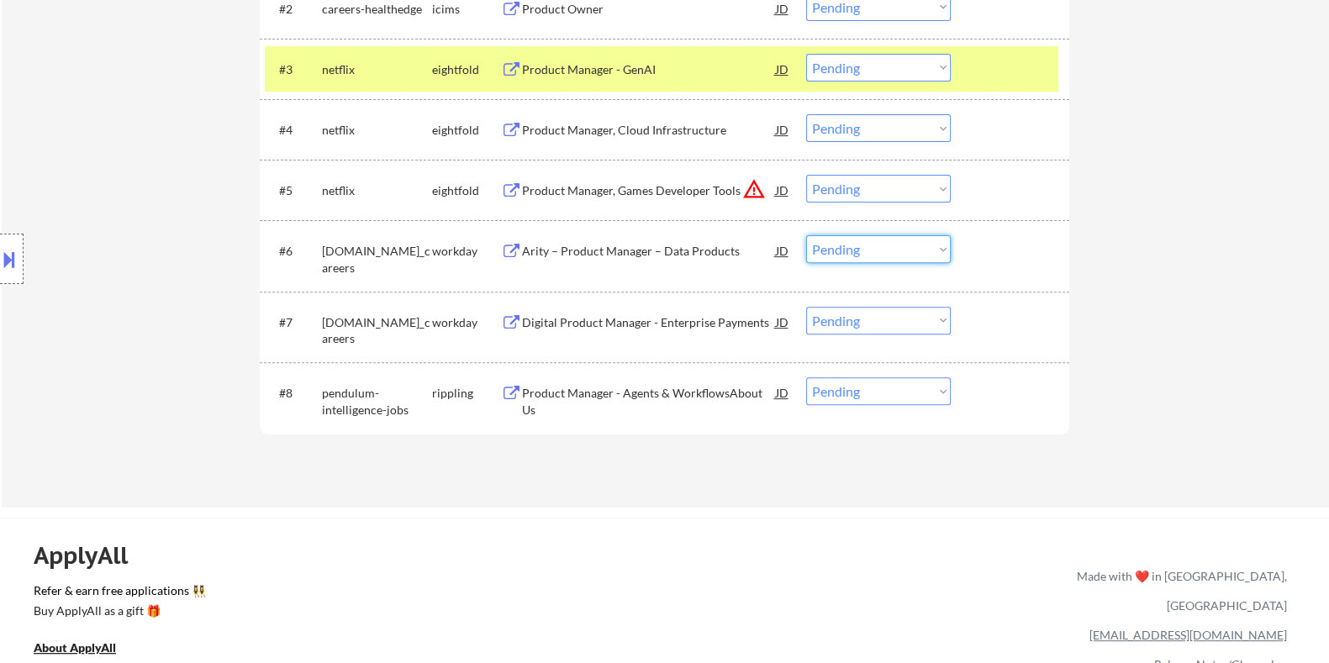
click at [903, 249] on select "Choose an option... Pending Applied Excluded (Questions) Excluded (Expired) Exc…" at bounding box center [878, 249] width 145 height 28
click at [806, 235] on select "Choose an option... Pending Applied Excluded (Questions) Excluded (Expired) Exc…" at bounding box center [878, 249] width 145 height 28
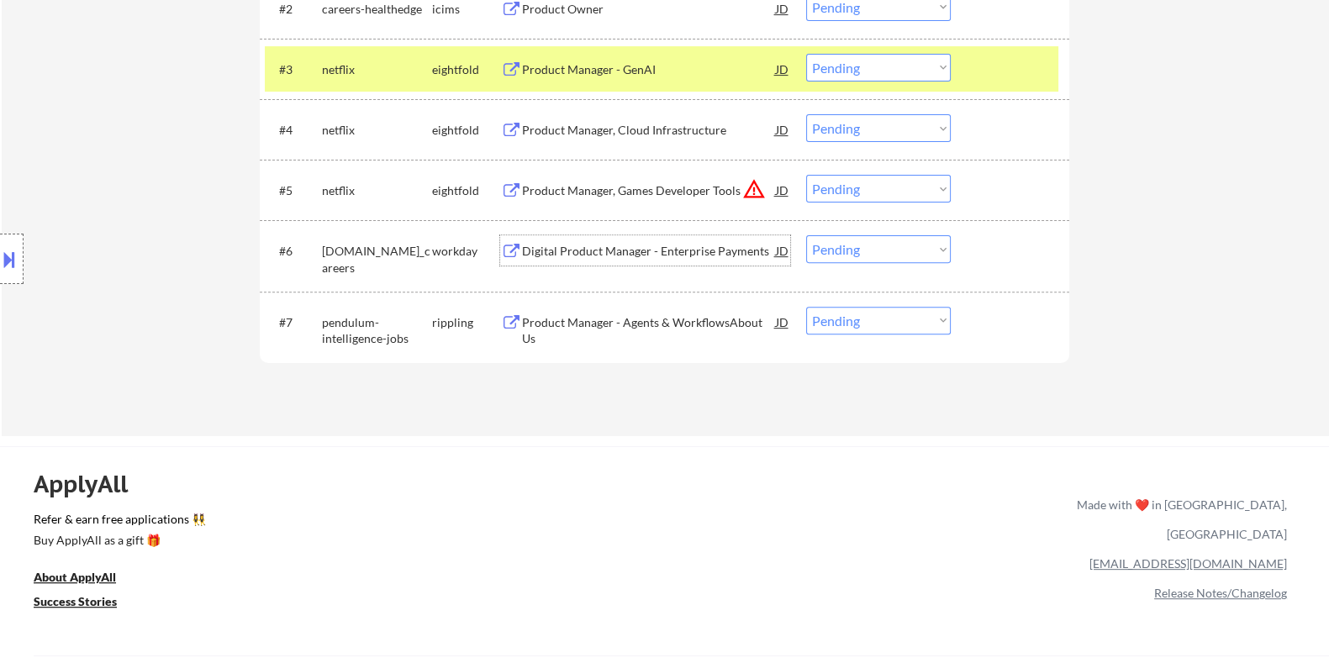
click at [585, 244] on div "Digital Product Manager - Enterprise Payments" at bounding box center [648, 251] width 254 height 17
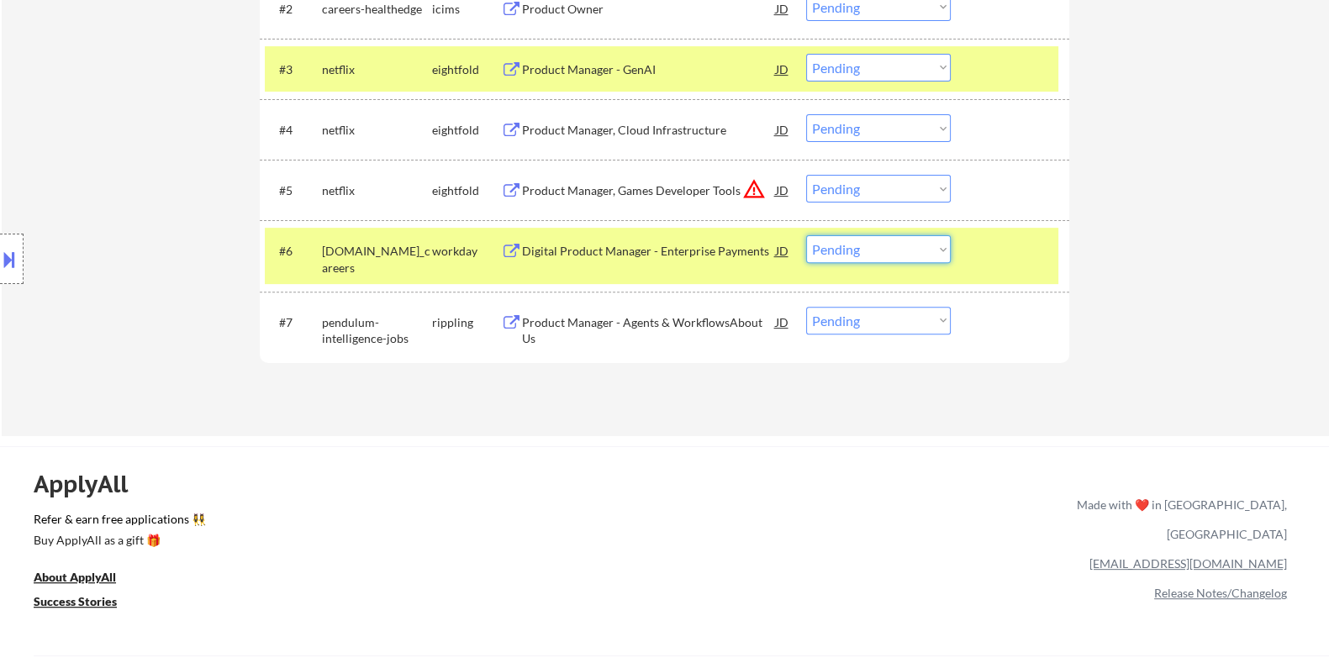
click at [866, 250] on select "Choose an option... Pending Applied Excluded (Questions) Excluded (Expired) Exc…" at bounding box center [878, 249] width 145 height 28
click at [806, 235] on select "Choose an option... Pending Applied Excluded (Questions) Excluded (Expired) Exc…" at bounding box center [878, 249] width 145 height 28
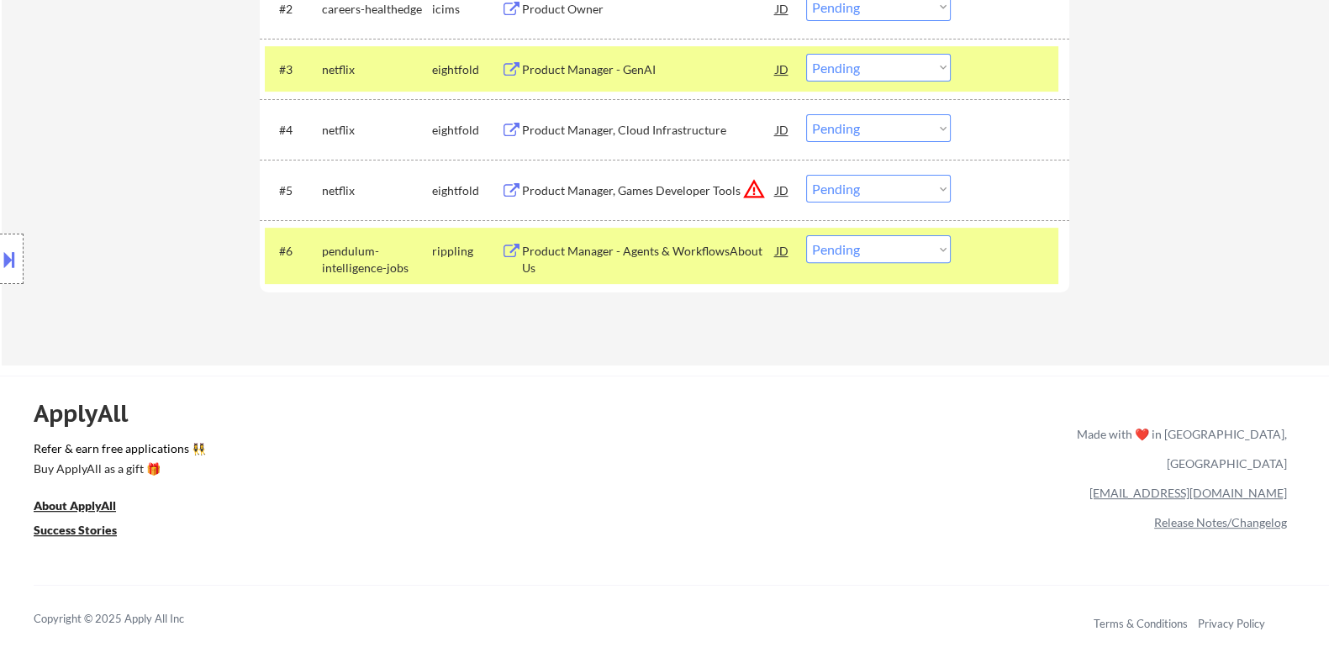
scroll to position [630, 0]
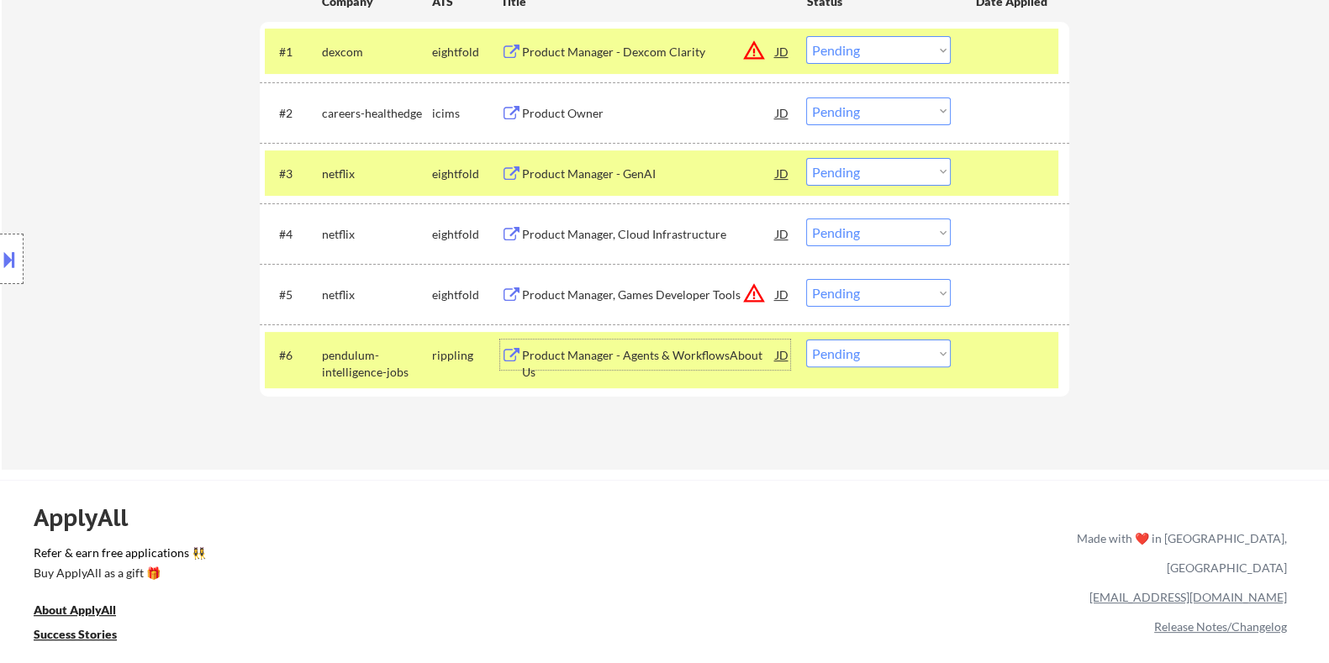
click at [594, 360] on div "Product Manager - Agents & WorkflowsAbout Us" at bounding box center [648, 363] width 254 height 33
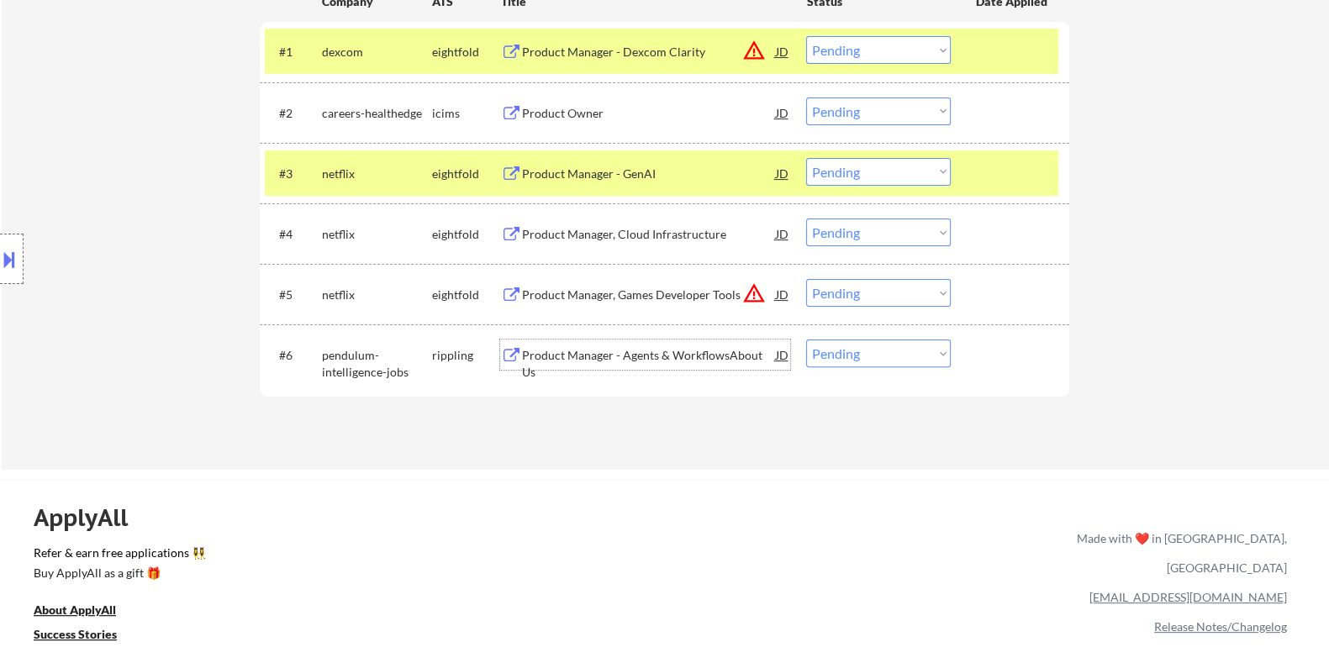
click at [866, 355] on select "Choose an option... Pending Applied Excluded (Questions) Excluded (Expired) Exc…" at bounding box center [878, 354] width 145 height 28
select select ""applied""
click at [806, 340] on select "Choose an option... Pending Applied Excluded (Questions) Excluded (Expired) Exc…" at bounding box center [878, 354] width 145 height 28
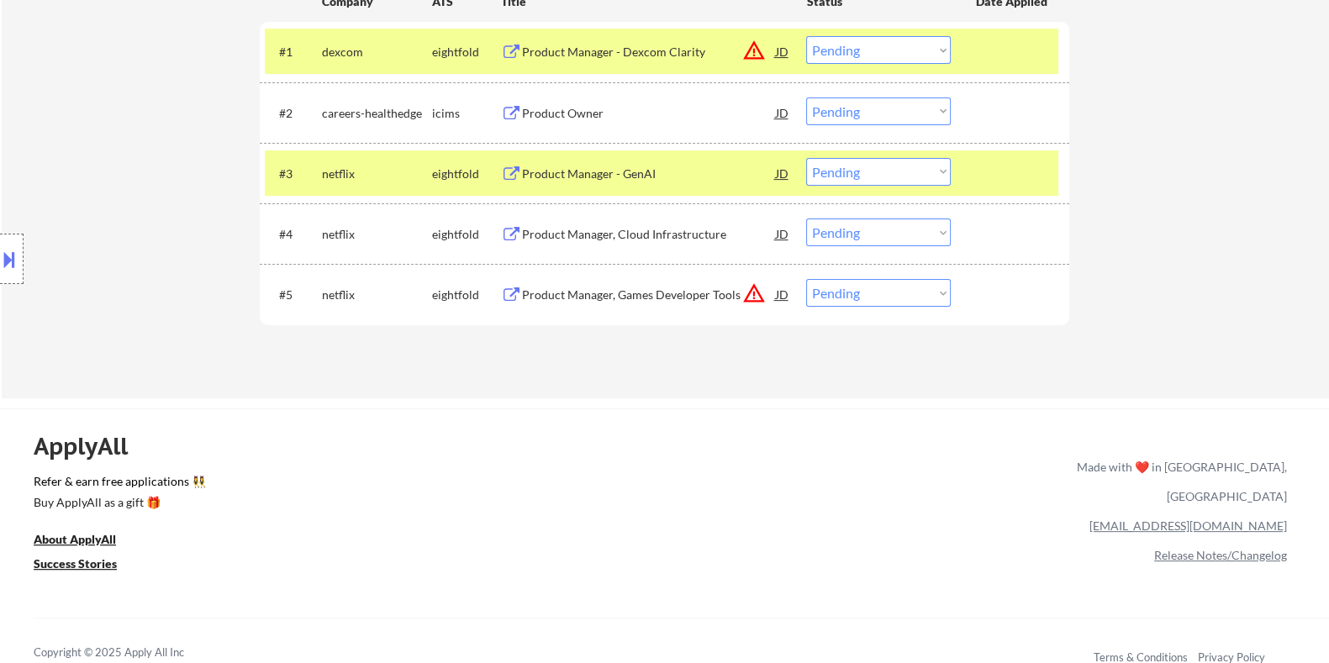
click at [651, 240] on div "Product Manager, Cloud Infrastructure" at bounding box center [648, 234] width 254 height 17
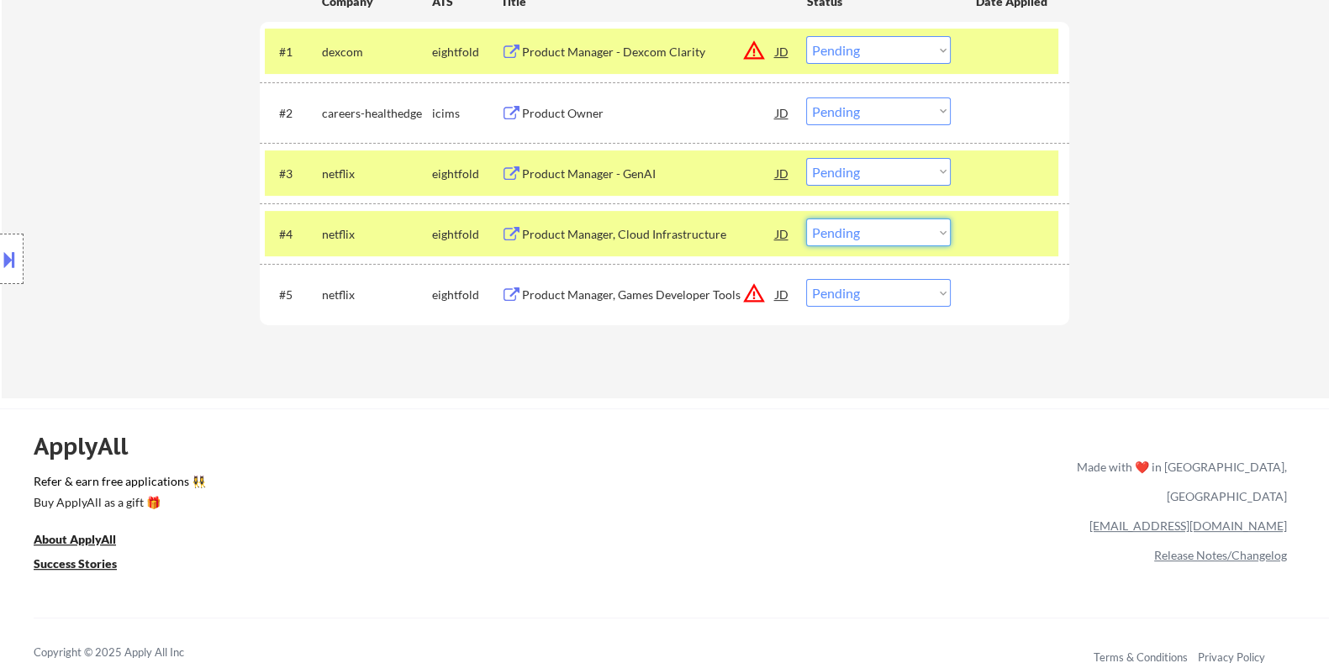
click at [852, 223] on select "Choose an option... Pending Applied Excluded (Questions) Excluded (Expired) Exc…" at bounding box center [878, 232] width 145 height 28
click at [806, 218] on select "Choose an option... Pending Applied Excluded (Questions) Excluded (Expired) Exc…" at bounding box center [878, 232] width 145 height 28
select select ""pending""
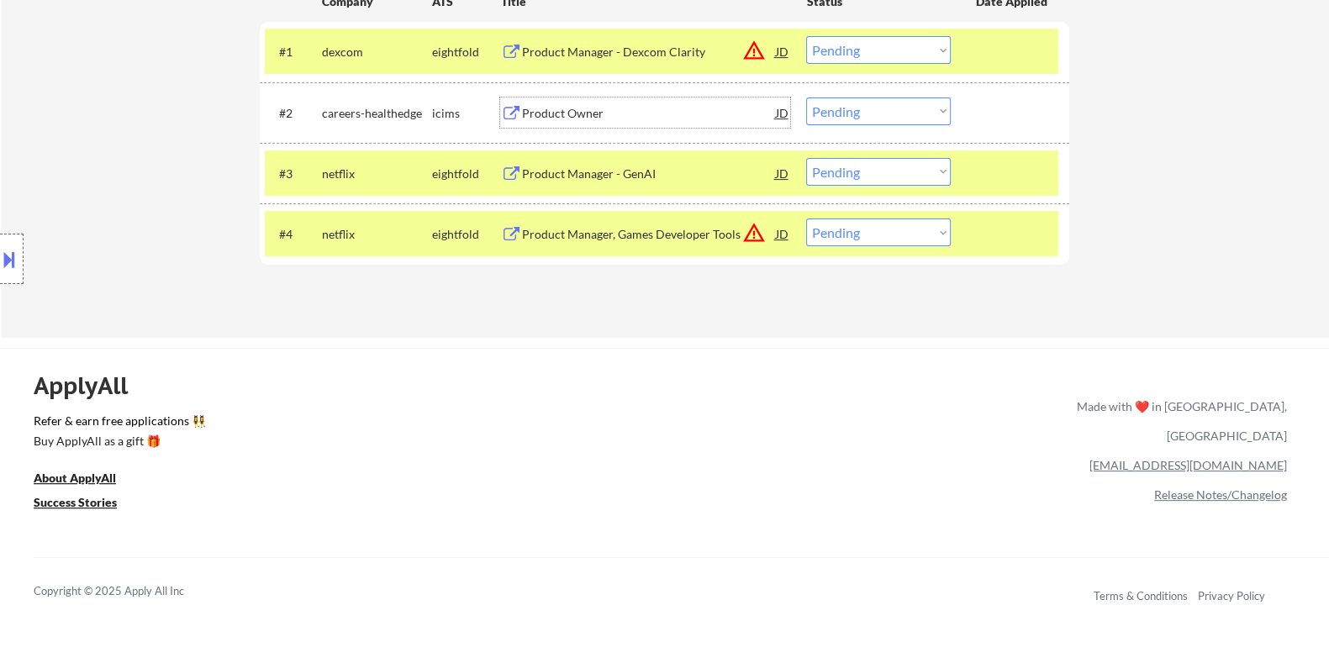
click at [608, 107] on div "Product Owner" at bounding box center [648, 113] width 254 height 17
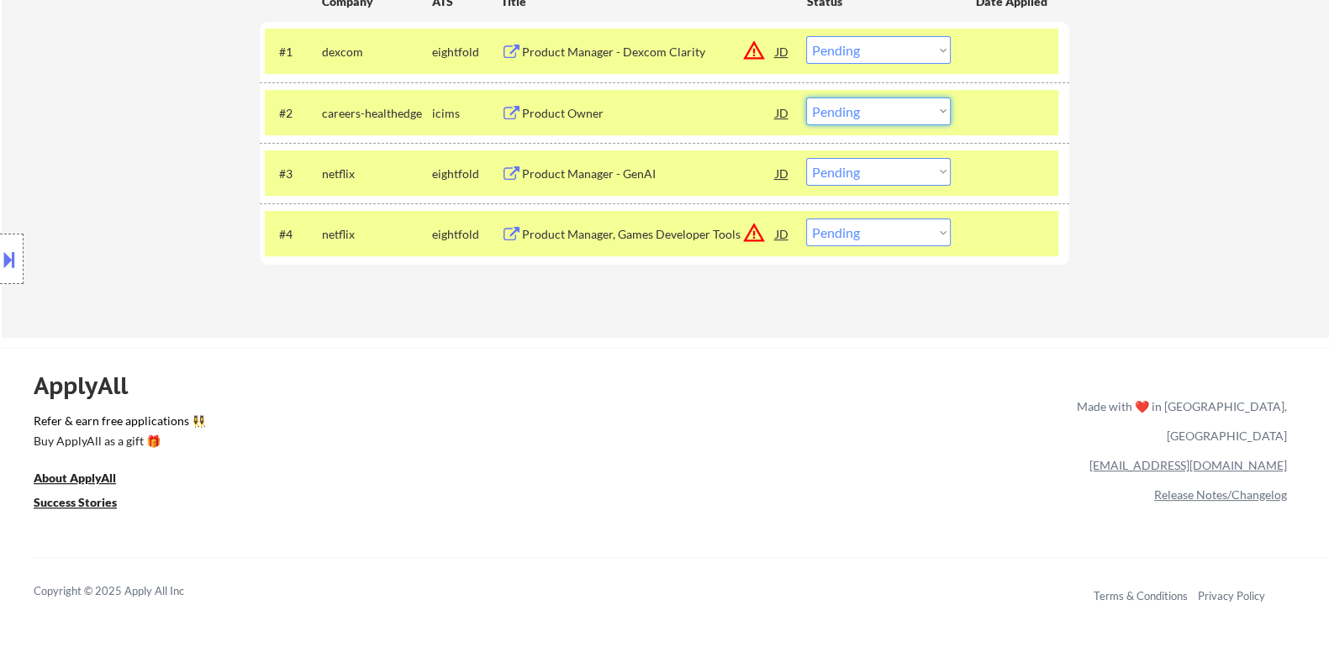
click at [920, 102] on select "Choose an option... Pending Applied Excluded (Questions) Excluded (Expired) Exc…" at bounding box center [878, 111] width 145 height 28
click at [806, 97] on select "Choose an option... Pending Applied Excluded (Questions) Excluded (Expired) Exc…" at bounding box center [878, 111] width 145 height 28
select select ""pending""
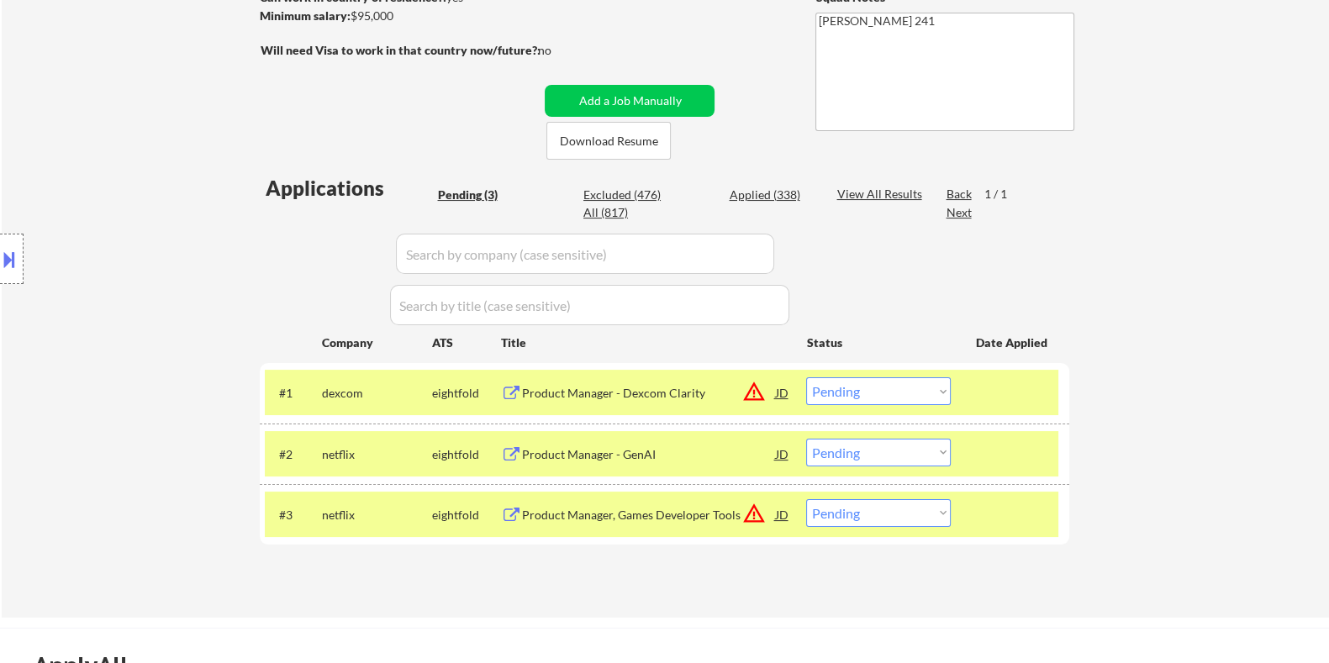
scroll to position [315, 0]
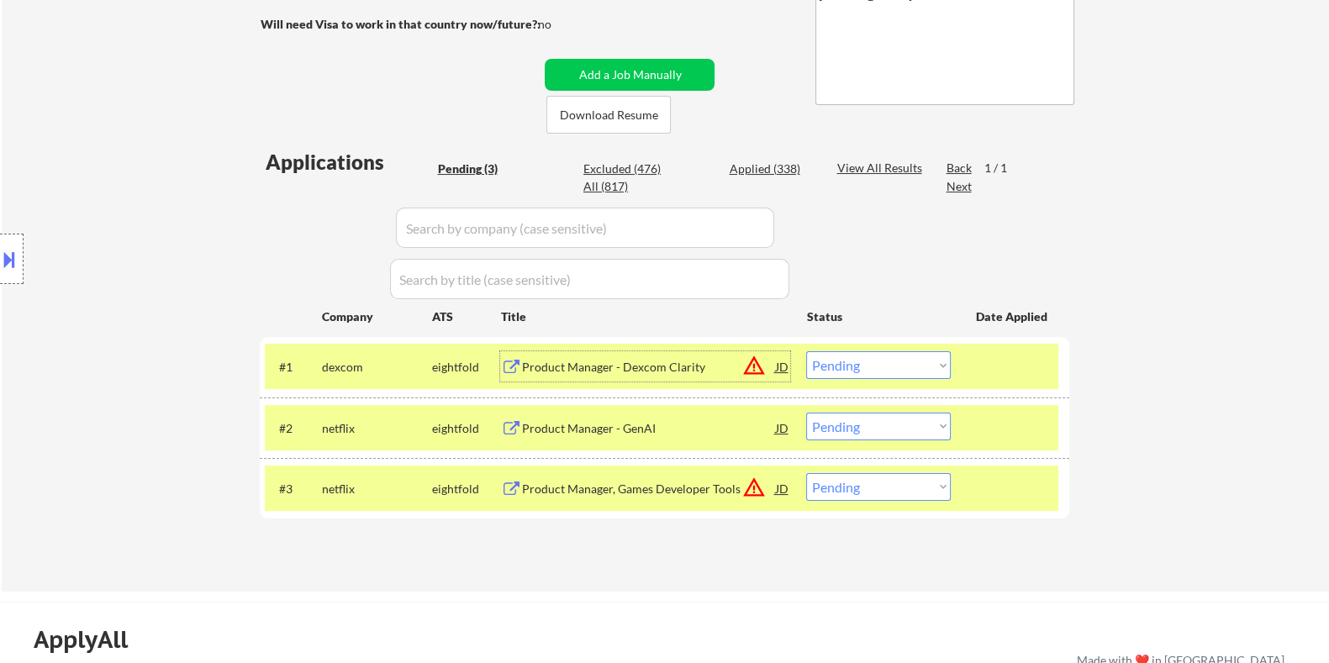
click at [634, 370] on div "Product Manager - Dexcom Clarity" at bounding box center [648, 367] width 254 height 17
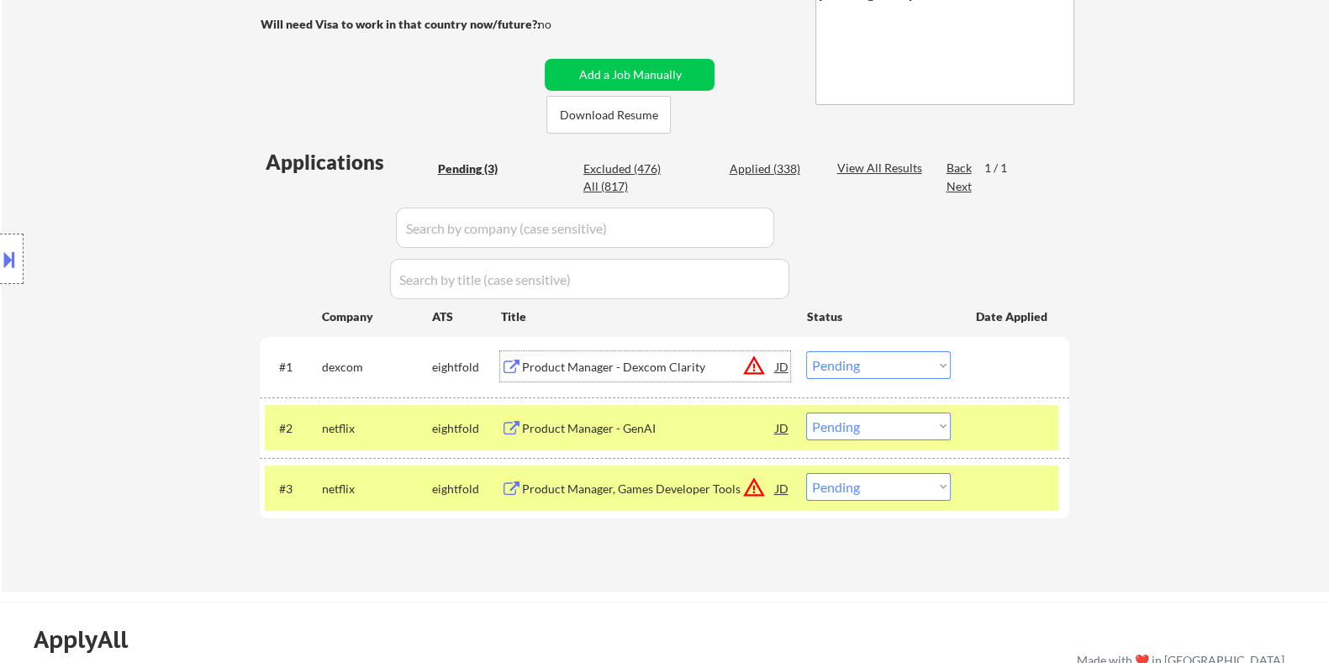
scroll to position [209, 0]
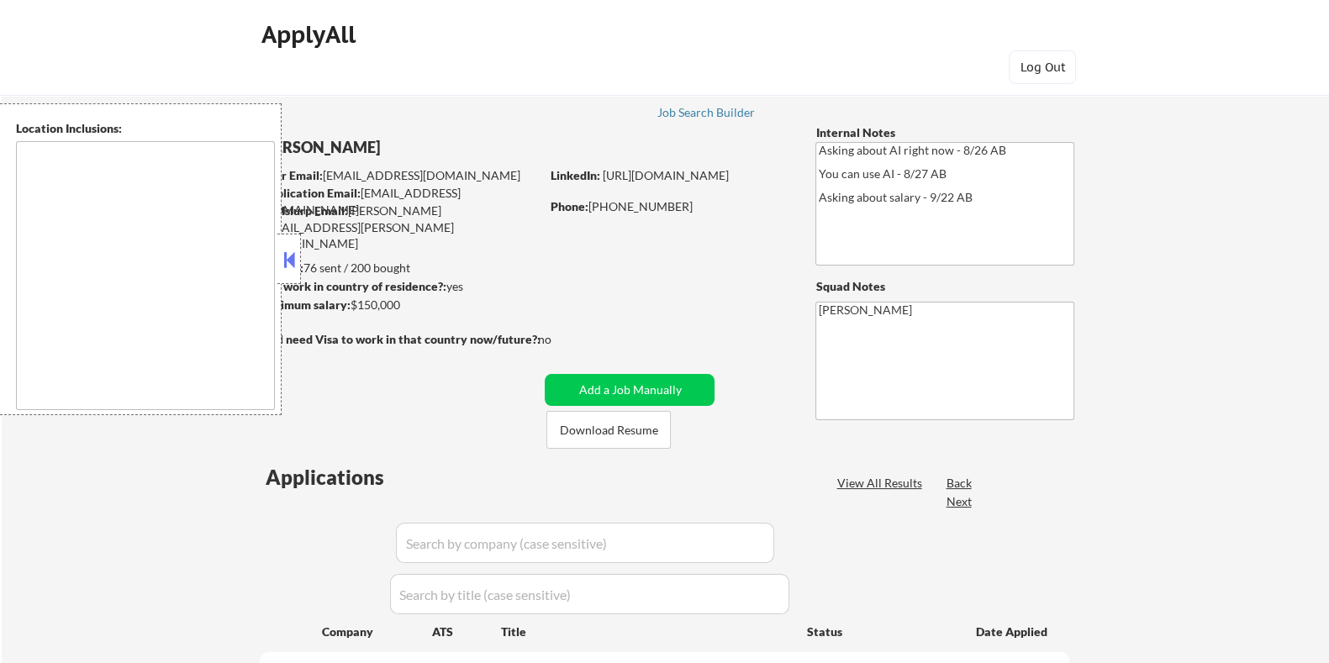
select select ""pending""
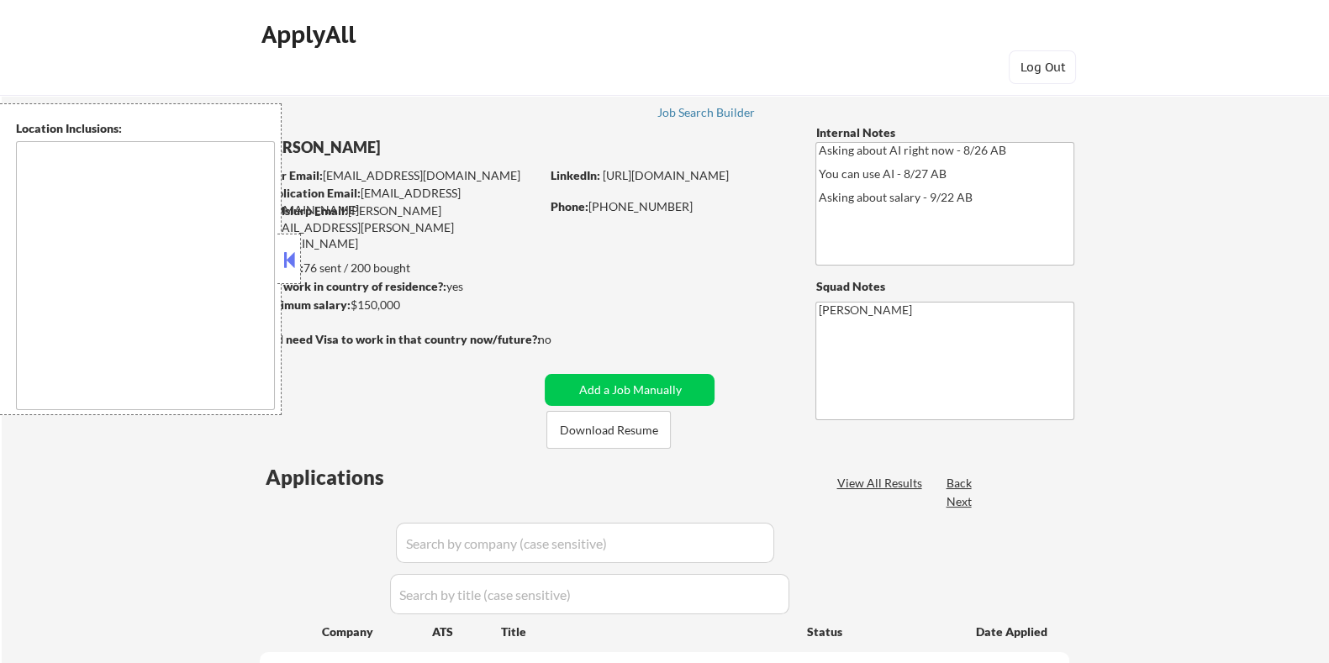
select select ""pending""
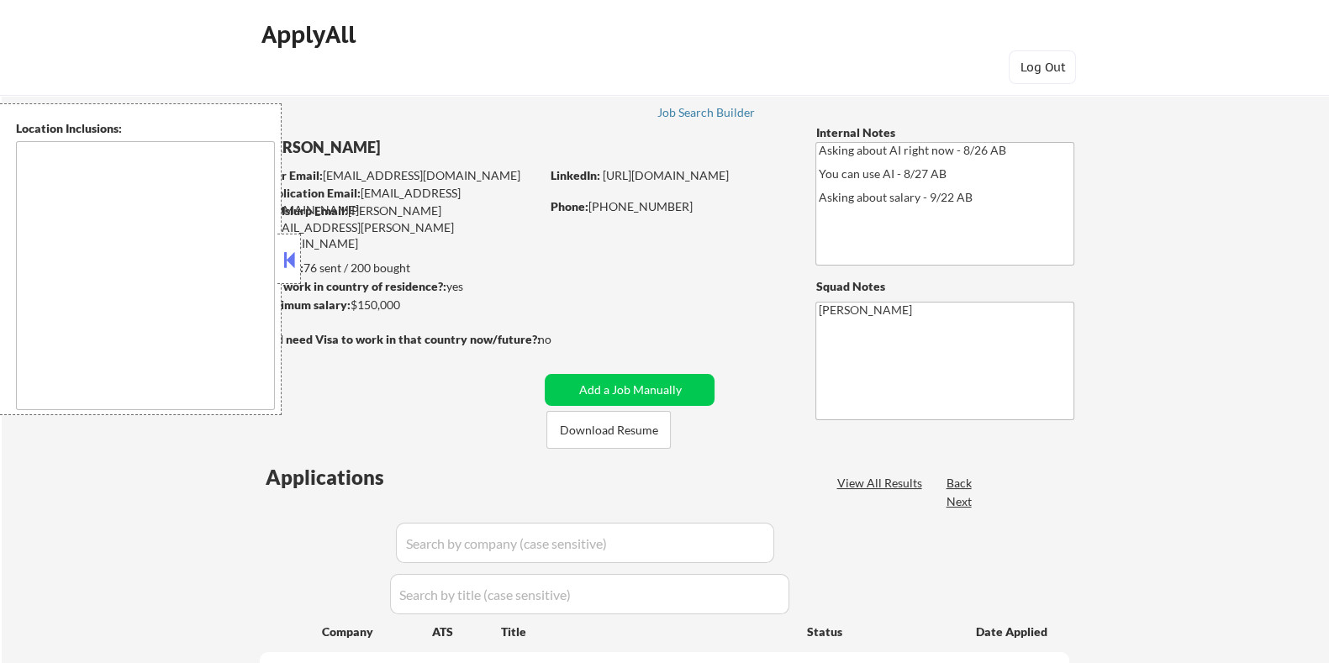
select select ""pending""
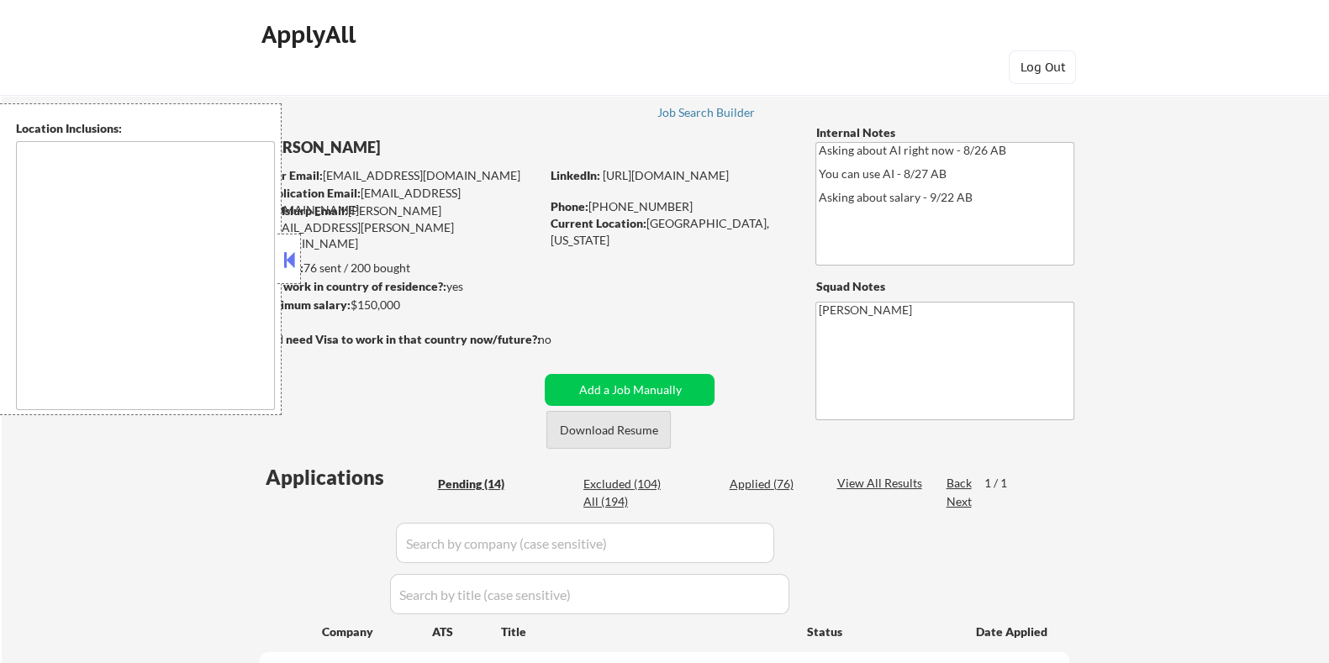
click at [593, 428] on button "Download Resume" at bounding box center [608, 430] width 124 height 38
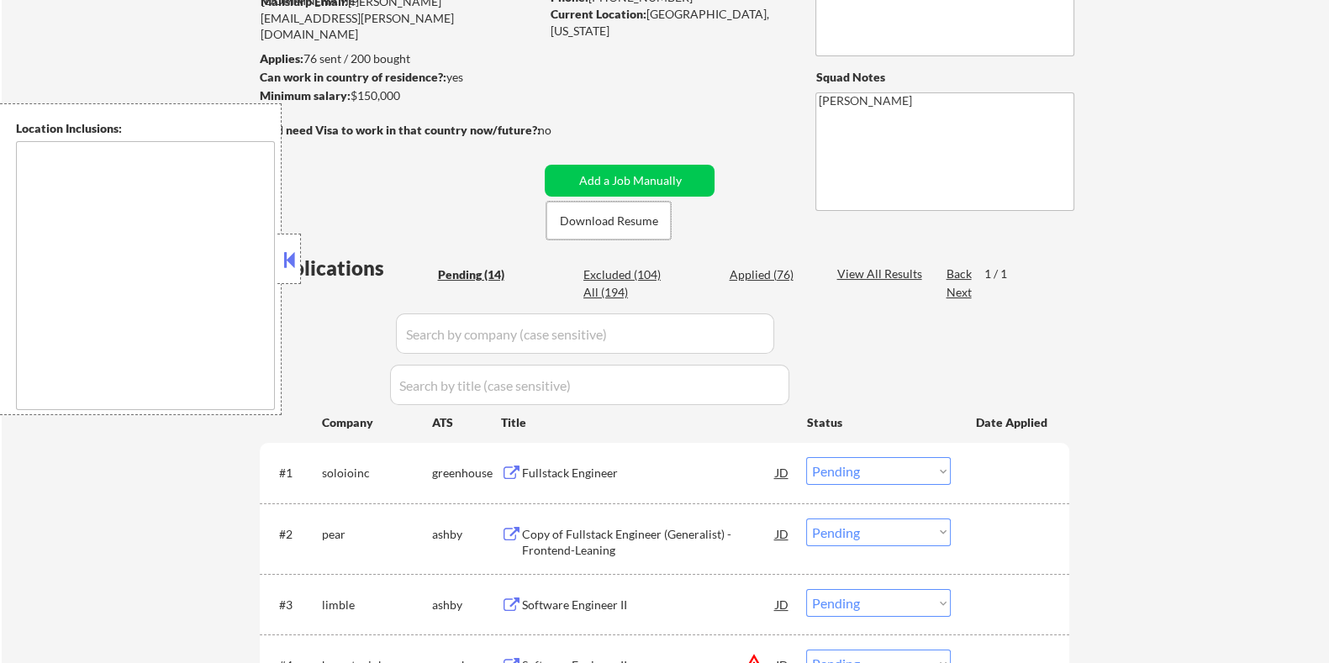
scroll to position [419, 0]
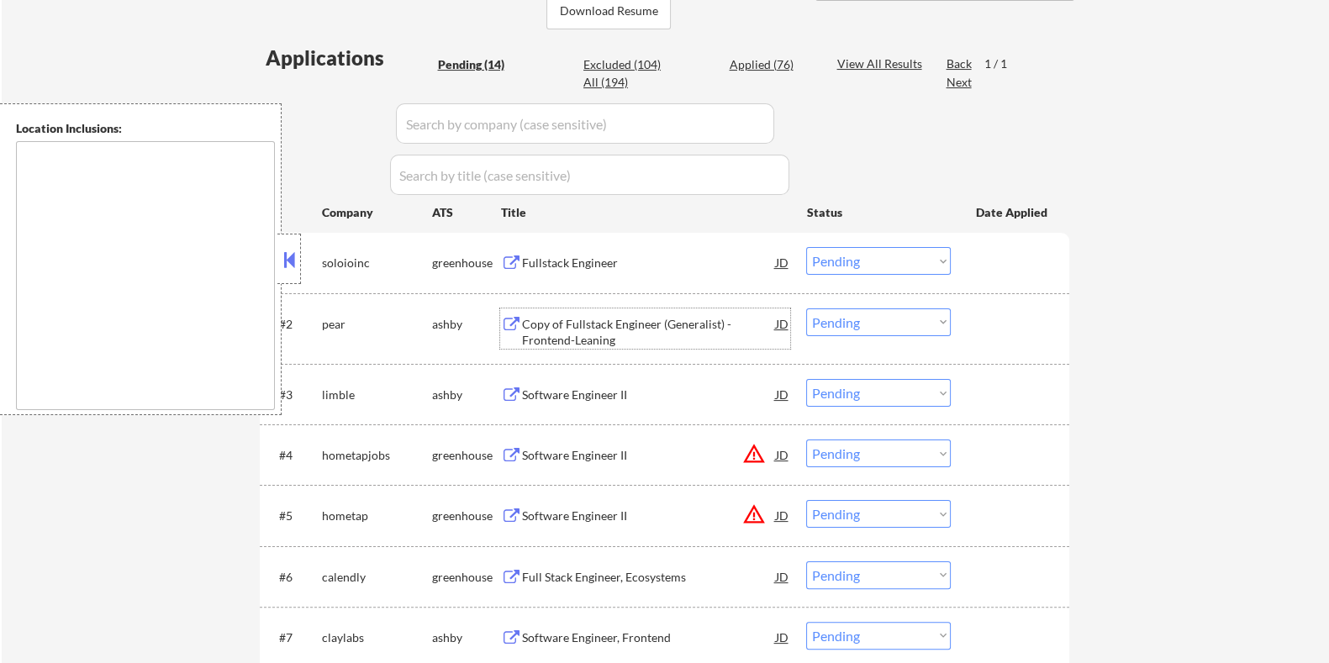
click at [610, 325] on div "Copy of Fullstack Engineer (Generalist) - Frontend-Leaning" at bounding box center [648, 332] width 254 height 33
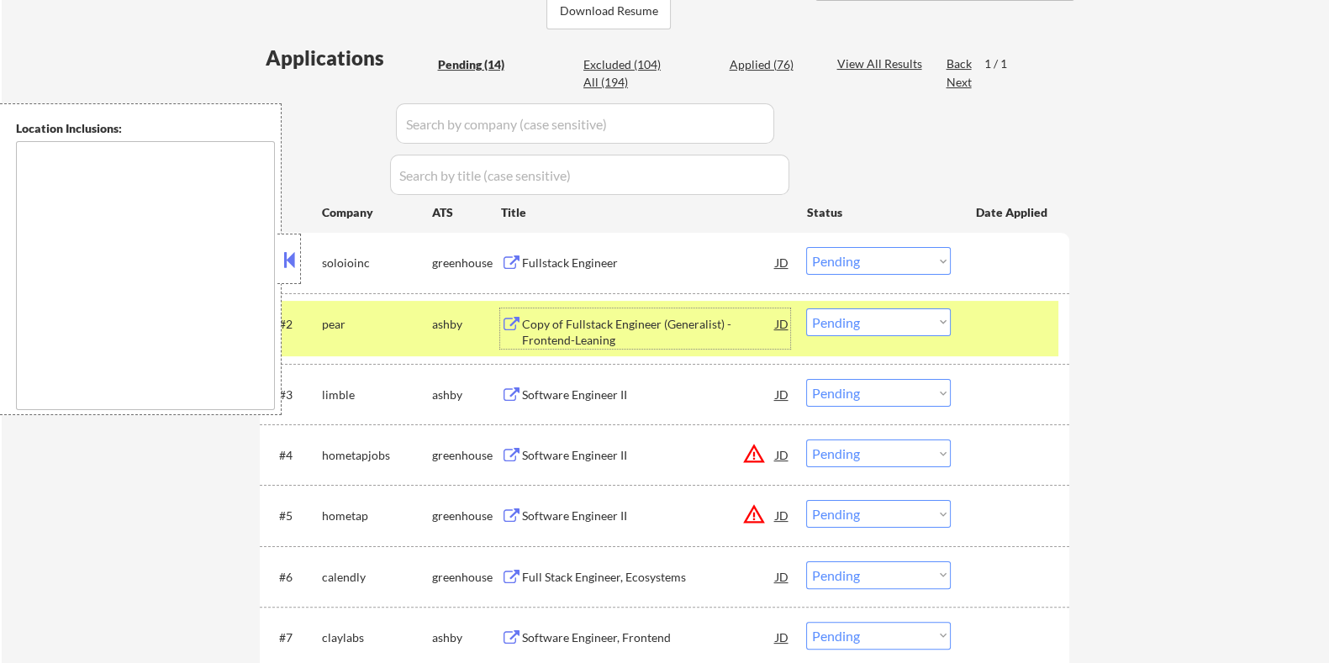
click at [931, 314] on select "Choose an option... Pending Applied Excluded (Questions) Excluded (Expired) Exc…" at bounding box center [878, 322] width 145 height 28
click at [806, 308] on select "Choose an option... Pending Applied Excluded (Questions) Excluded (Expired) Exc…" at bounding box center [878, 322] width 145 height 28
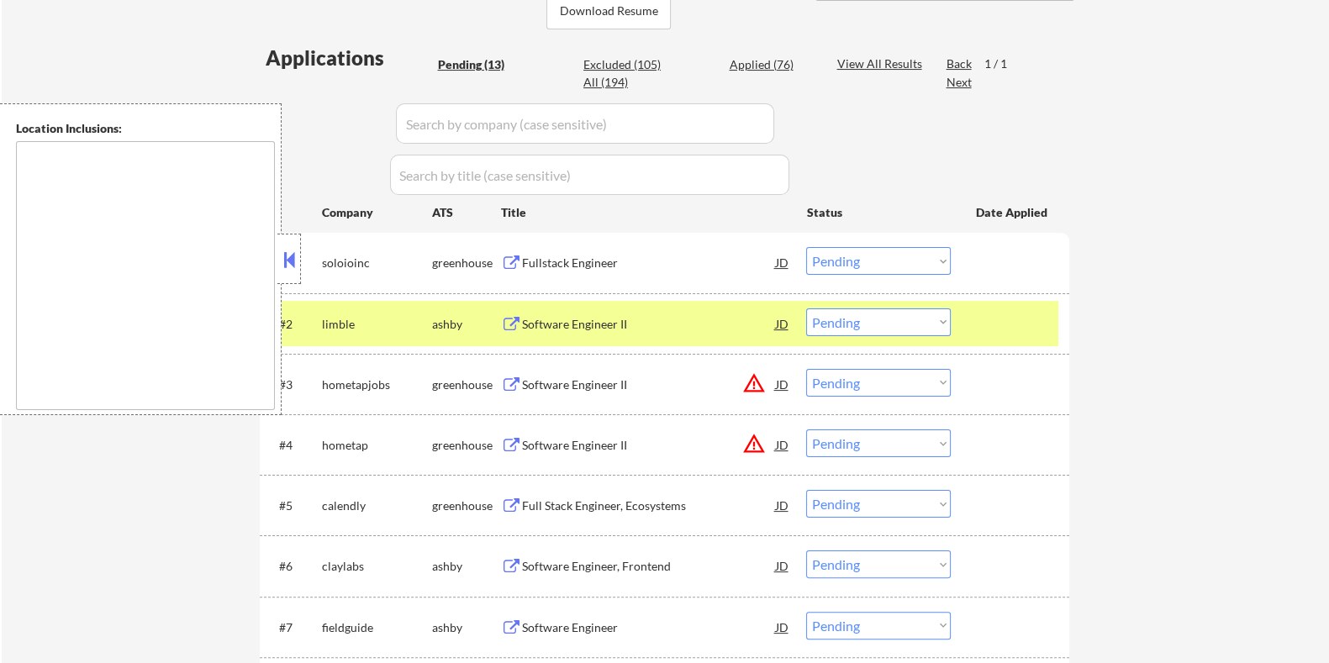
click at [584, 323] on div "Software Engineer II" at bounding box center [648, 324] width 254 height 17
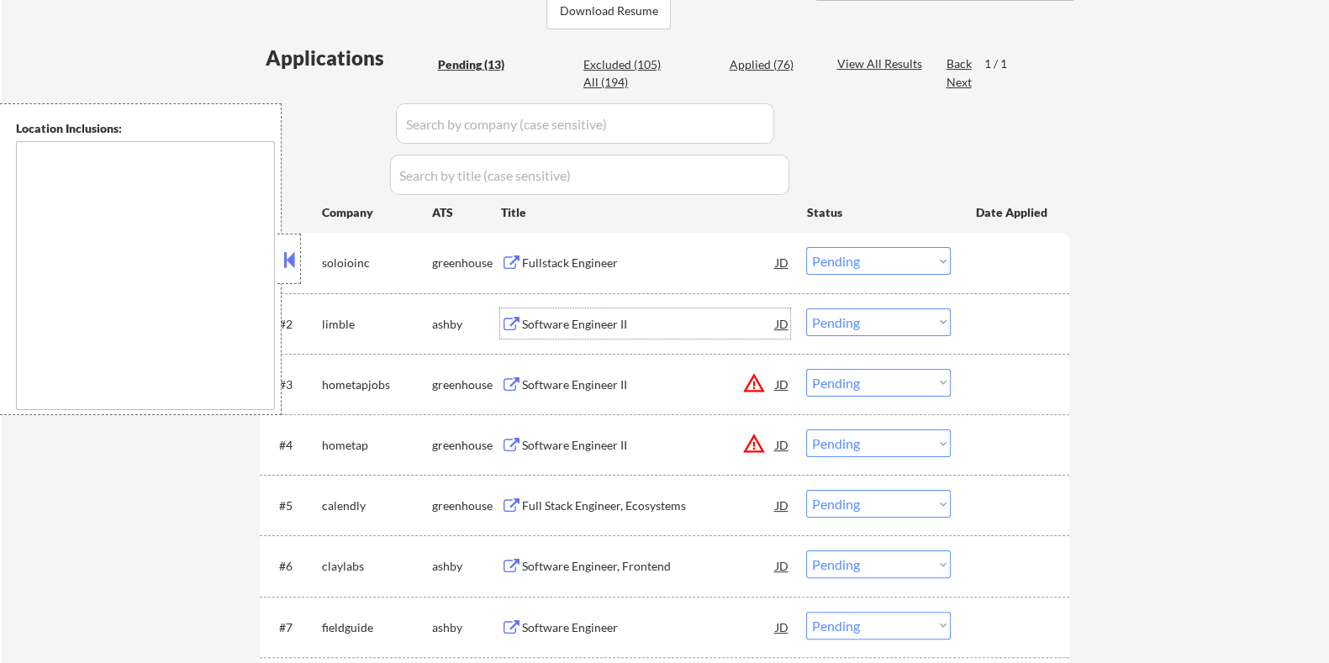
click at [861, 320] on select "Choose an option... Pending Applied Excluded (Questions) Excluded (Expired) Exc…" at bounding box center [878, 322] width 145 height 28
click at [806, 308] on select "Choose an option... Pending Applied Excluded (Questions) Excluded (Expired) Exc…" at bounding box center [878, 322] width 145 height 28
select select ""pending""
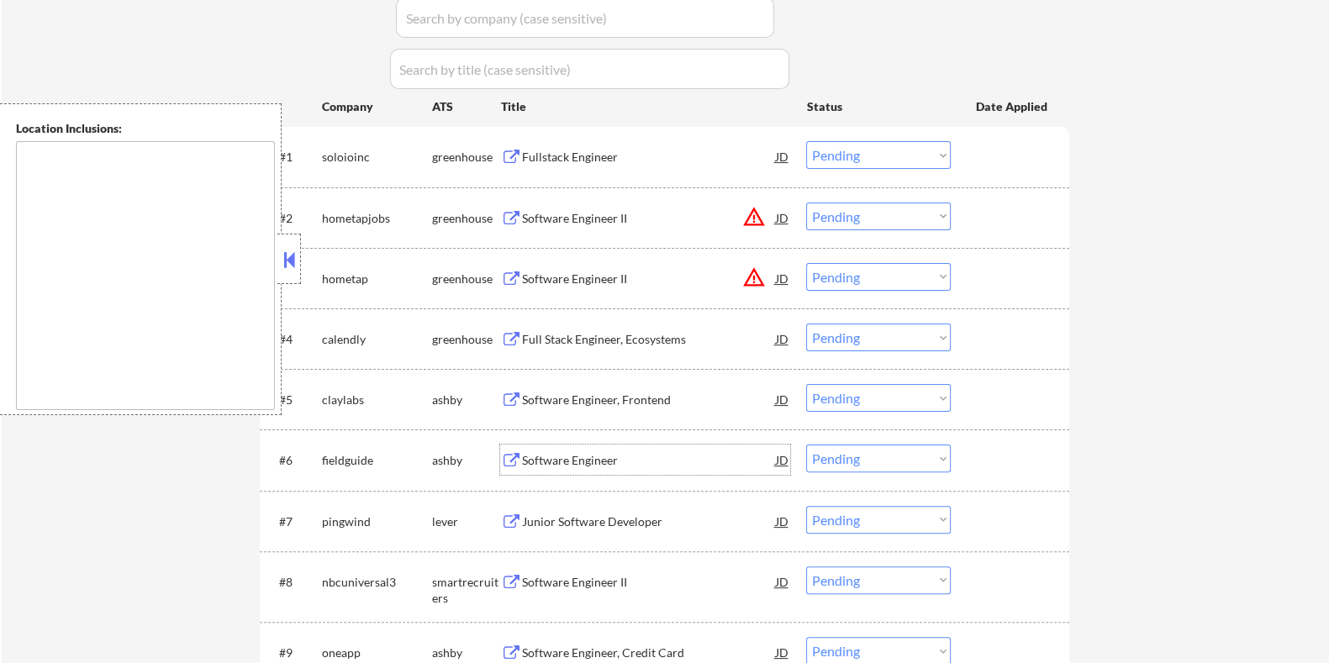
click at [548, 455] on div "Software Engineer" at bounding box center [648, 460] width 254 height 17
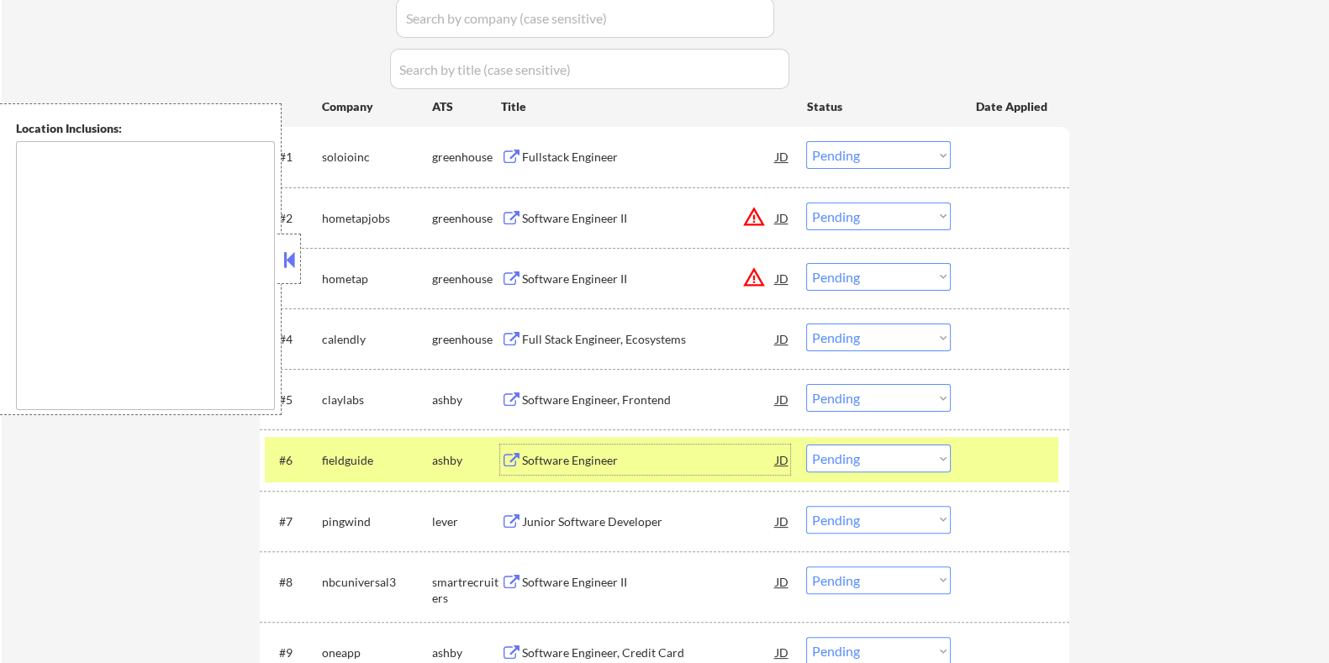
click at [930, 459] on select "Choose an option... Pending Applied Excluded (Questions) Excluded (Expired) Exc…" at bounding box center [878, 459] width 145 height 28
click at [806, 445] on select "Choose an option... Pending Applied Excluded (Questions) Excluded (Expired) Exc…" at bounding box center [878, 459] width 145 height 28
select select ""pending""
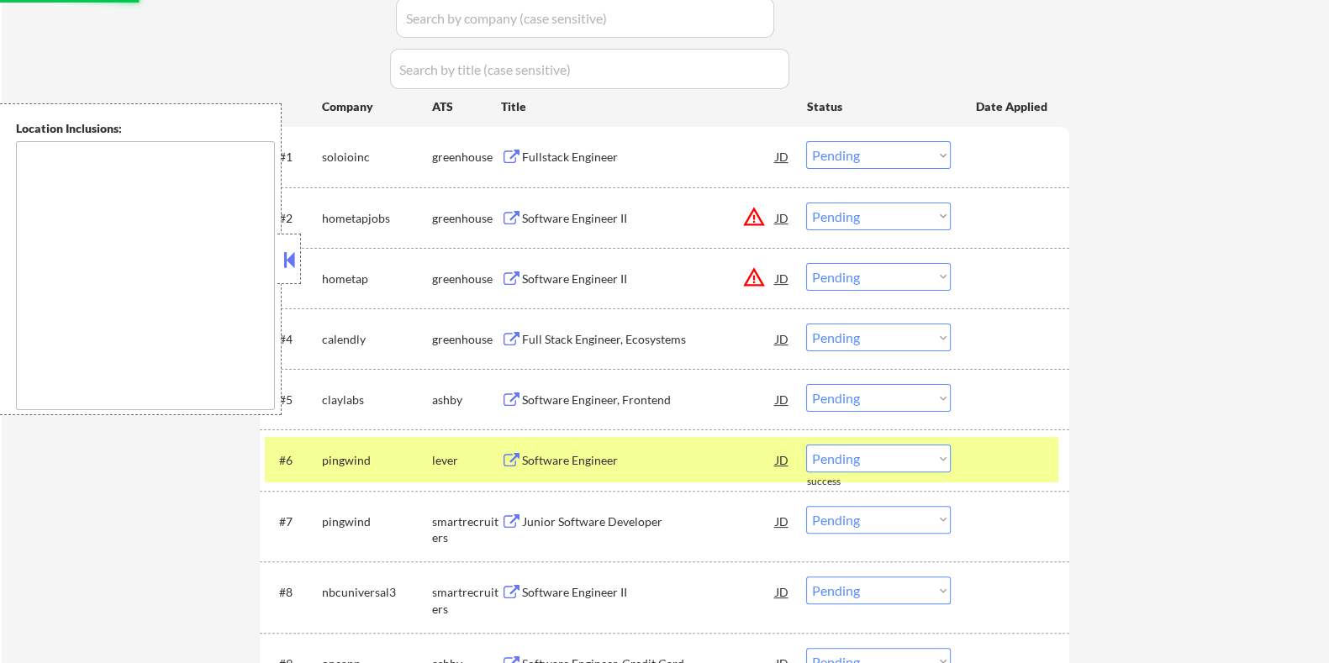
click at [581, 392] on div "Software Engineer, Frontend" at bounding box center [648, 400] width 254 height 17
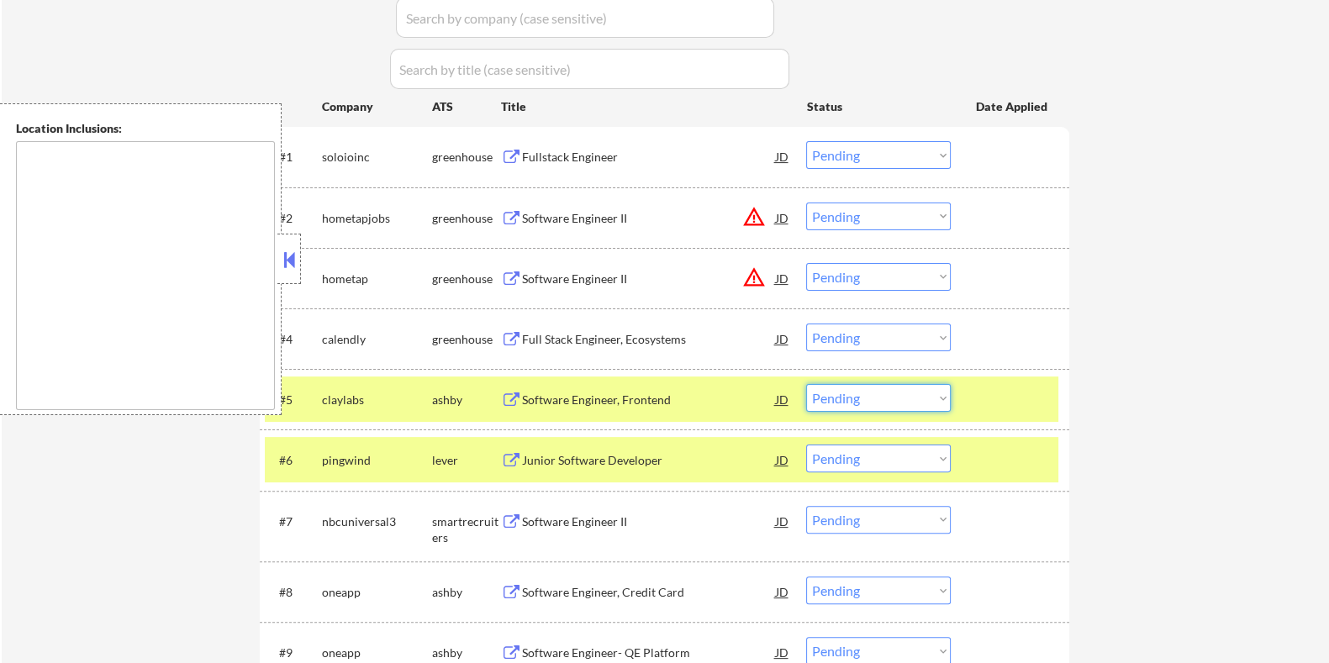
click at [883, 399] on select "Choose an option... Pending Applied Excluded (Questions) Excluded (Expired) Exc…" at bounding box center [878, 398] width 145 height 28
click at [806, 384] on select "Choose an option... Pending Applied Excluded (Questions) Excluded (Expired) Exc…" at bounding box center [878, 398] width 145 height 28
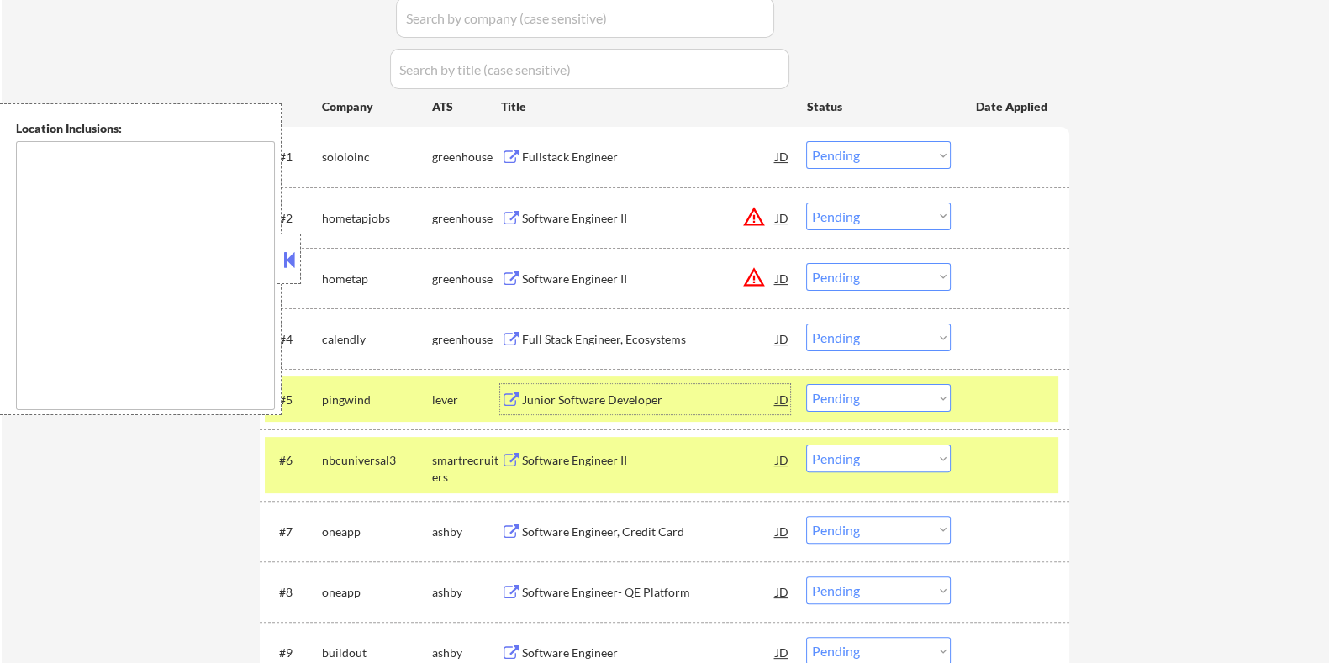
click at [664, 400] on div "Junior Software Developer" at bounding box center [648, 400] width 254 height 17
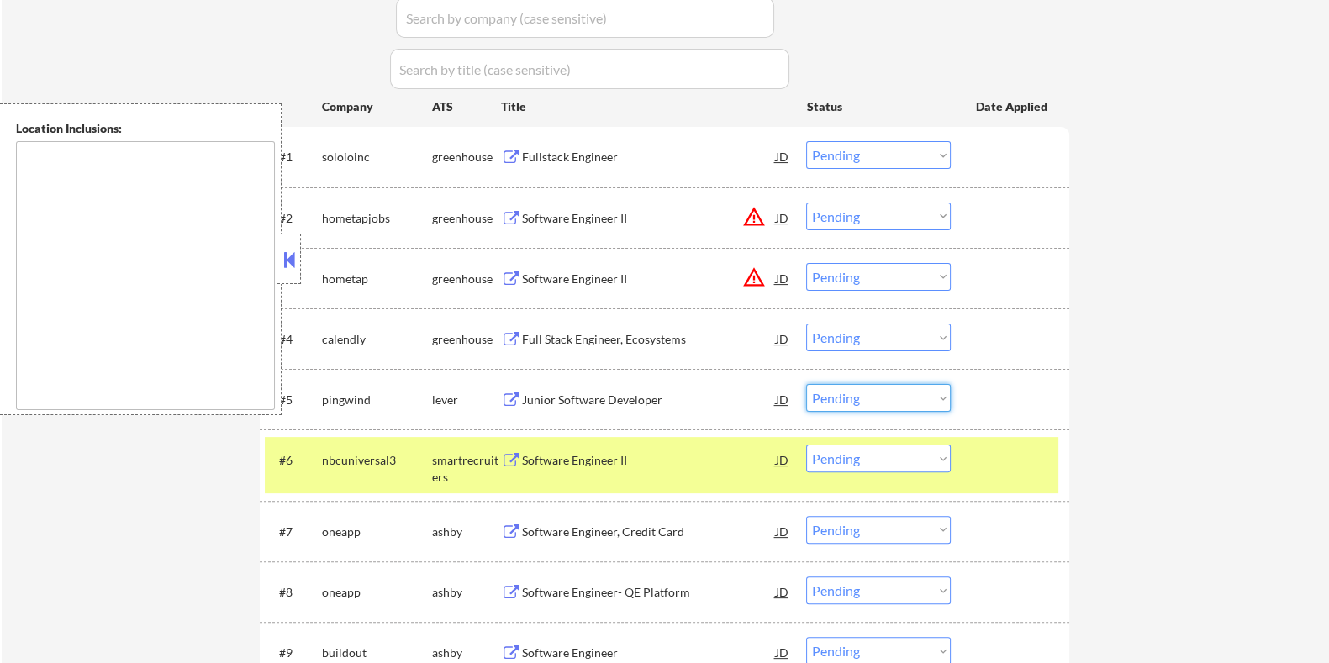
click at [890, 397] on select "Choose an option... Pending Applied Excluded (Questions) Excluded (Expired) Exc…" at bounding box center [878, 398] width 145 height 28
click at [806, 384] on select "Choose an option... Pending Applied Excluded (Questions) Excluded (Expired) Exc…" at bounding box center [878, 398] width 145 height 28
select select ""pending""
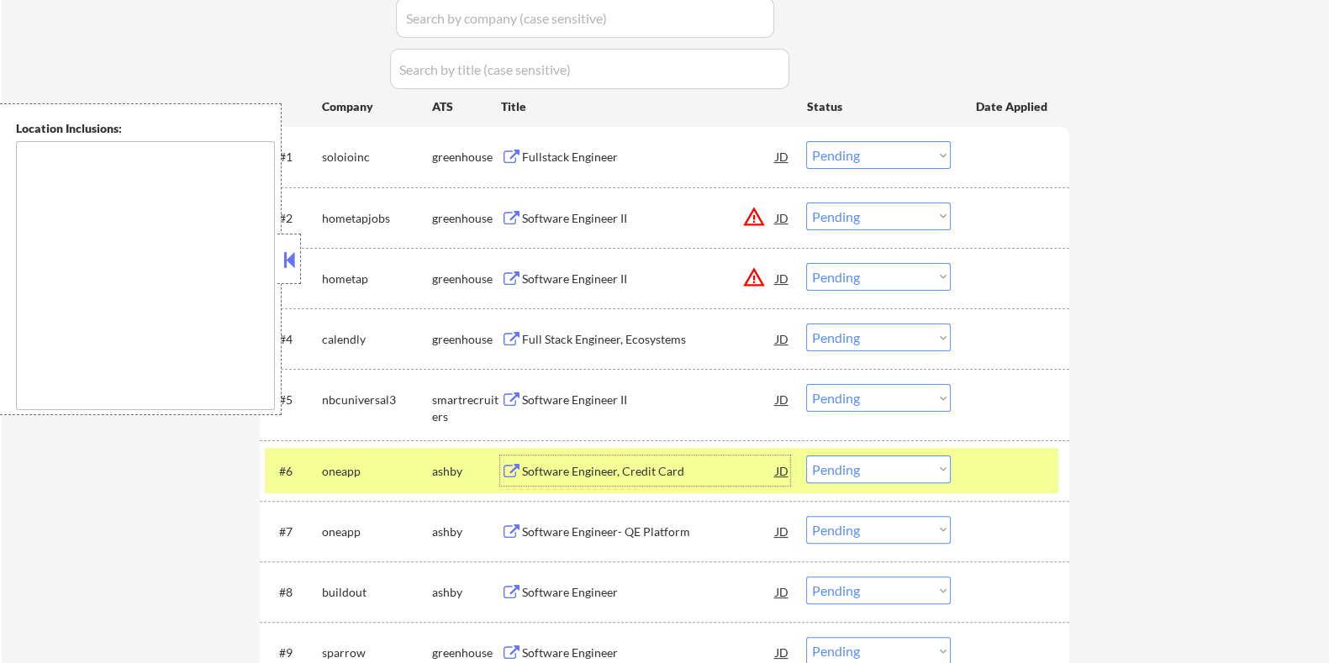
click at [597, 463] on div "Software Engineer, Credit Card" at bounding box center [648, 471] width 254 height 17
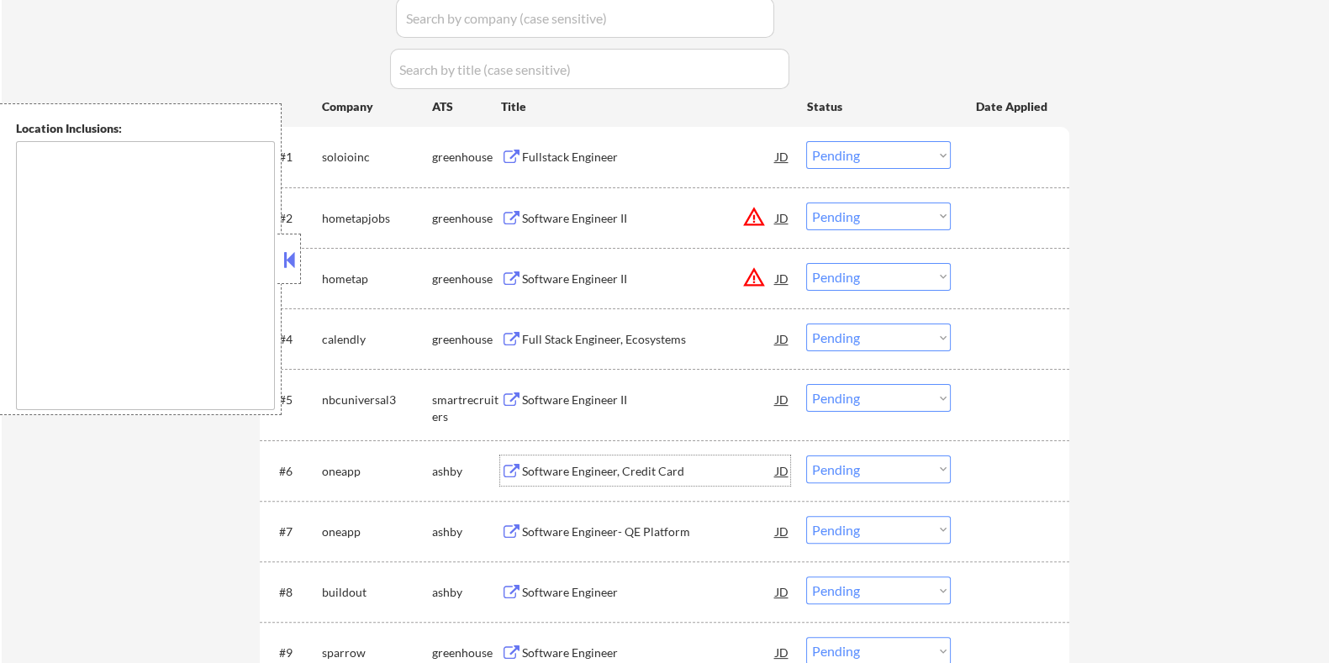
click at [555, 470] on div "Software Engineer, Credit Card" at bounding box center [648, 471] width 254 height 17
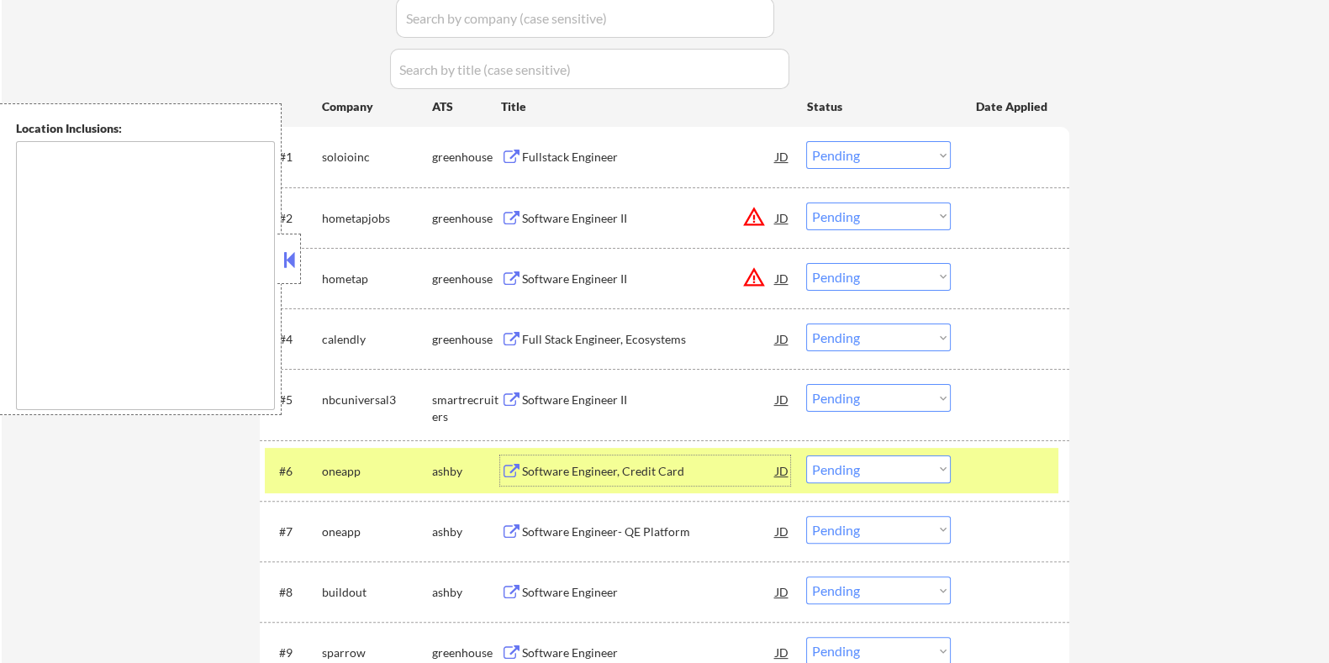
click at [897, 472] on select "Choose an option... Pending Applied Excluded (Questions) Excluded (Expired) Exc…" at bounding box center [878, 469] width 145 height 28
click at [806, 455] on select "Choose an option... Pending Applied Excluded (Questions) Excluded (Expired) Exc…" at bounding box center [878, 469] width 145 height 28
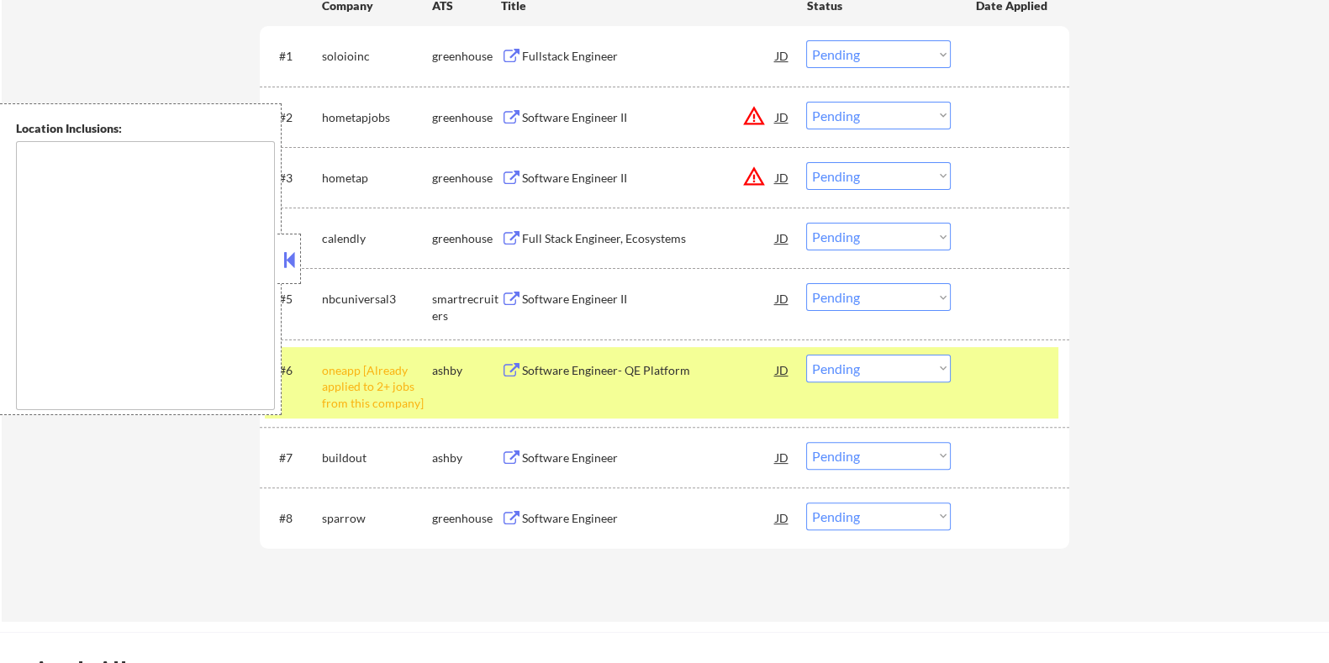
scroll to position [630, 0]
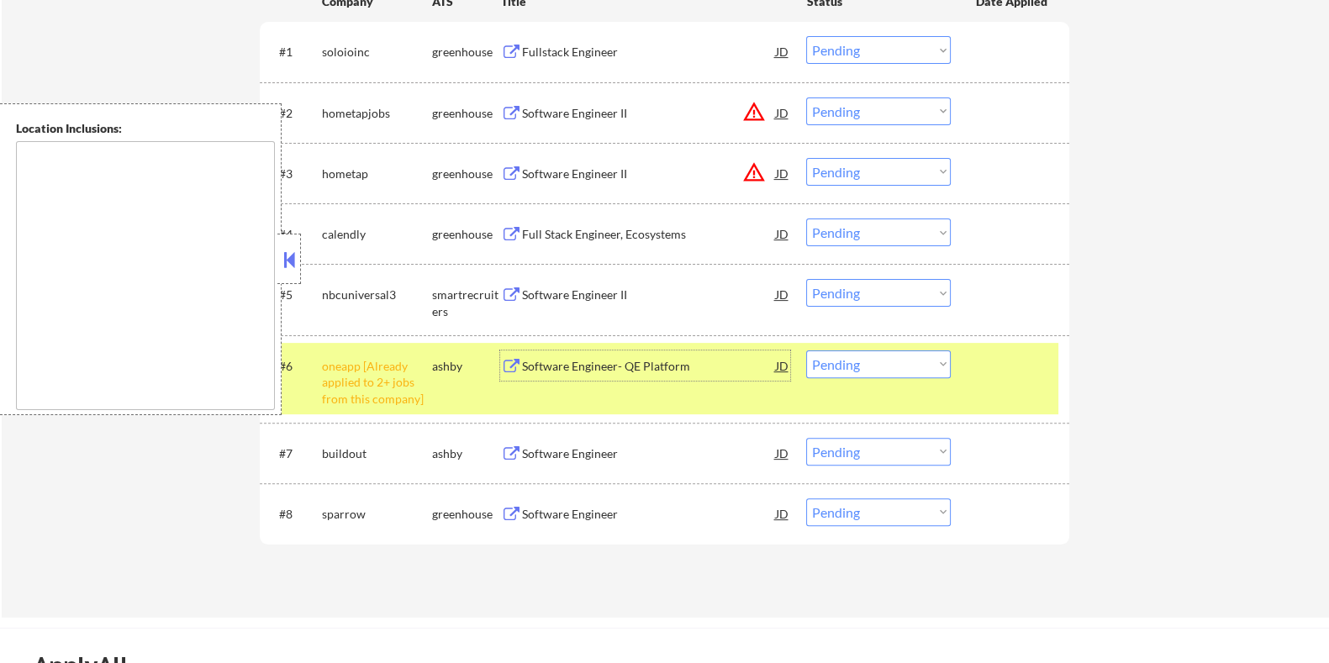
click at [614, 368] on div "Software Engineer- QE Platform" at bounding box center [648, 366] width 254 height 17
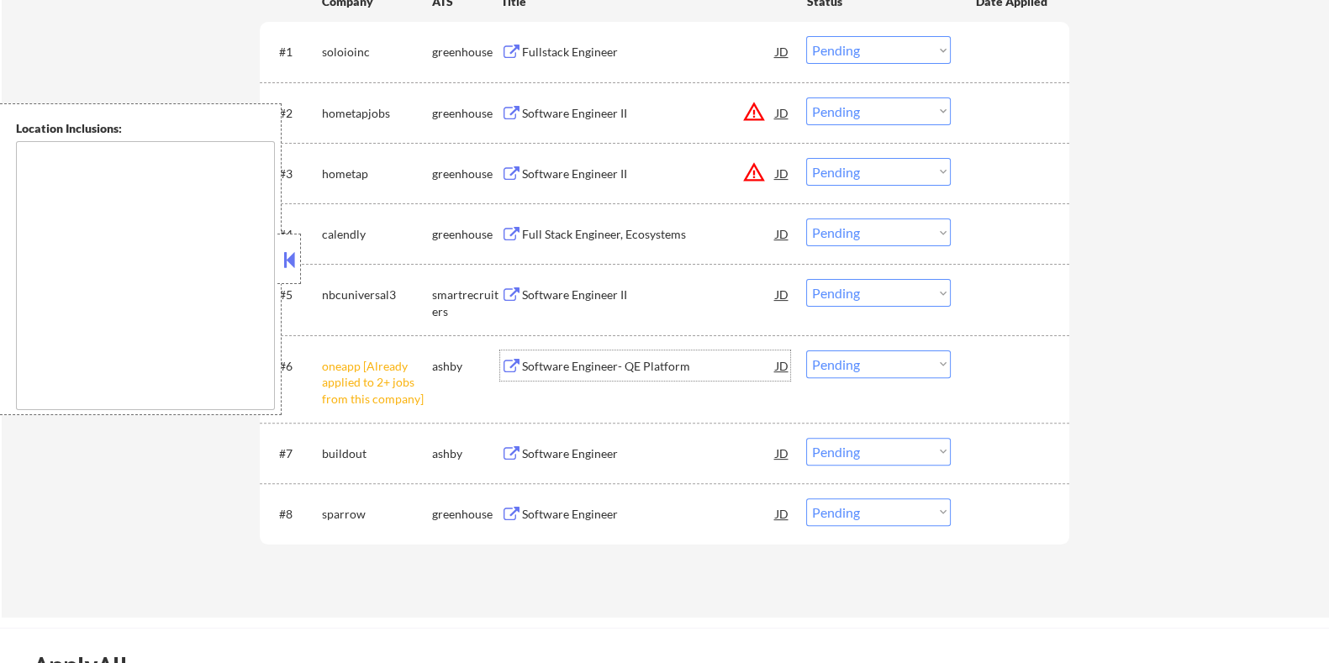
click at [894, 358] on select "Choose an option... Pending Applied Excluded (Questions) Excluded (Expired) Exc…" at bounding box center [878, 364] width 145 height 28
click at [806, 350] on select "Choose an option... Pending Applied Excluded (Questions) Excluded (Expired) Exc…" at bounding box center [878, 364] width 145 height 28
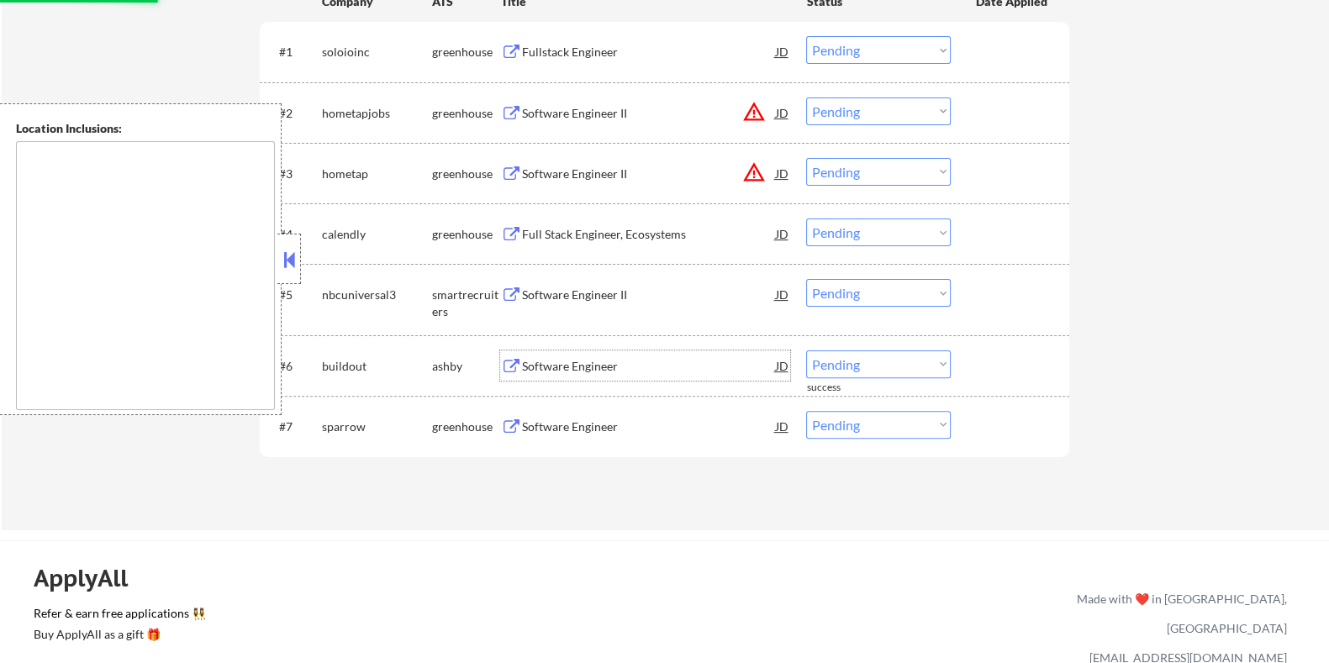
click at [575, 361] on div "Software Engineer" at bounding box center [648, 366] width 254 height 17
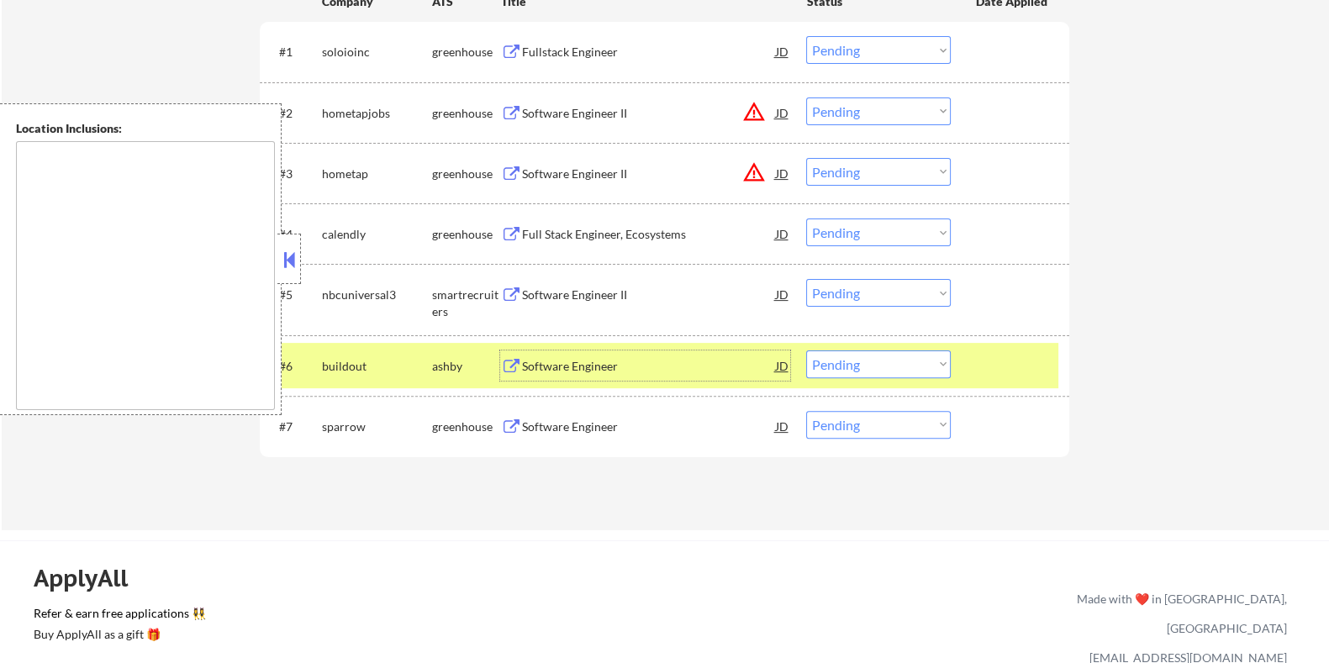
click at [874, 363] on select "Choose an option... Pending Applied Excluded (Questions) Excluded (Expired) Exc…" at bounding box center [878, 364] width 145 height 28
click at [806, 350] on select "Choose an option... Pending Applied Excluded (Questions) Excluded (Expired) Exc…" at bounding box center [878, 364] width 145 height 28
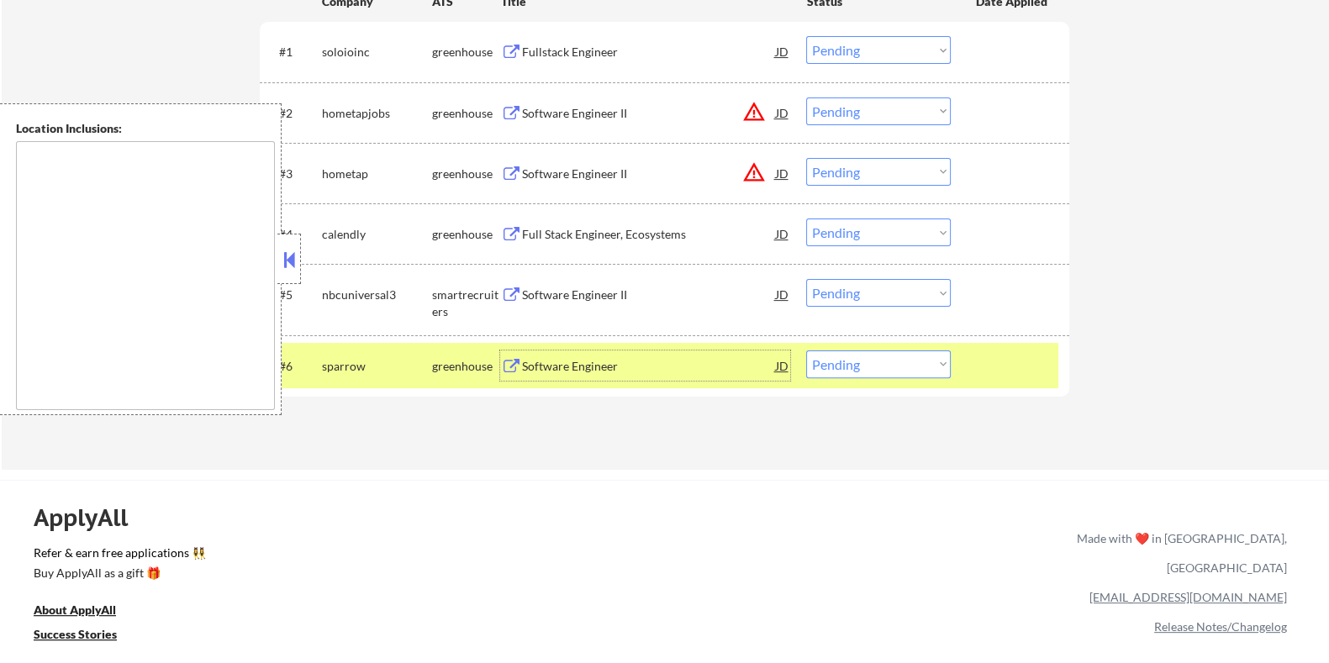
click at [613, 368] on div "Software Engineer" at bounding box center [648, 366] width 254 height 17
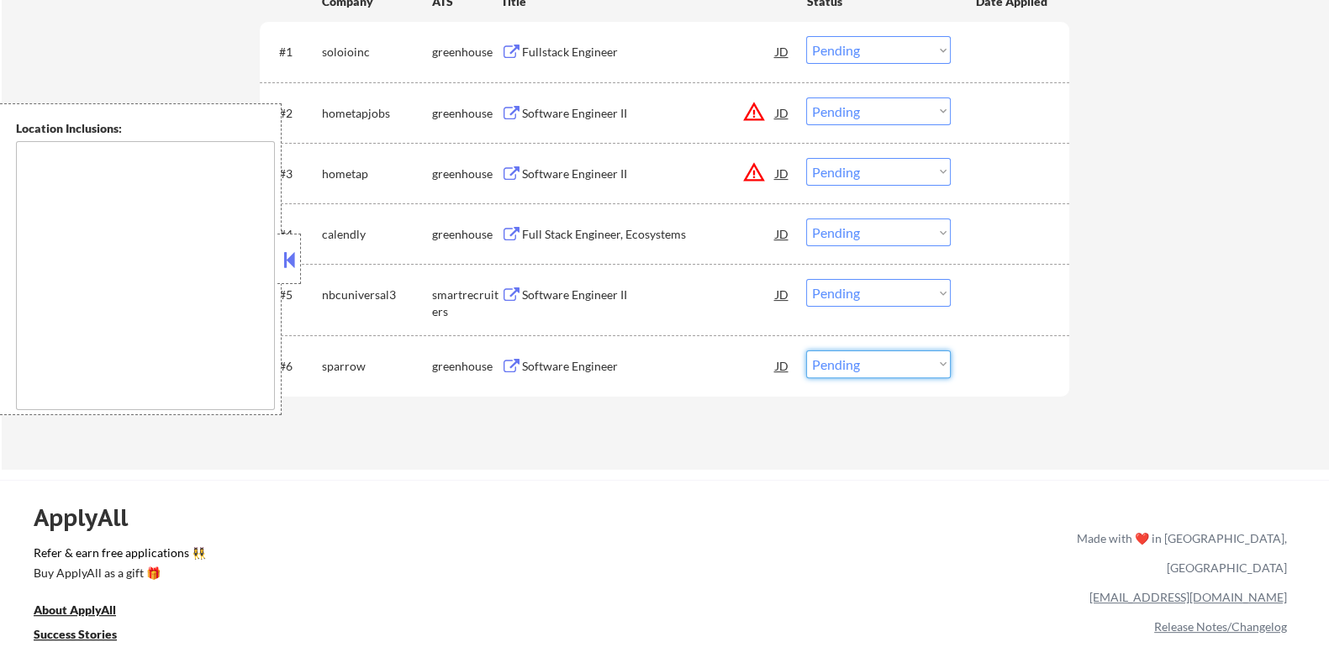
click at [882, 366] on select "Choose an option... Pending Applied Excluded (Questions) Excluded (Expired) Exc…" at bounding box center [878, 364] width 145 height 28
select select ""excluded__expired_""
click at [806, 350] on select "Choose an option... Pending Applied Excluded (Questions) Excluded (Expired) Exc…" at bounding box center [878, 364] width 145 height 28
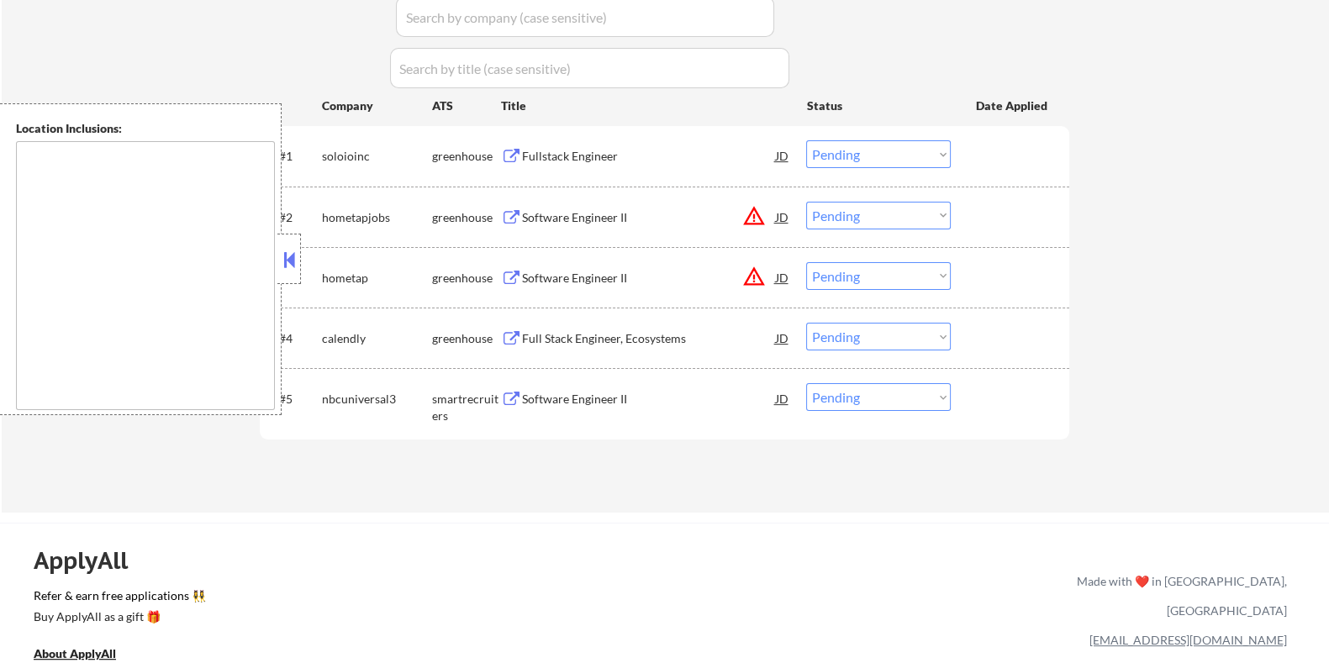
scroll to position [419, 0]
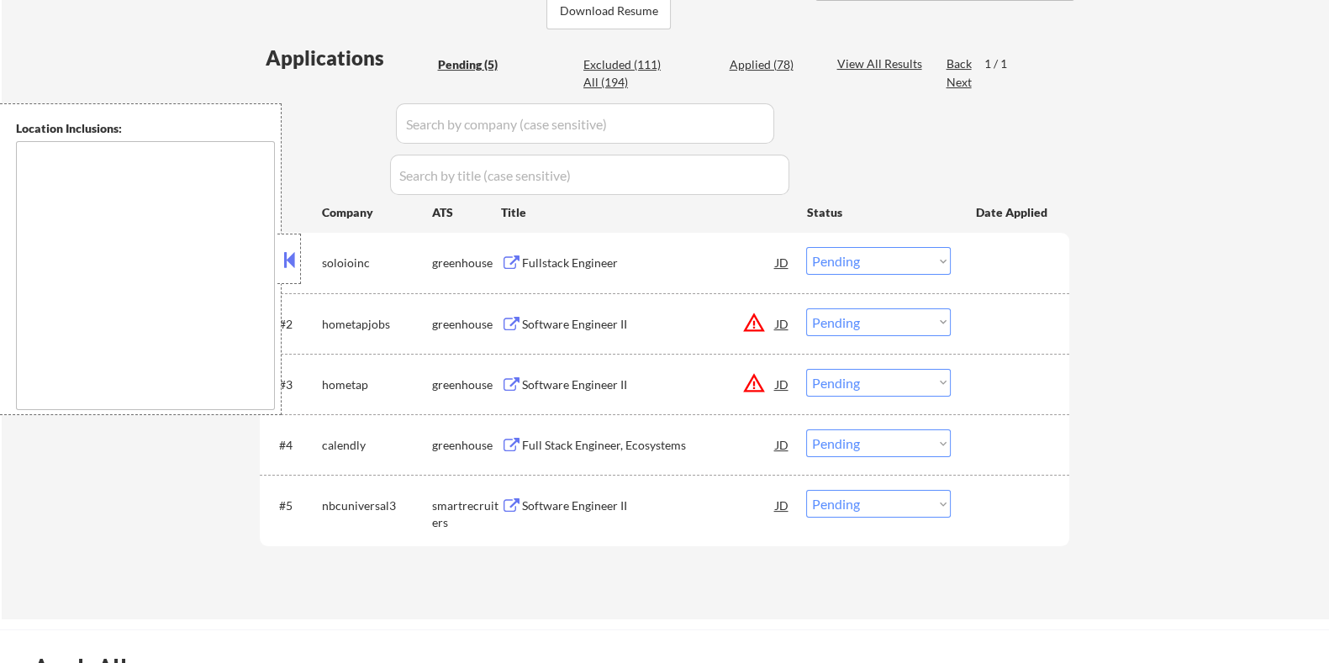
click at [610, 262] on div "Fullstack Engineer" at bounding box center [648, 263] width 254 height 17
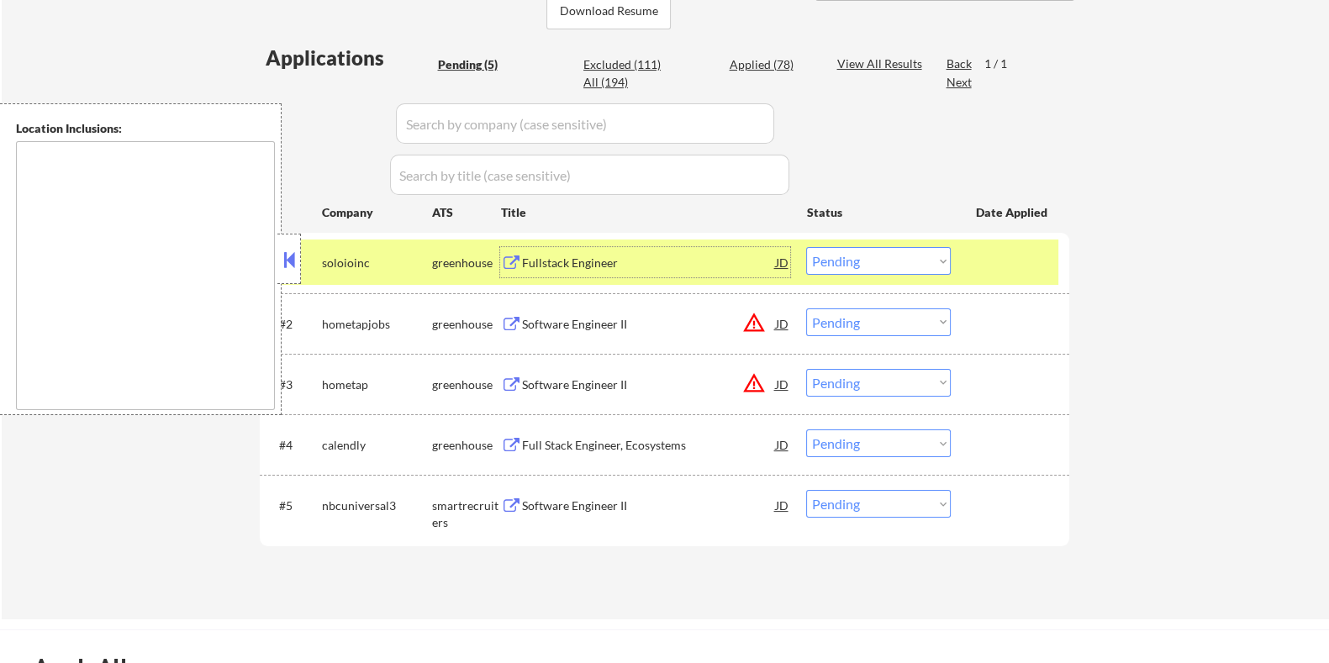
click at [867, 266] on select "Choose an option... Pending Applied Excluded (Questions) Excluded (Expired) Exc…" at bounding box center [878, 261] width 145 height 28
click at [806, 247] on select "Choose an option... Pending Applied Excluded (Questions) Excluded (Expired) Exc…" at bounding box center [878, 261] width 145 height 28
select select ""pending""
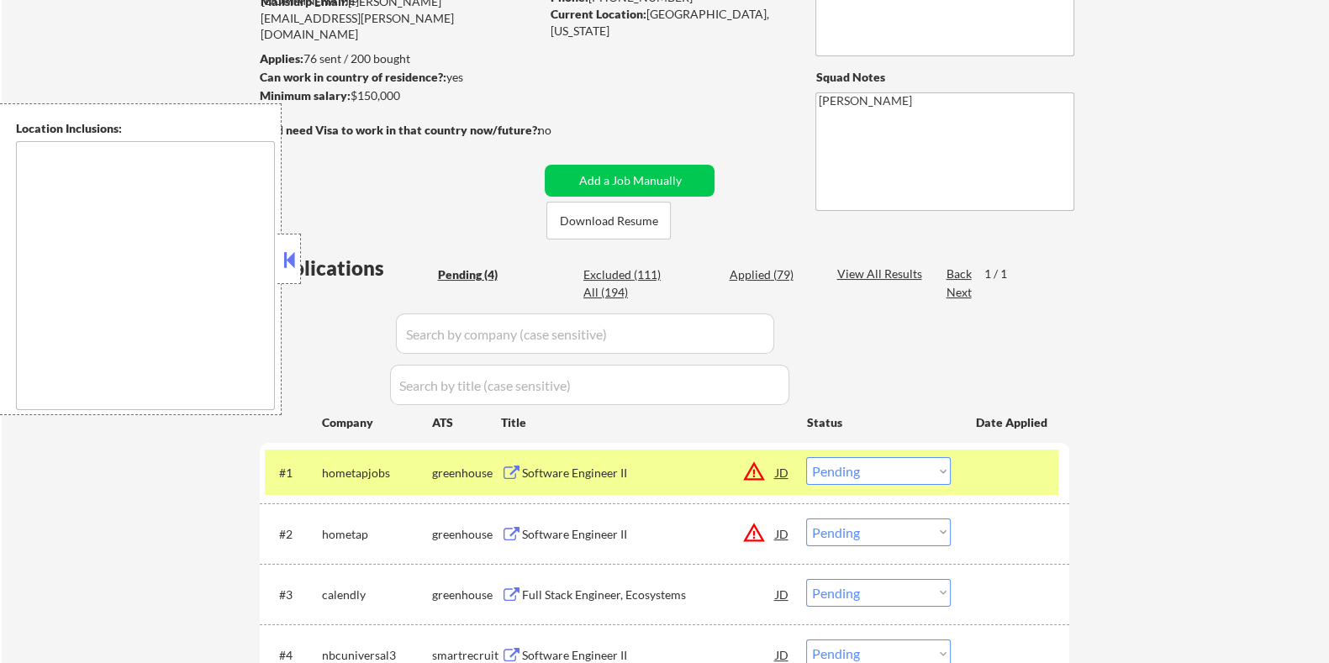
scroll to position [315, 0]
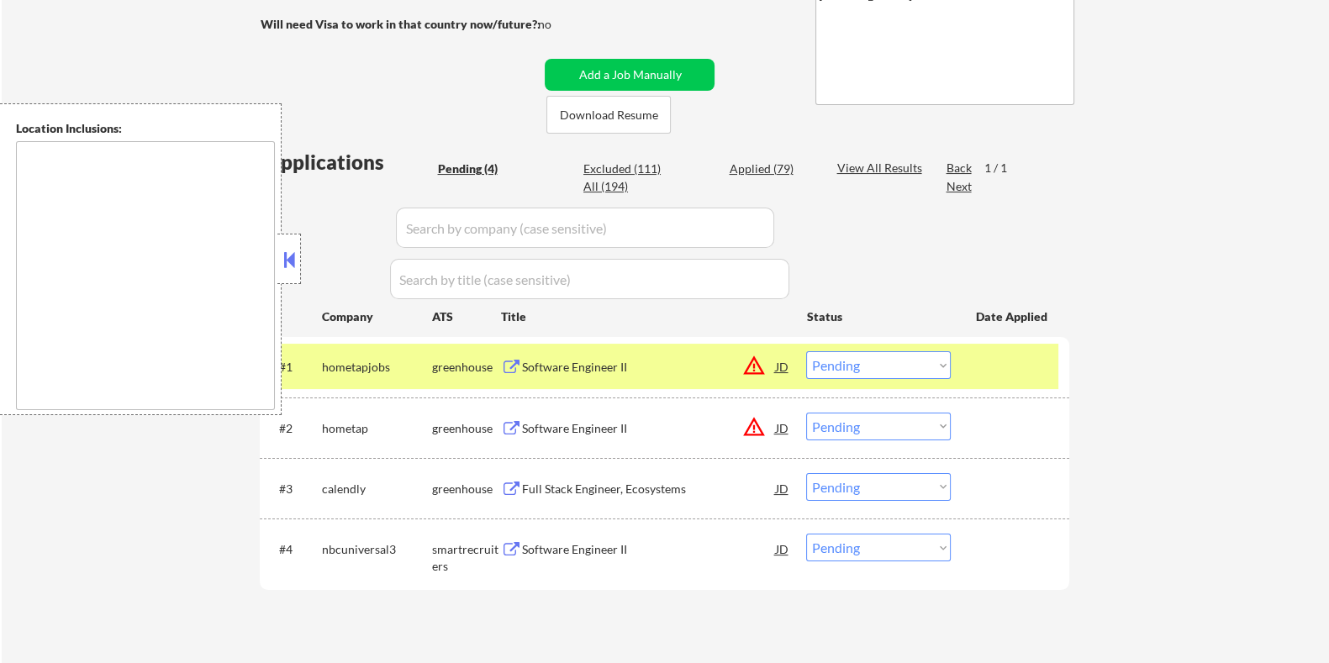
click at [589, 479] on div "Full Stack Engineer, Ecosystems" at bounding box center [648, 488] width 254 height 30
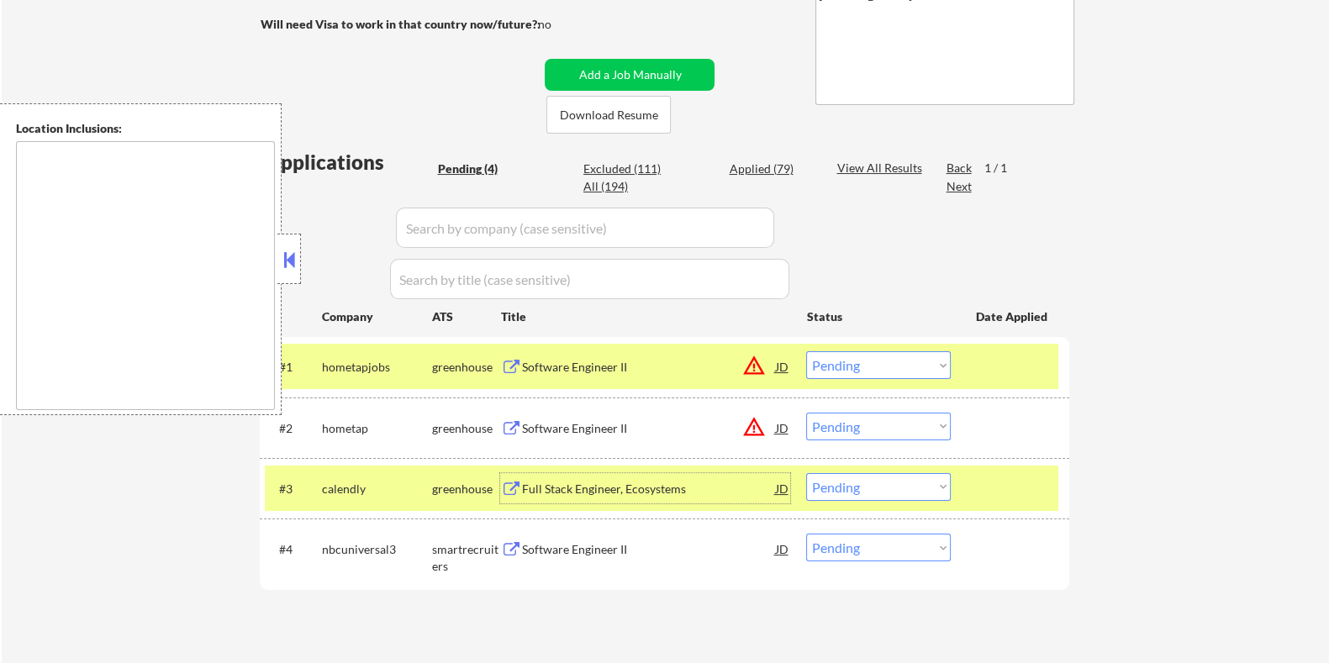
click at [871, 485] on select "Choose an option... Pending Applied Excluded (Questions) Excluded (Expired) Exc…" at bounding box center [878, 487] width 145 height 28
click at [806, 473] on select "Choose an option... Pending Applied Excluded (Questions) Excluded (Expired) Exc…" at bounding box center [878, 487] width 145 height 28
select select ""pending""
